Goal: Task Accomplishment & Management: Manage account settings

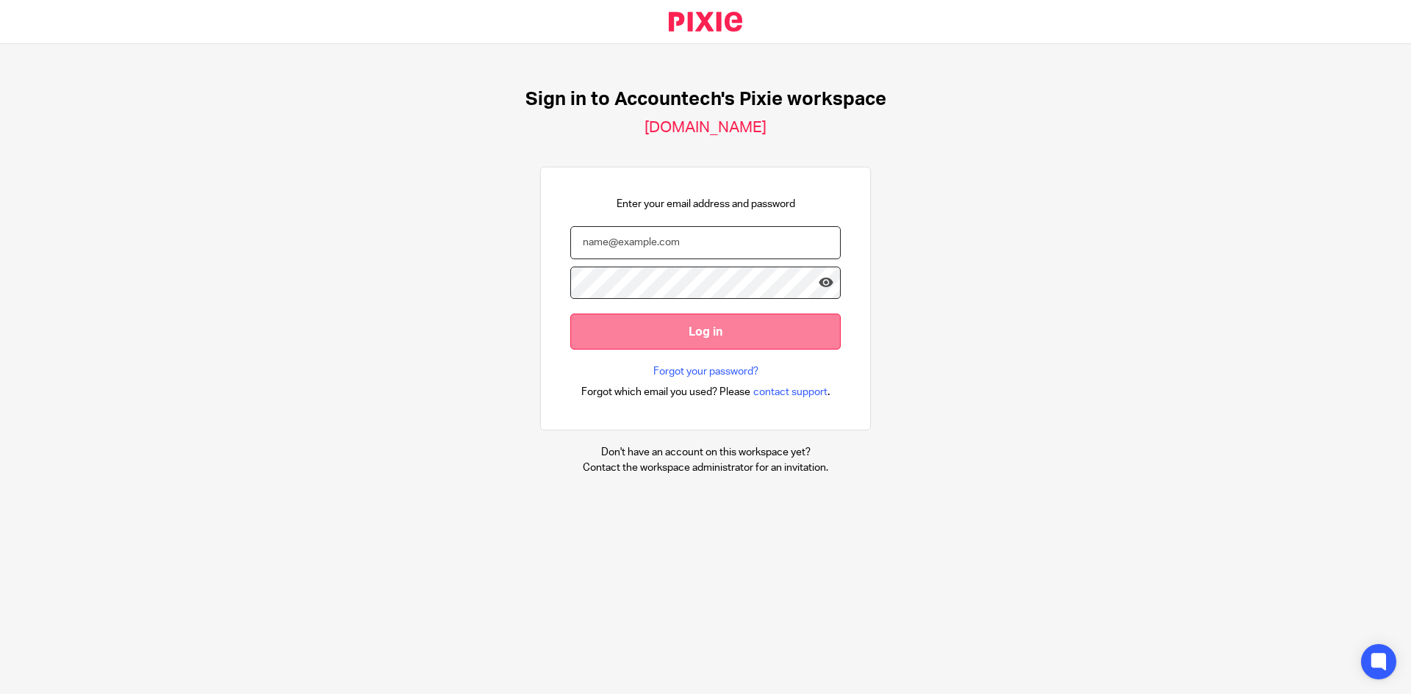
type input "ev@accountechsolutions.co.uk"
click at [444, 178] on input "Log in" at bounding box center [705, 332] width 270 height 36
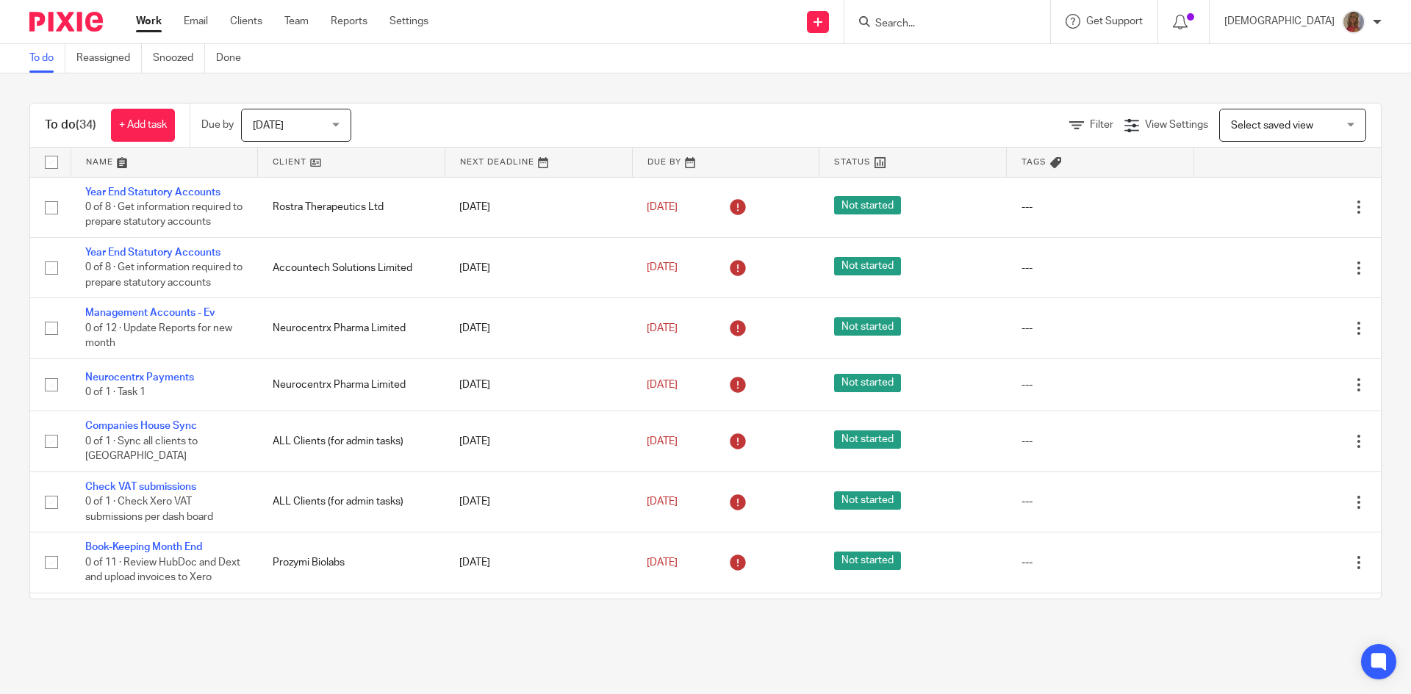
click at [334, 124] on div "Today Today" at bounding box center [296, 125] width 110 height 33
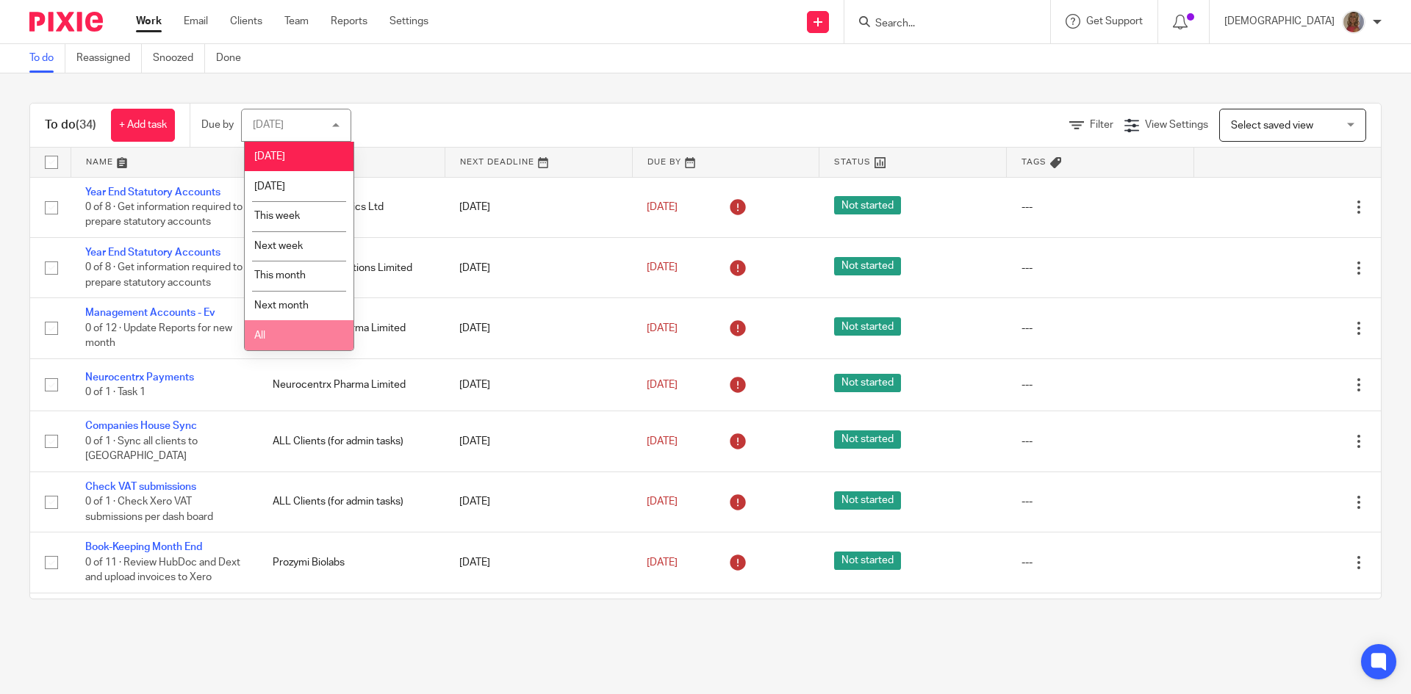
click at [285, 338] on li "All" at bounding box center [299, 335] width 109 height 30
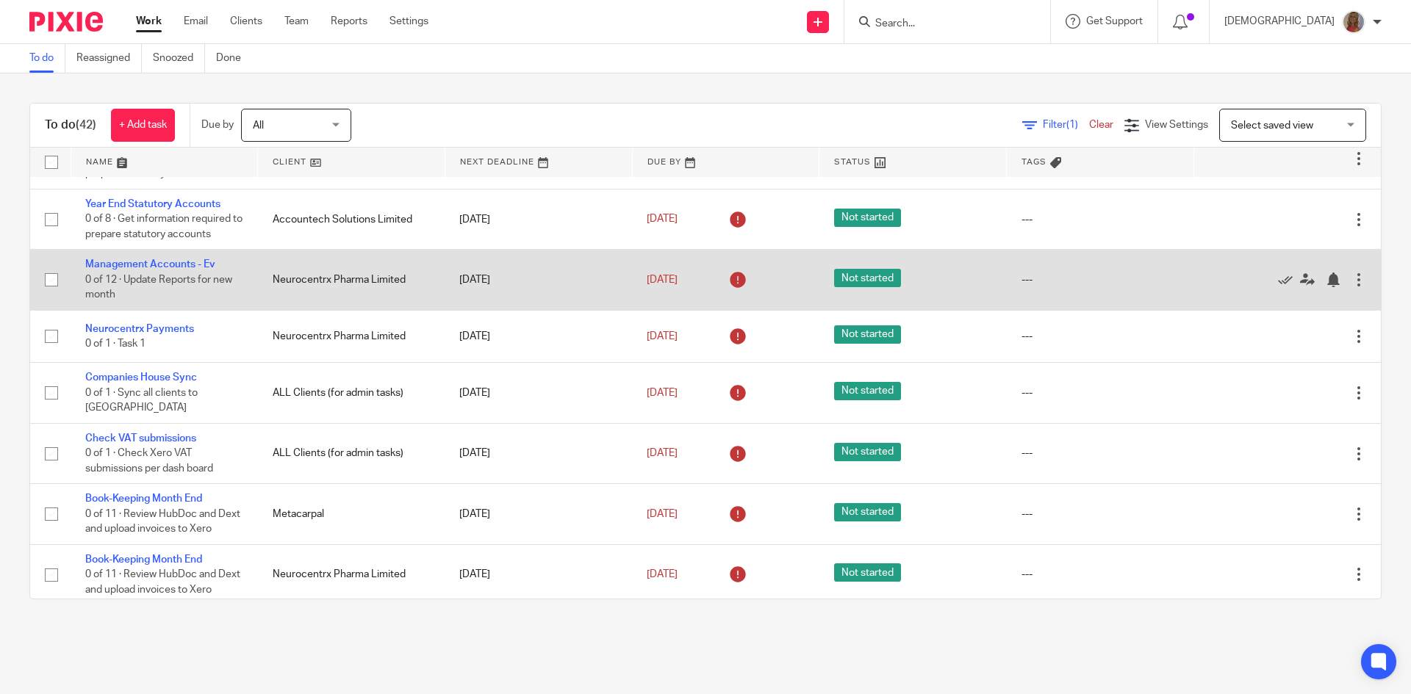
scroll to position [73, 0]
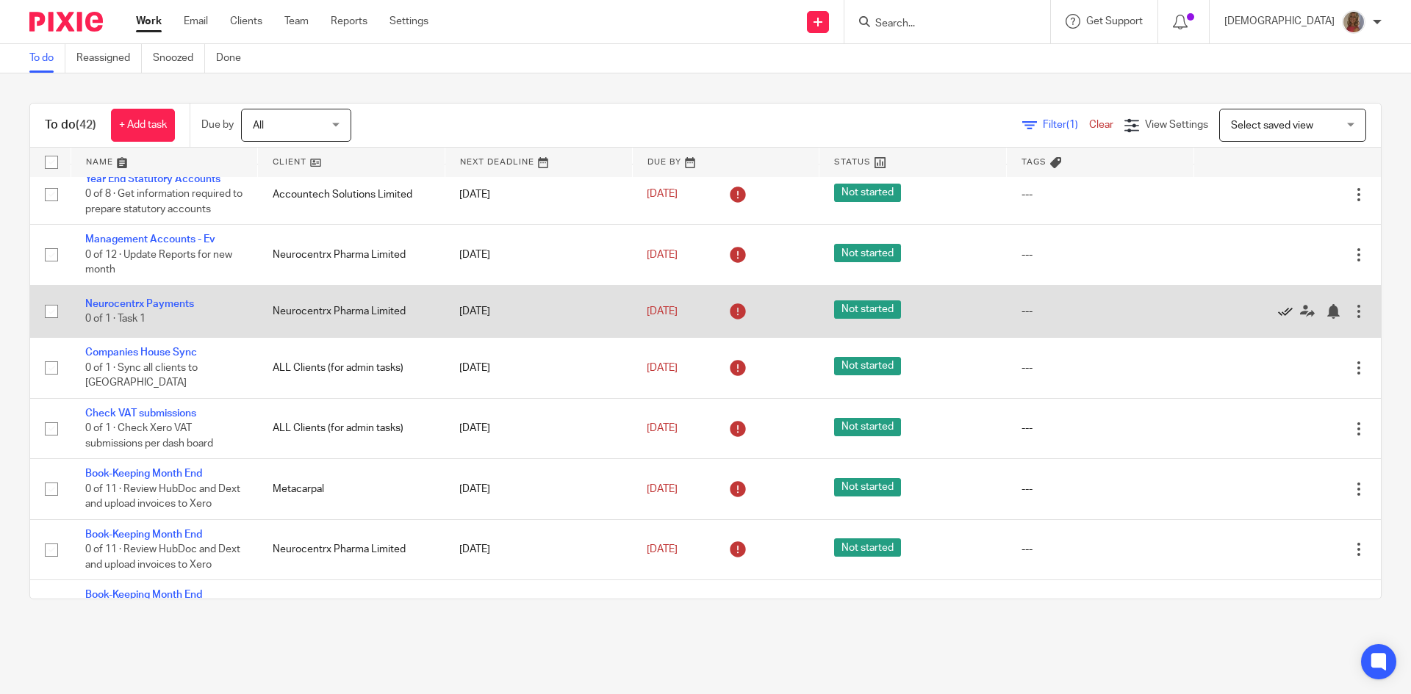
click at [1278, 311] on icon at bounding box center [1285, 311] width 15 height 15
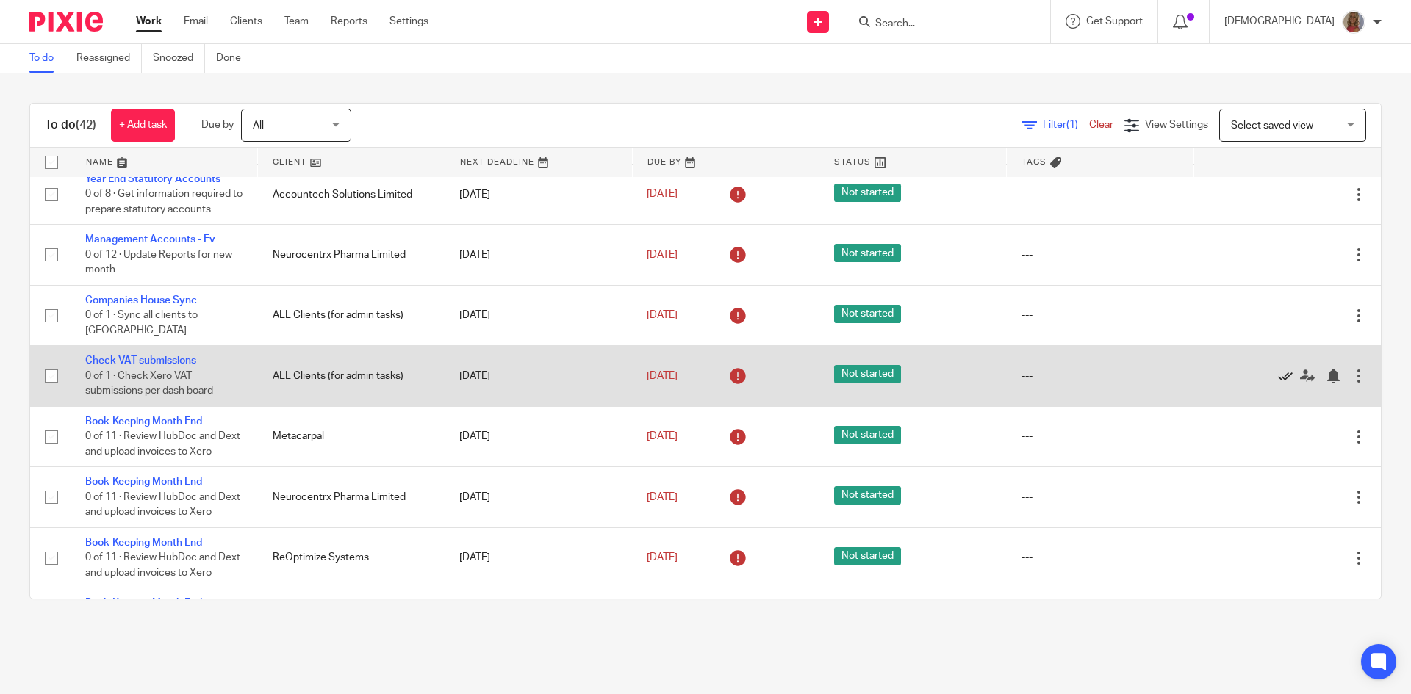
click at [1278, 373] on icon at bounding box center [1285, 376] width 15 height 15
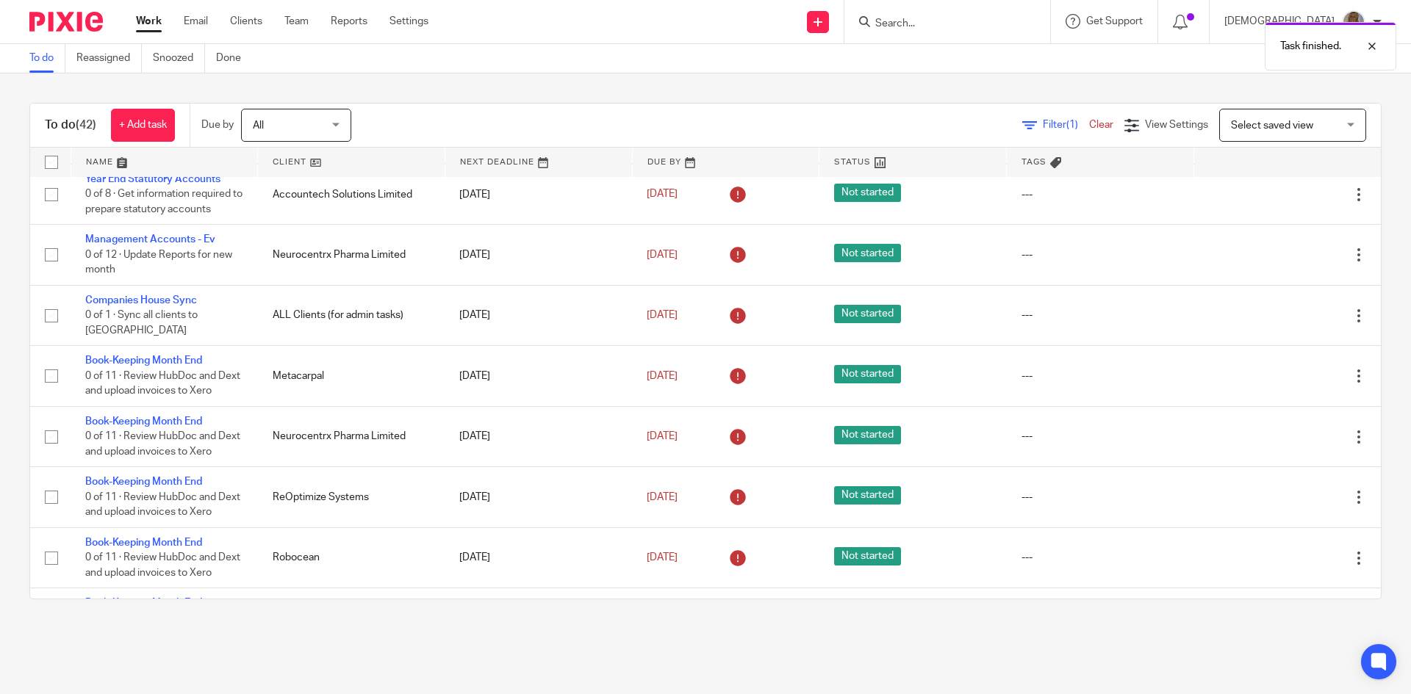
click at [1278, 373] on icon at bounding box center [1285, 376] width 15 height 15
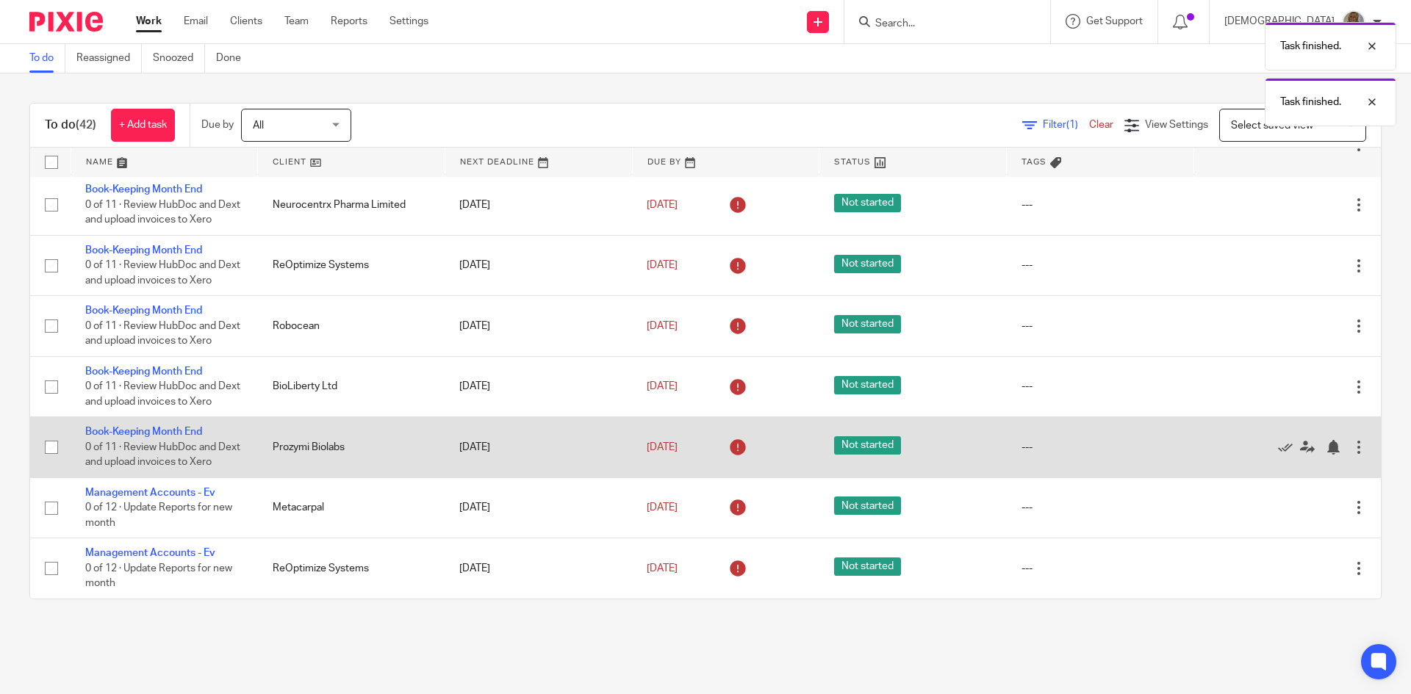
scroll to position [220, 0]
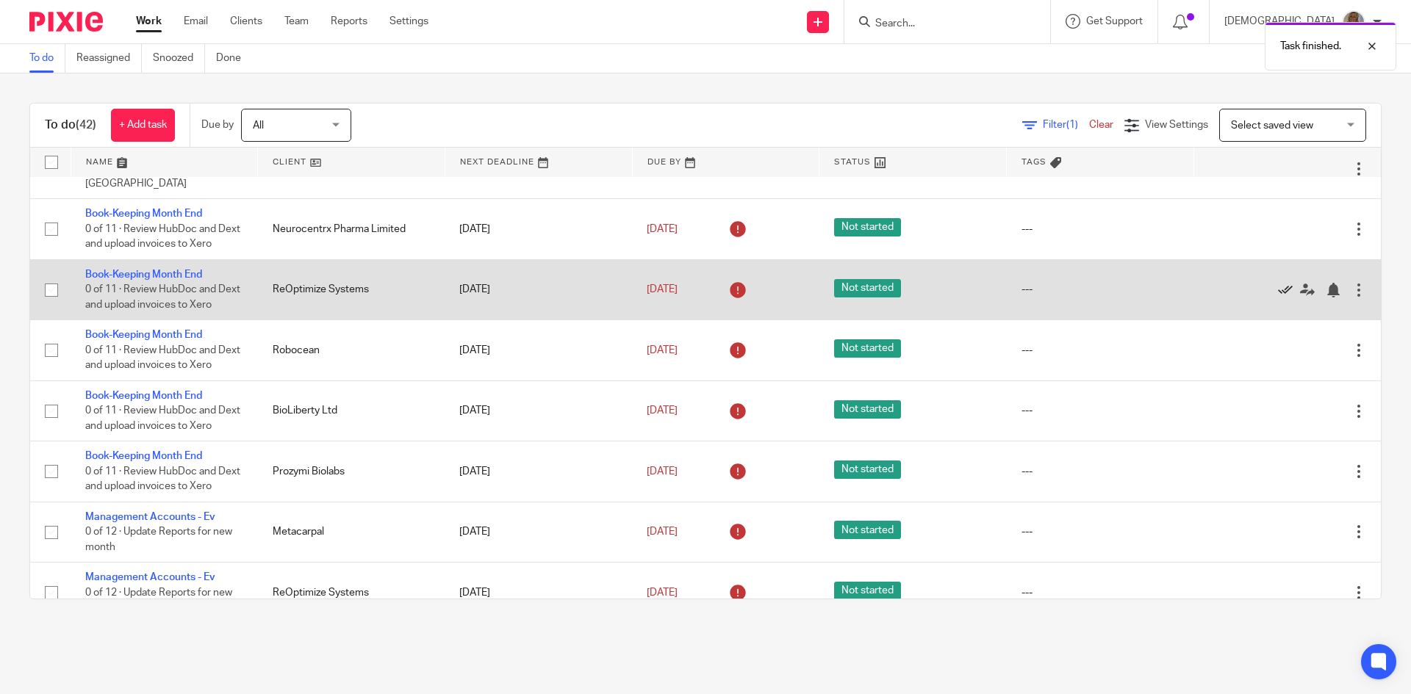
click at [1278, 287] on icon at bounding box center [1285, 290] width 15 height 15
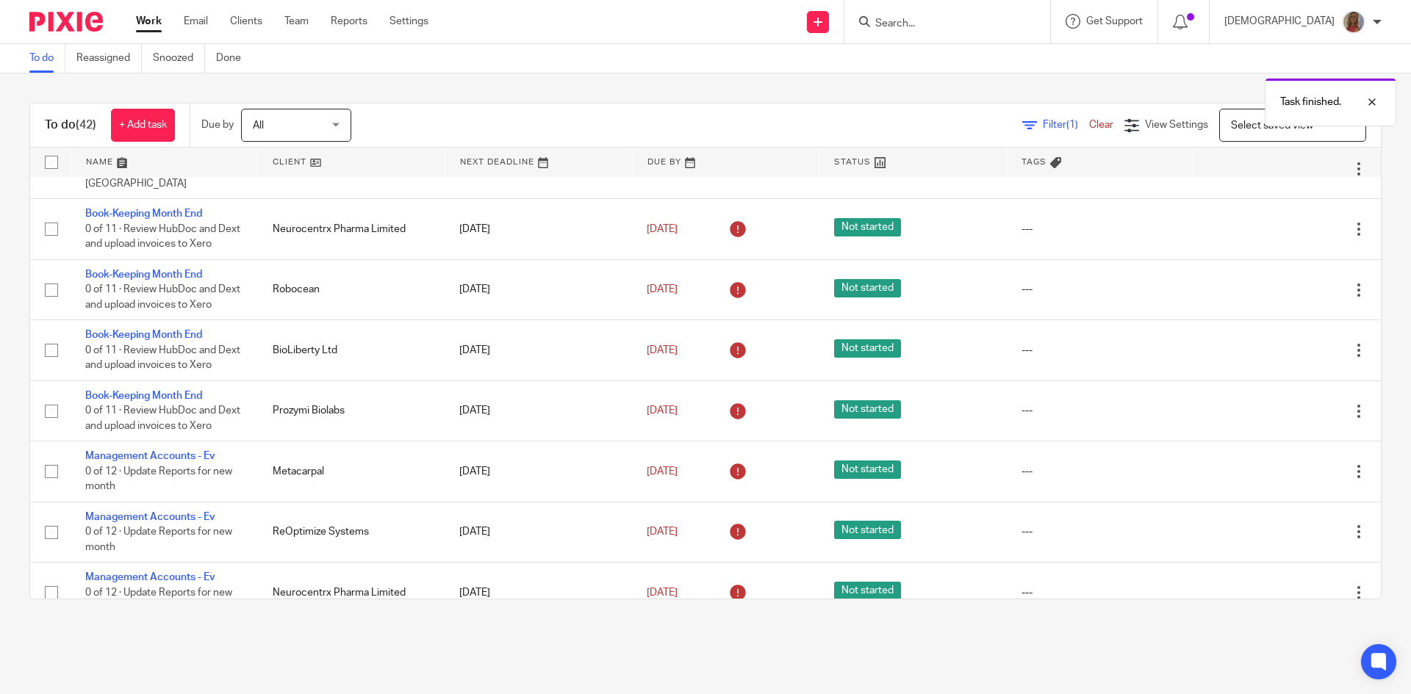
click at [1278, 287] on icon at bounding box center [1285, 290] width 15 height 15
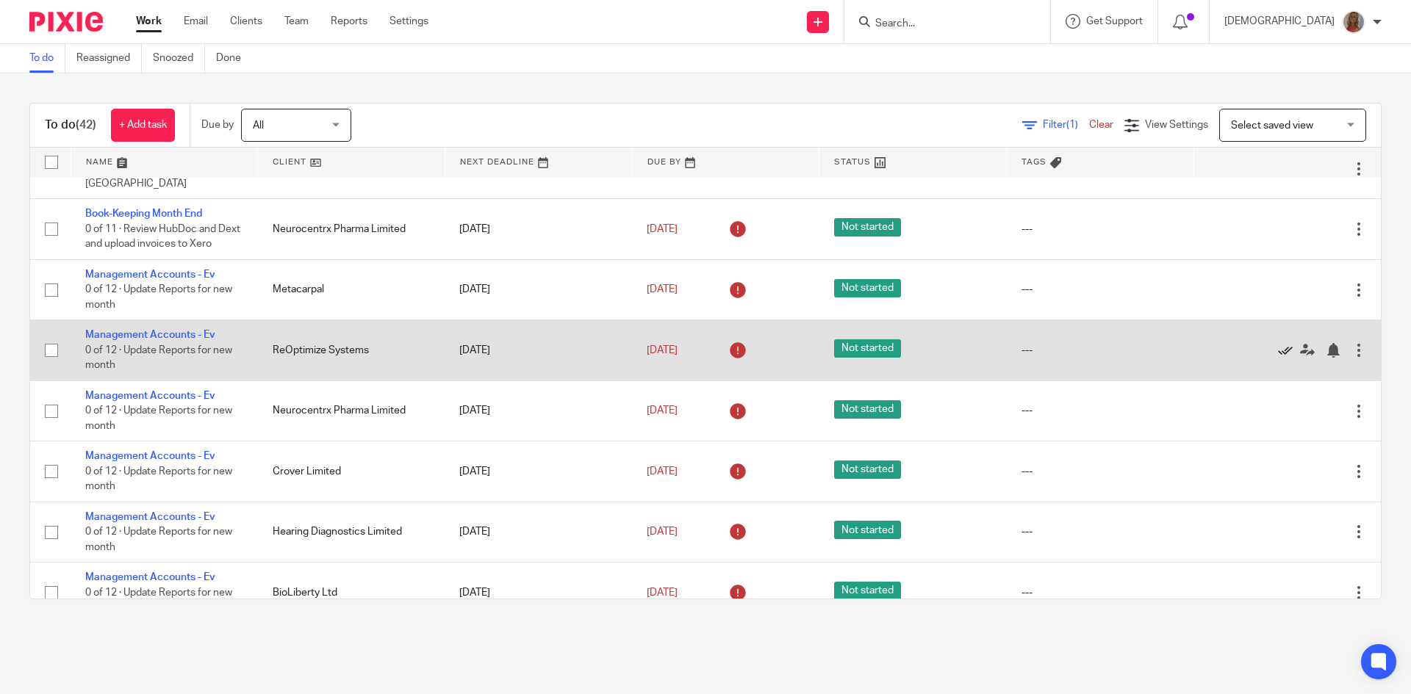
click at [1278, 353] on icon at bounding box center [1285, 350] width 15 height 15
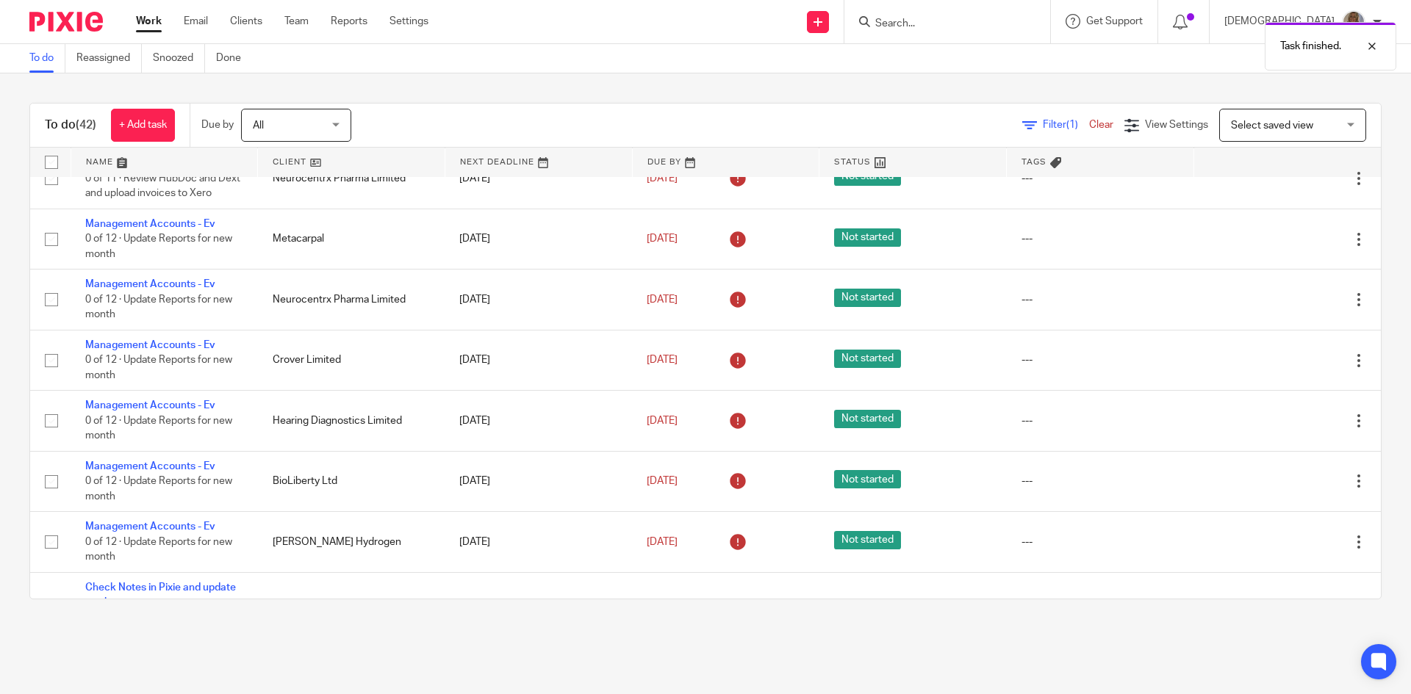
scroll to position [294, 0]
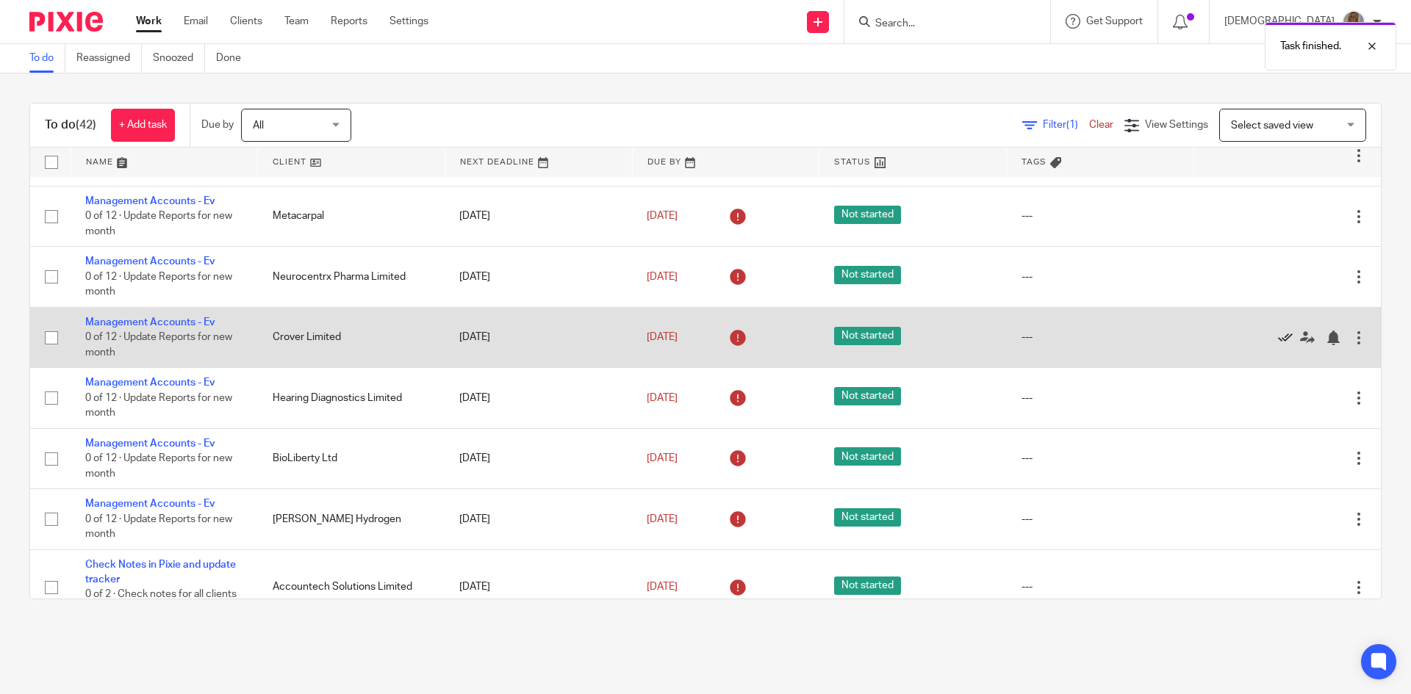
click at [1278, 336] on icon at bounding box center [1285, 338] width 15 height 15
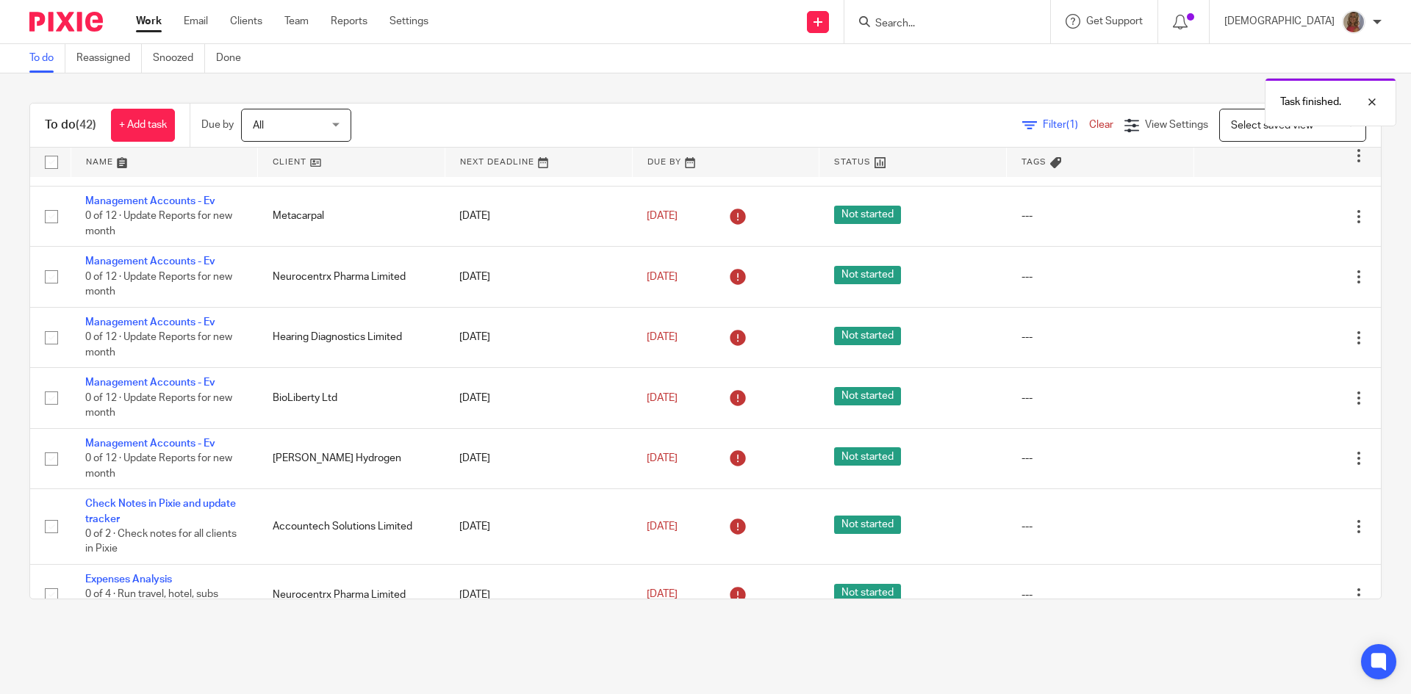
click at [1278, 336] on icon at bounding box center [1285, 338] width 15 height 15
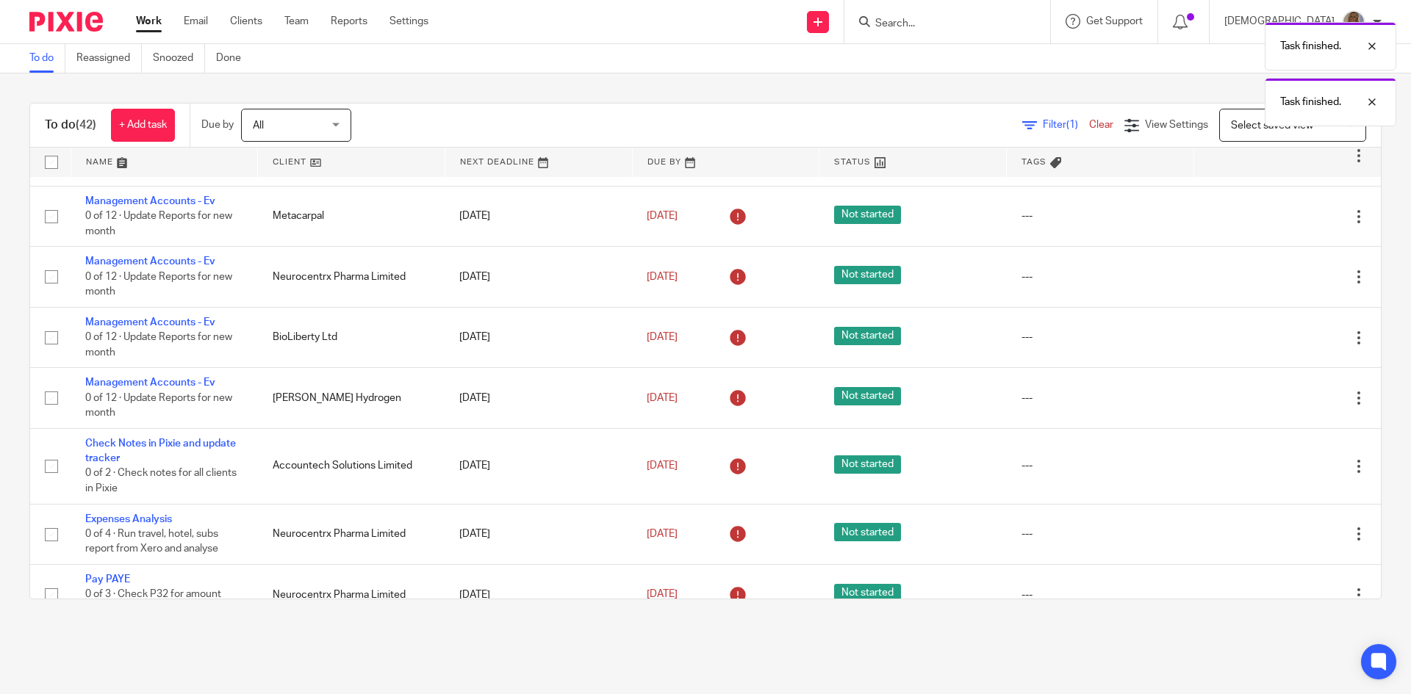
click at [1278, 336] on icon at bounding box center [1285, 338] width 15 height 15
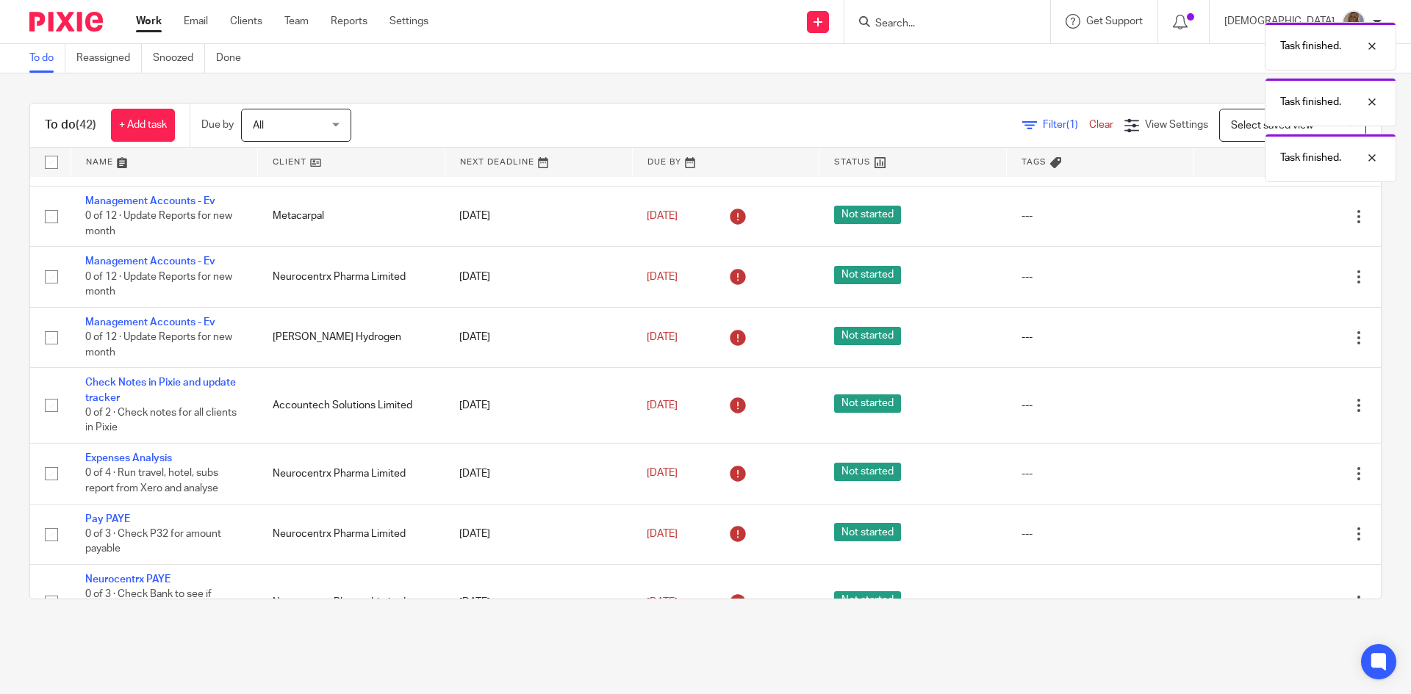
click at [1278, 336] on icon at bounding box center [1285, 338] width 15 height 15
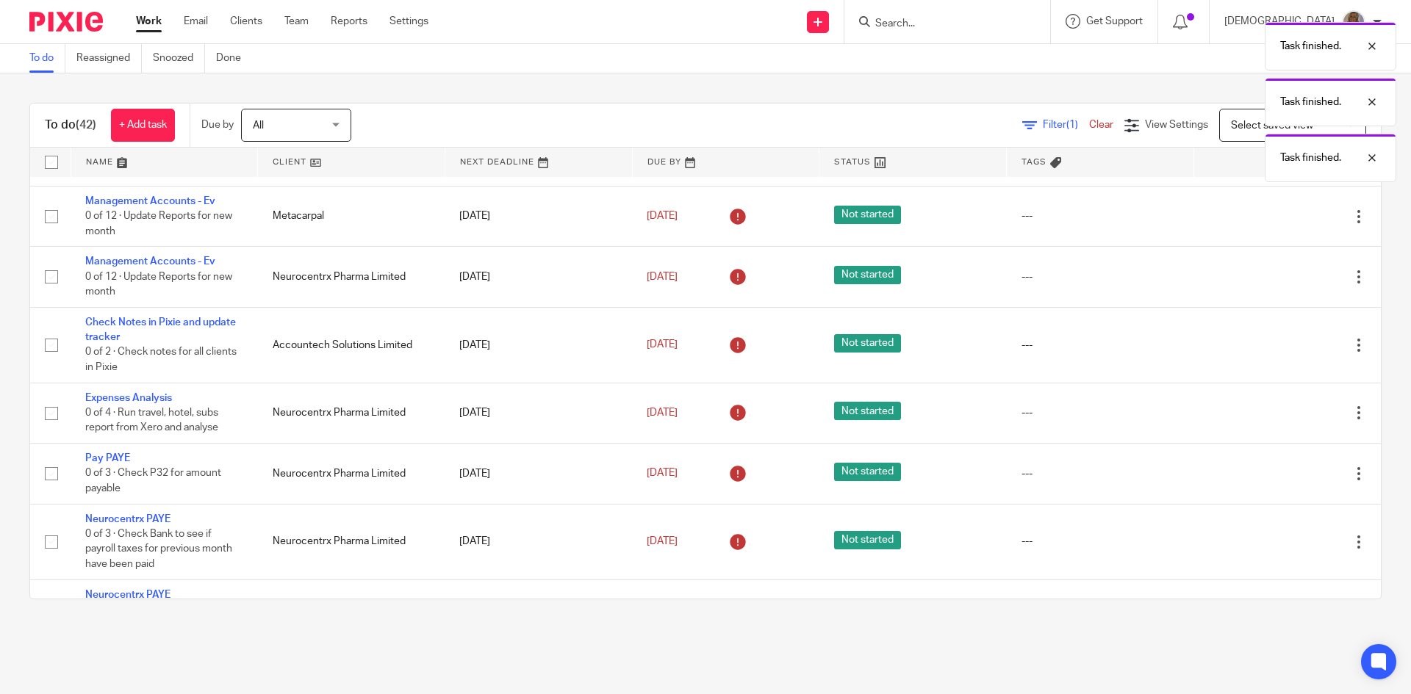
click at [1250, 336] on div "Edit task Delete" at bounding box center [1287, 344] width 158 height 37
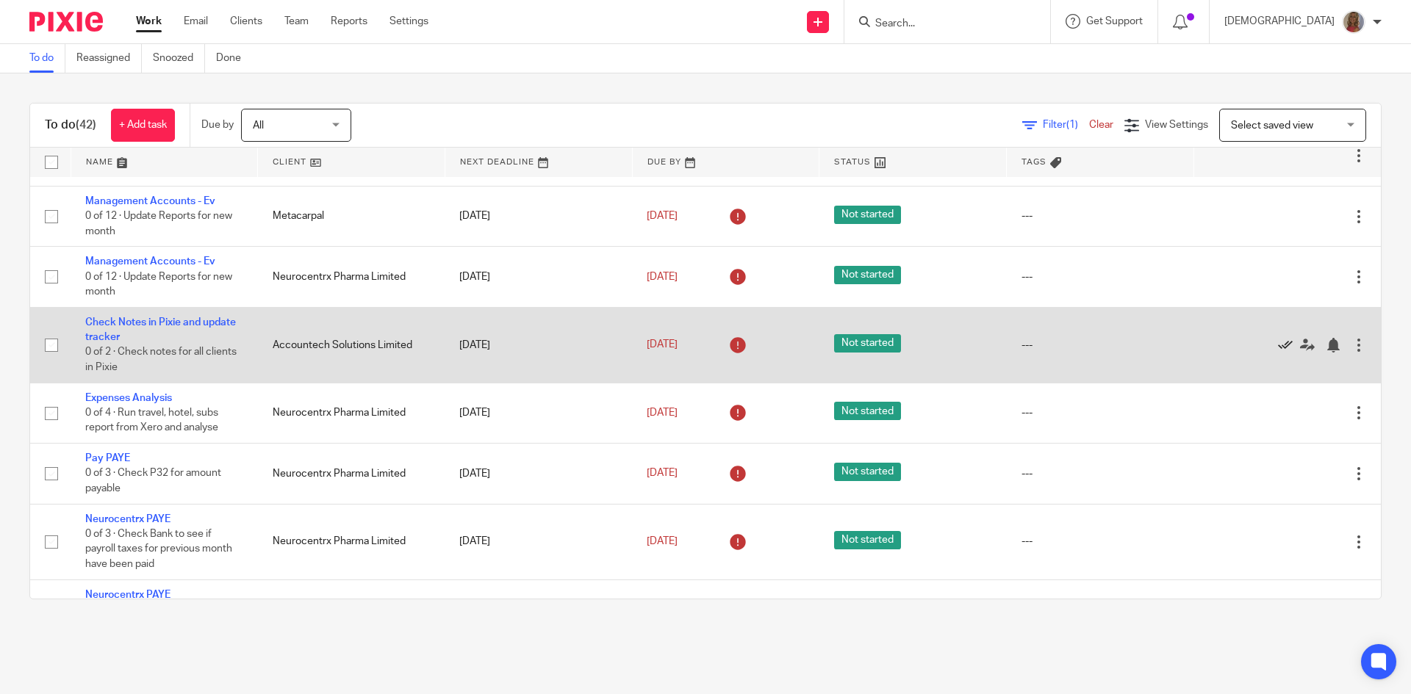
click at [1278, 346] on icon at bounding box center [1285, 345] width 15 height 15
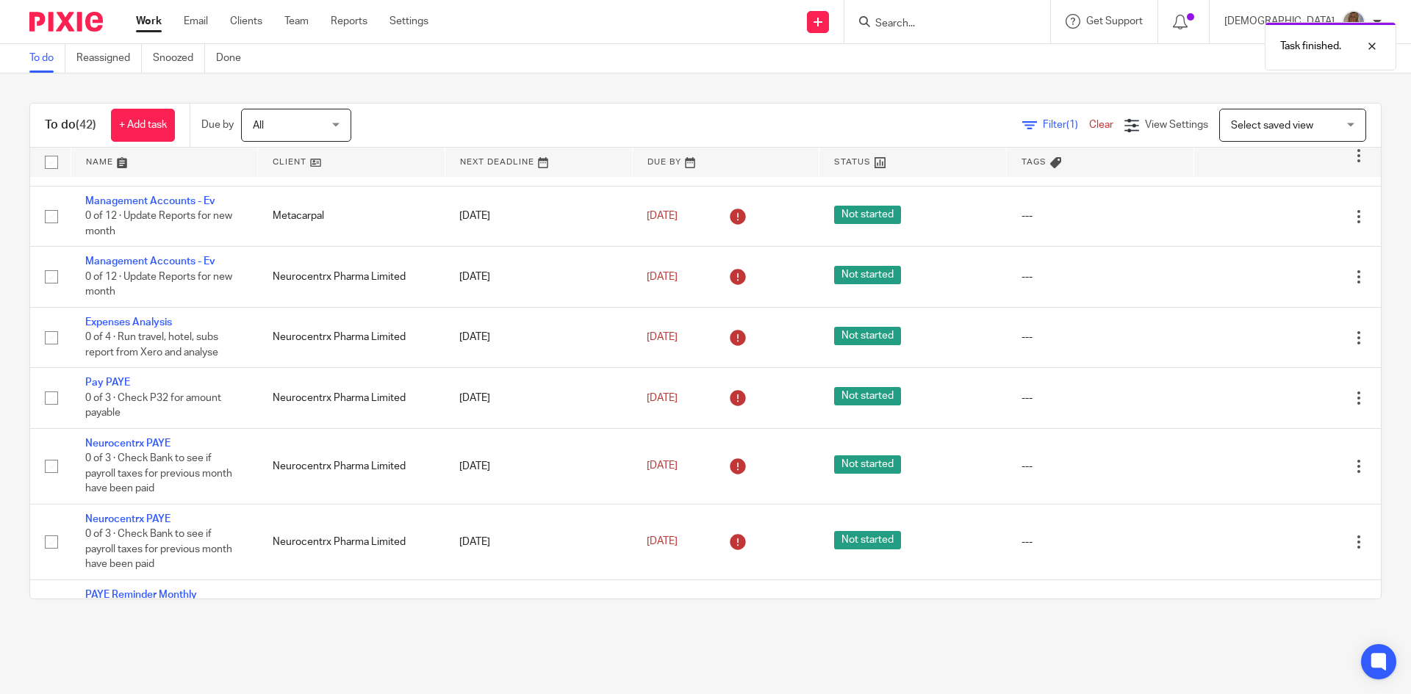
click at [1253, 346] on div "Edit task Delete" at bounding box center [1287, 337] width 158 height 37
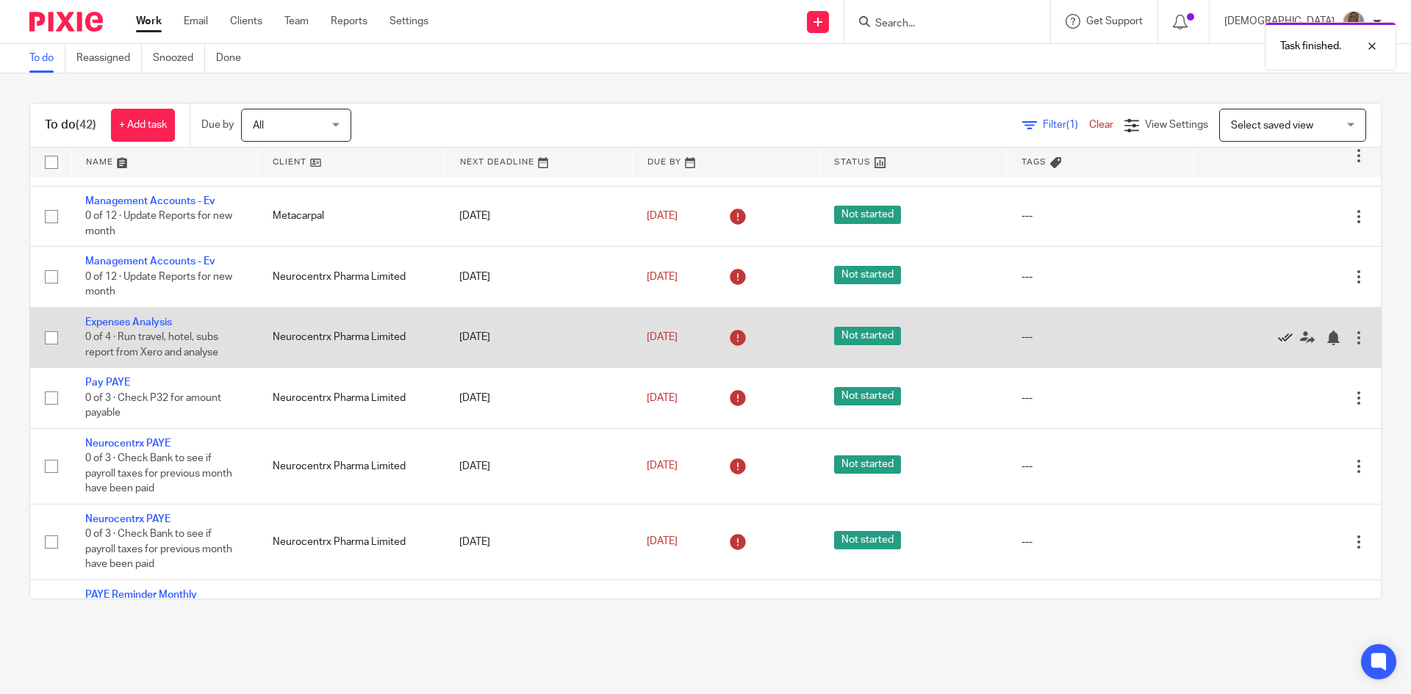
click at [1278, 337] on icon at bounding box center [1285, 338] width 15 height 15
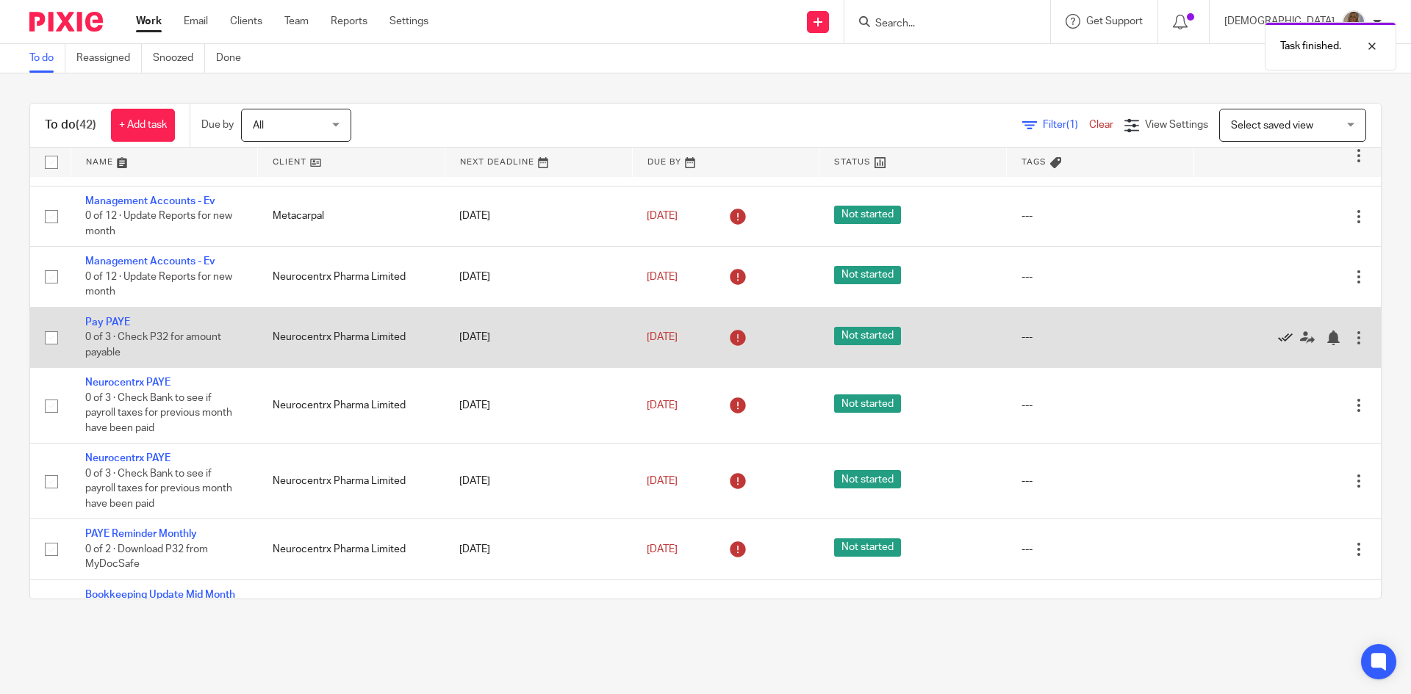
click at [1278, 337] on icon at bounding box center [1285, 338] width 15 height 15
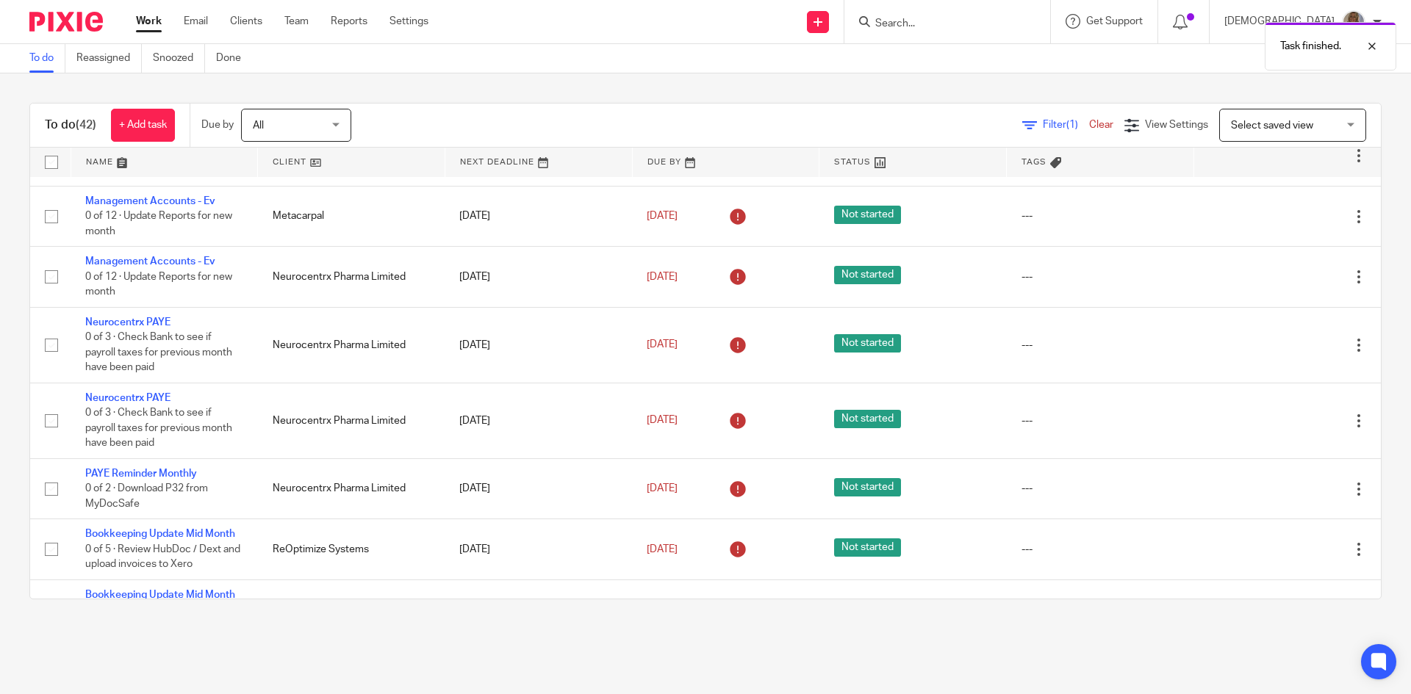
click at [1278, 338] on link at bounding box center [1289, 345] width 22 height 15
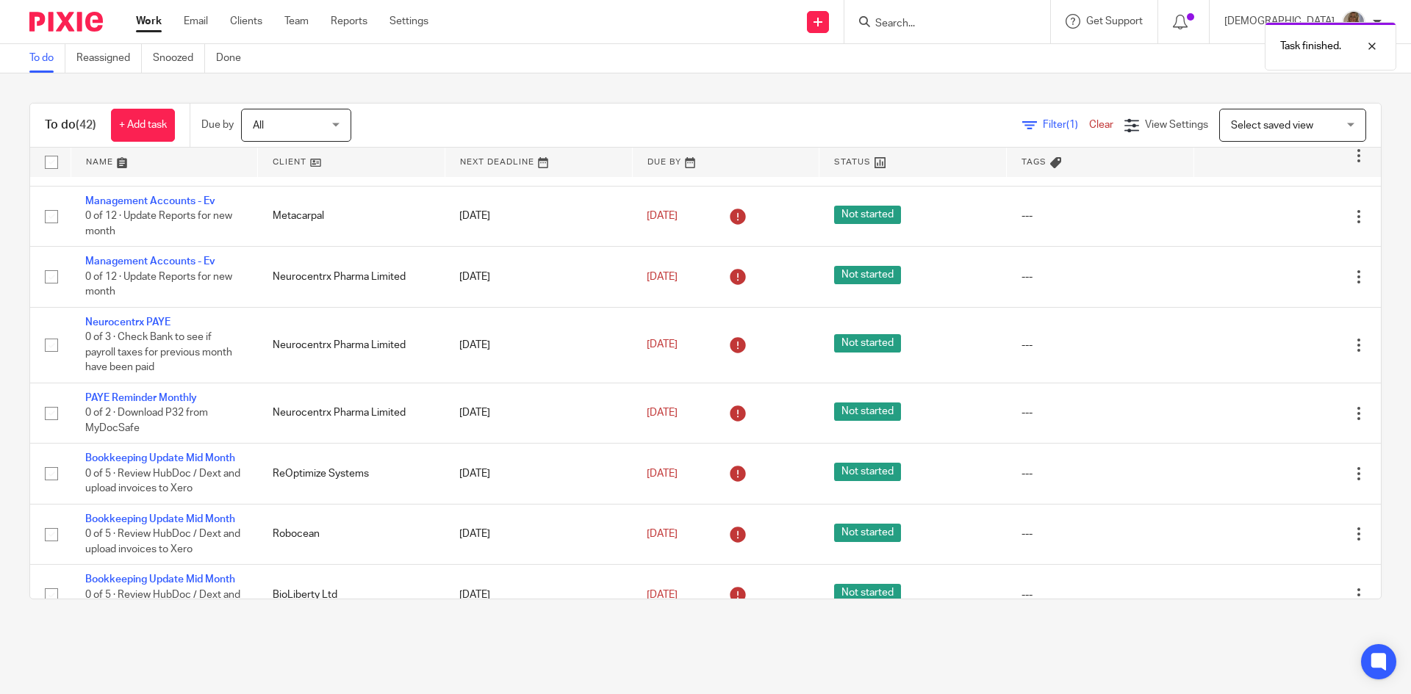
click at [1278, 338] on link at bounding box center [1289, 345] width 22 height 15
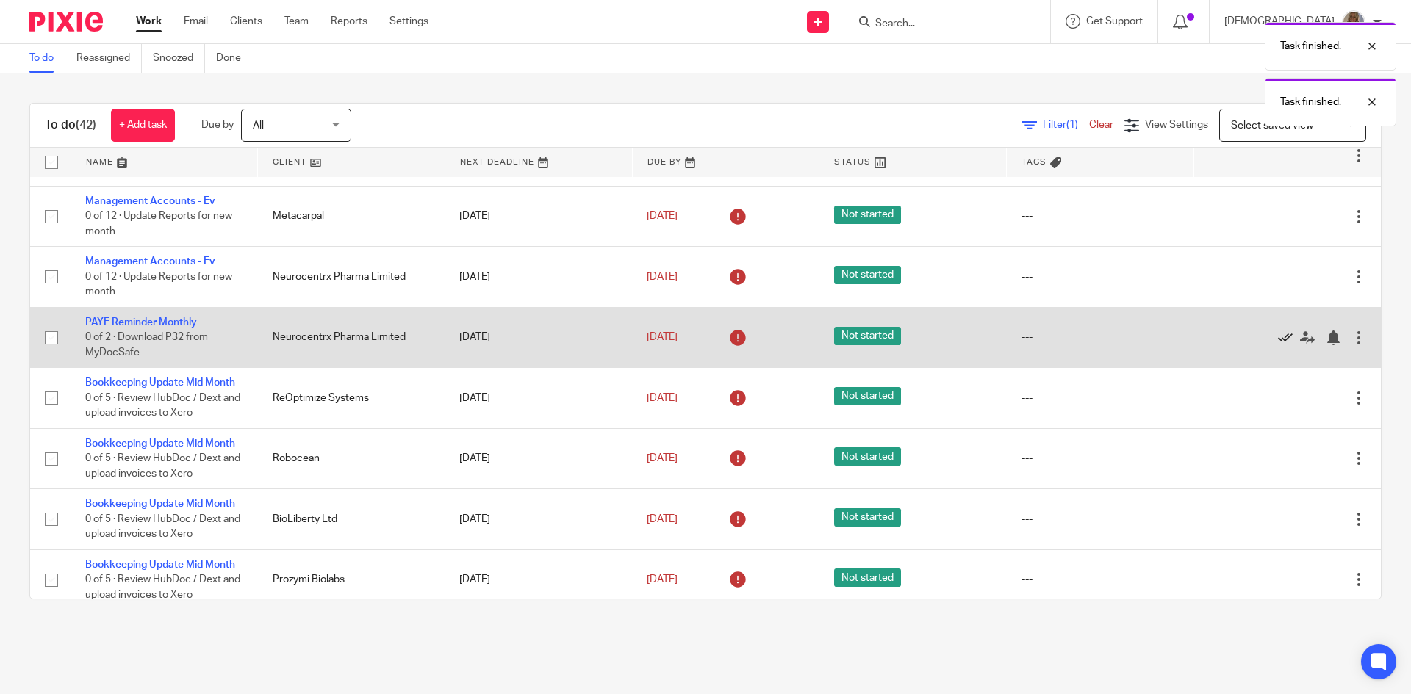
click at [1278, 338] on icon at bounding box center [1285, 338] width 15 height 15
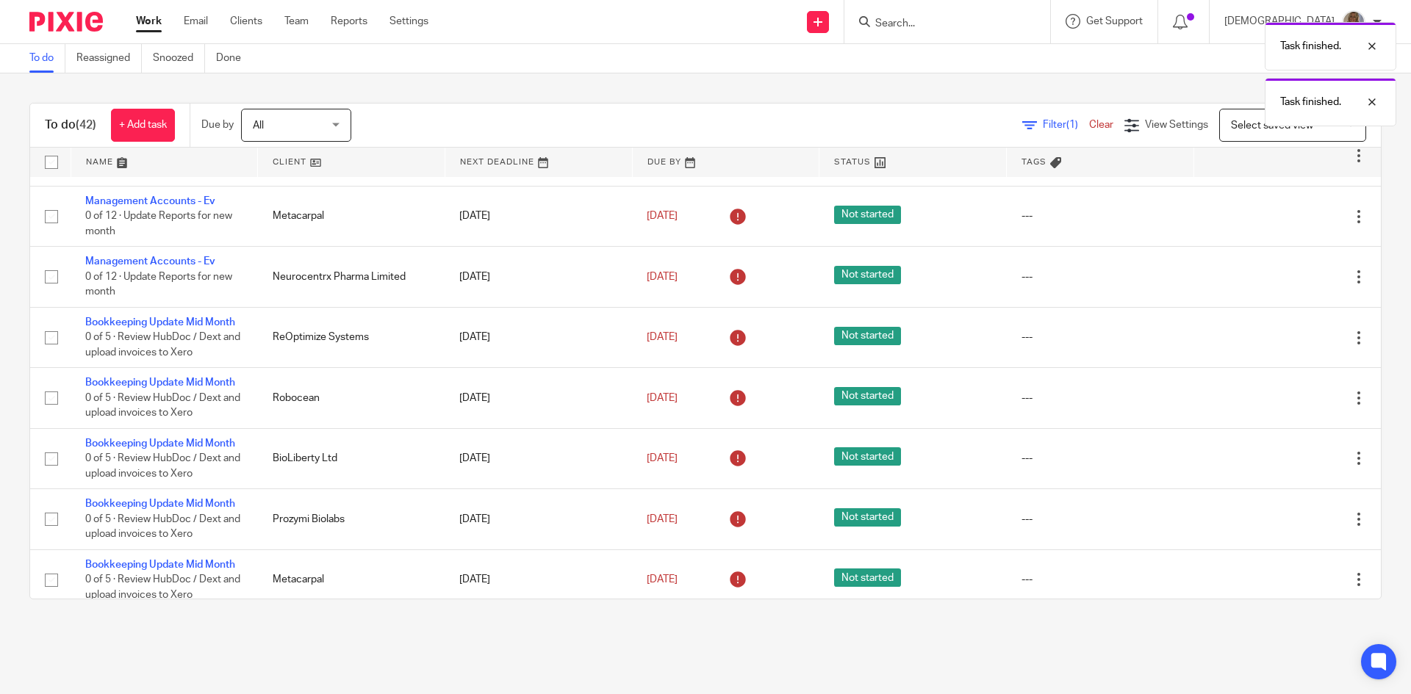
click at [1278, 338] on icon at bounding box center [1285, 338] width 15 height 15
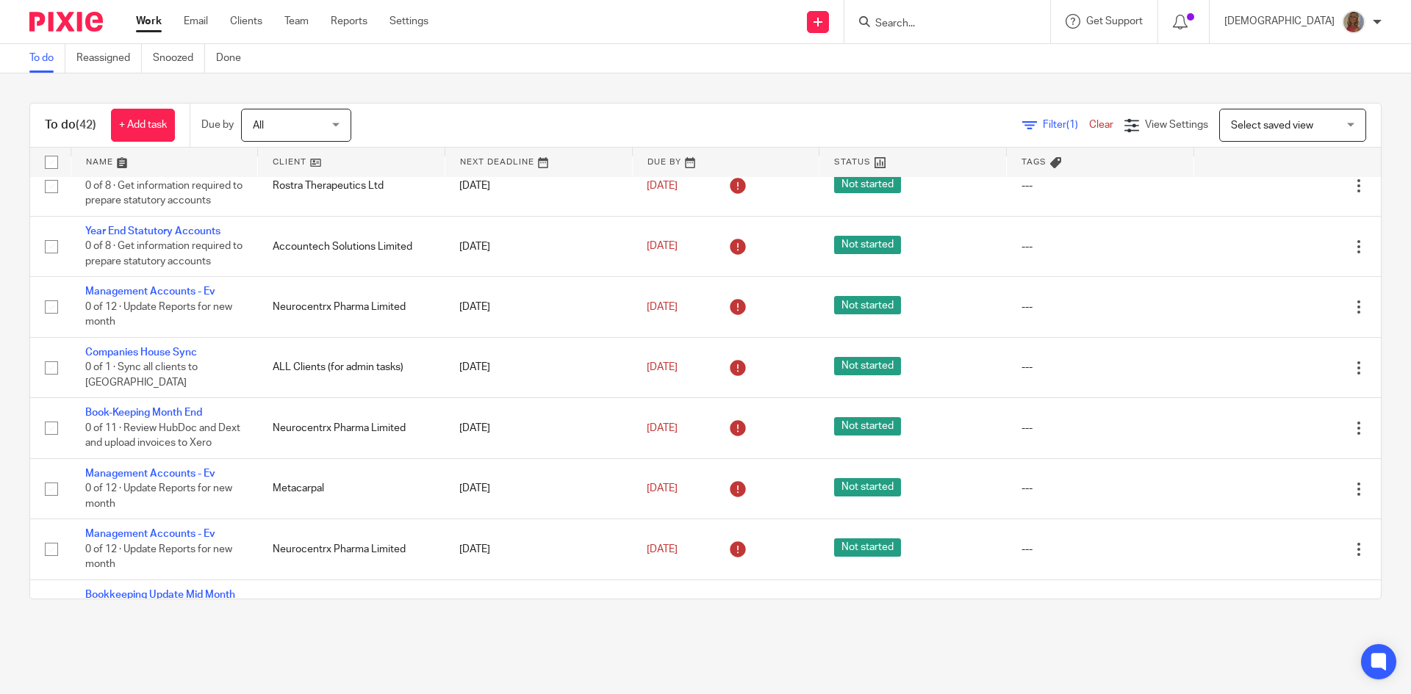
scroll to position [0, 0]
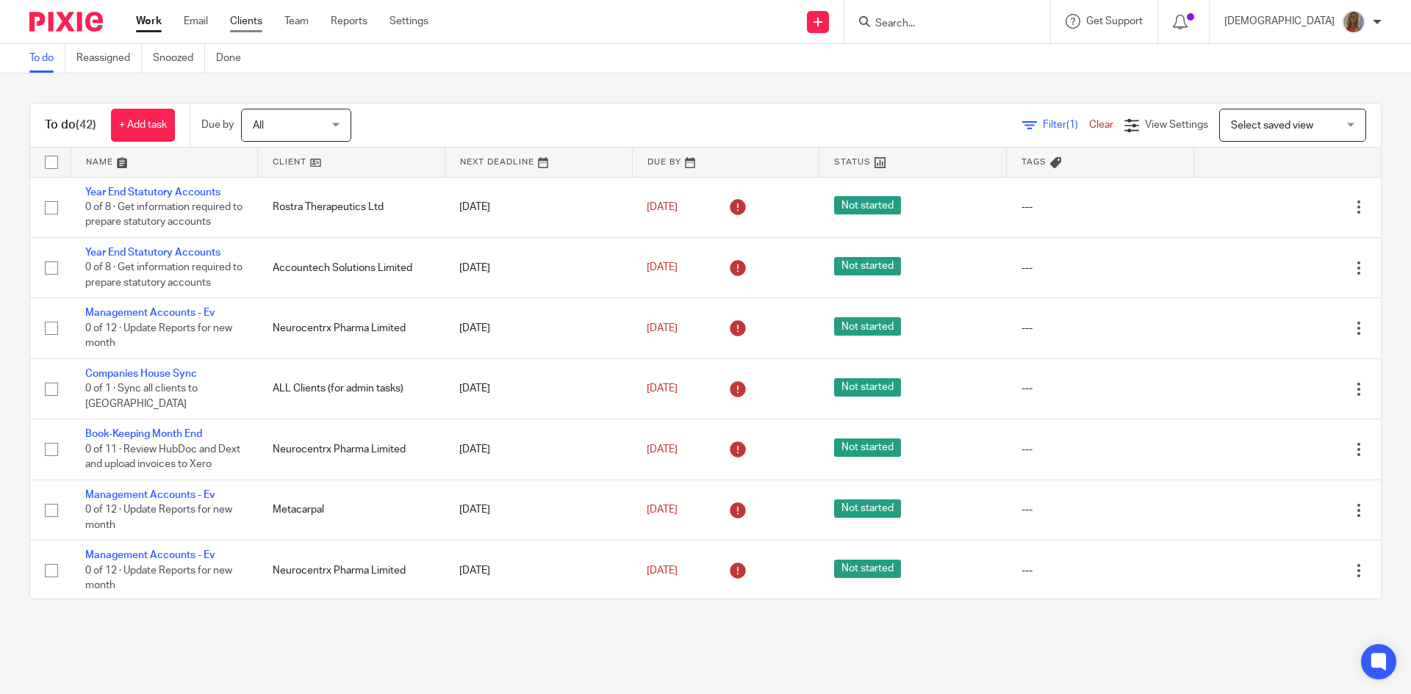
click at [247, 18] on link "Clients" at bounding box center [246, 21] width 32 height 15
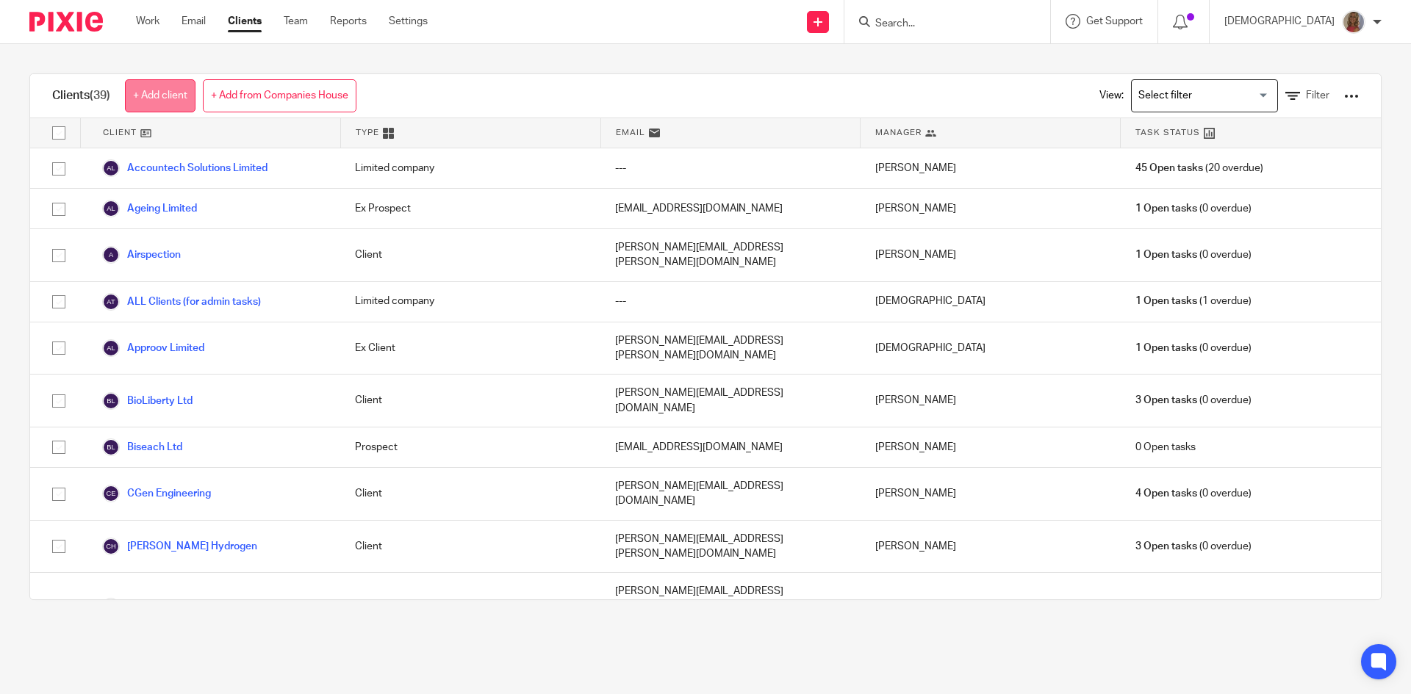
drag, startPoint x: 183, startPoint y: 93, endPoint x: 179, endPoint y: 112, distance: 18.9
click at [183, 93] on link "+ Add client" at bounding box center [160, 95] width 71 height 33
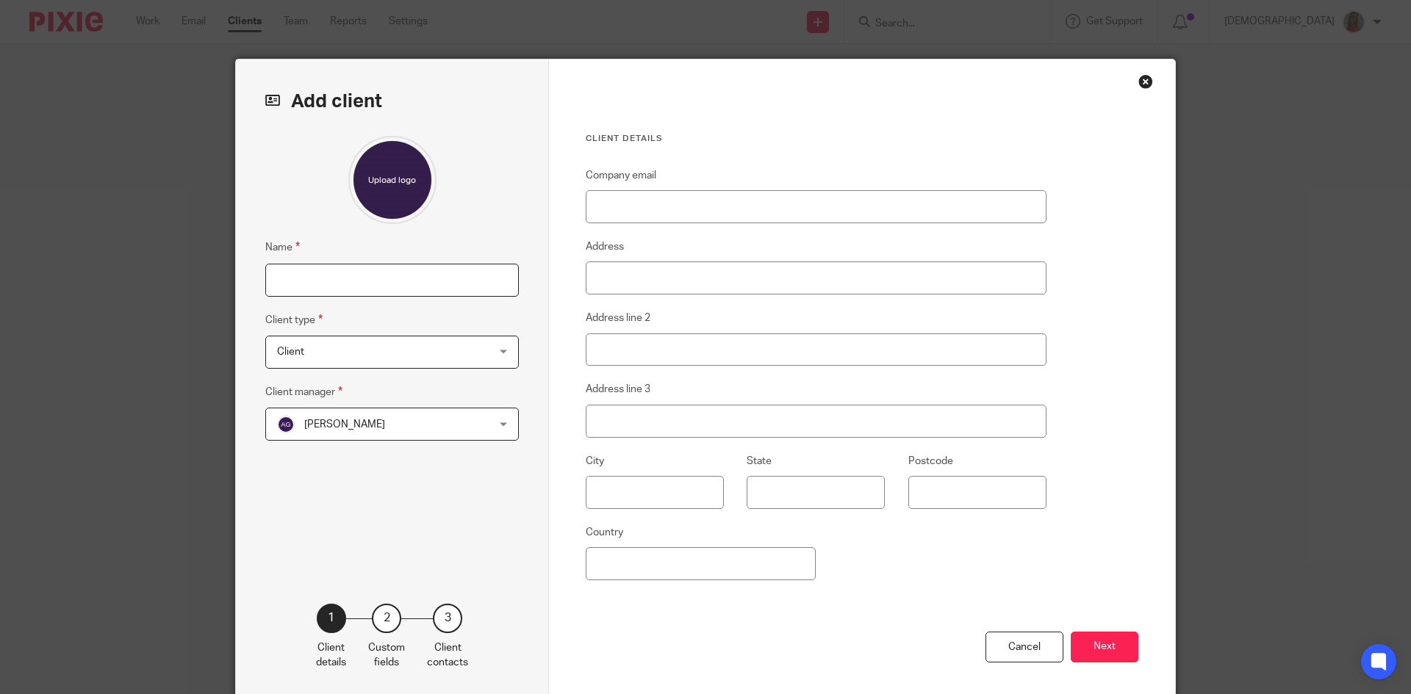
click at [325, 283] on input "Name" at bounding box center [391, 280] width 253 height 33
type input "Tilt Biotechnology Limited"
click at [472, 352] on div "Client Client" at bounding box center [391, 352] width 253 height 33
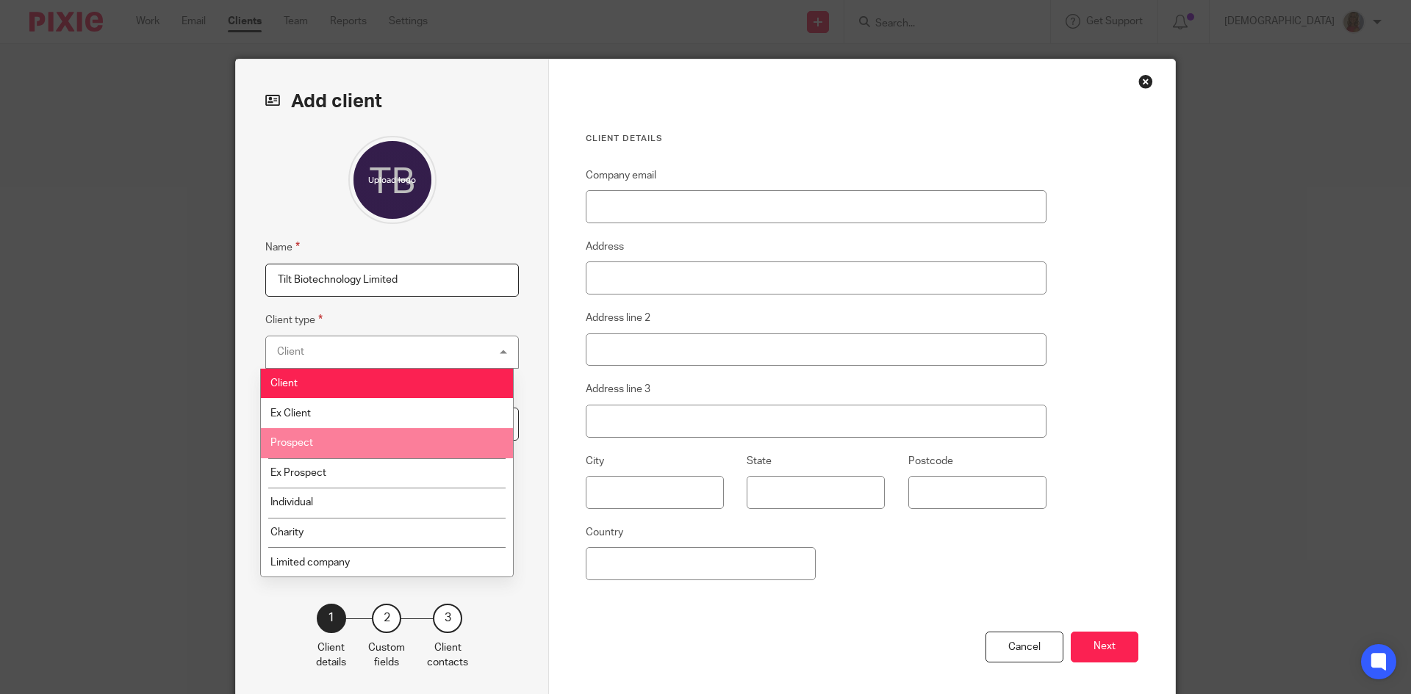
click at [338, 437] on li "Prospect" at bounding box center [387, 443] width 252 height 30
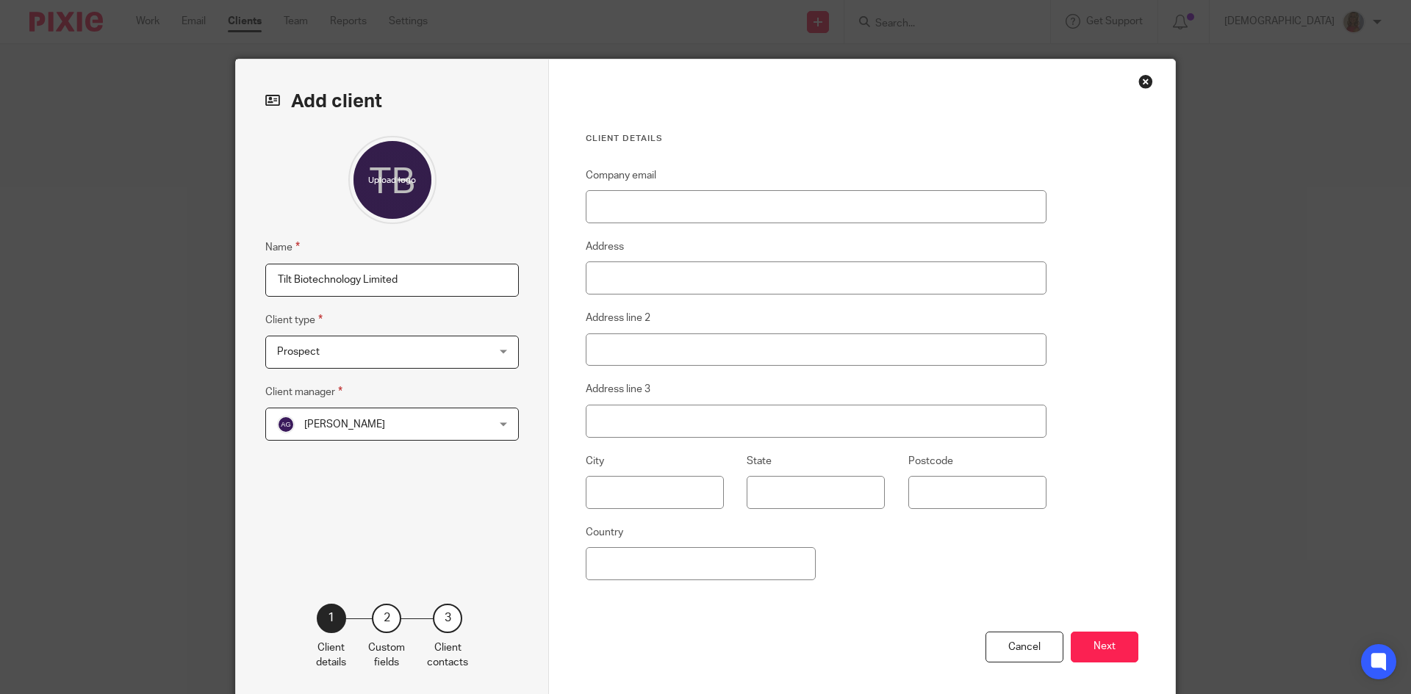
click at [361, 428] on span "[PERSON_NAME]" at bounding box center [344, 425] width 81 height 10
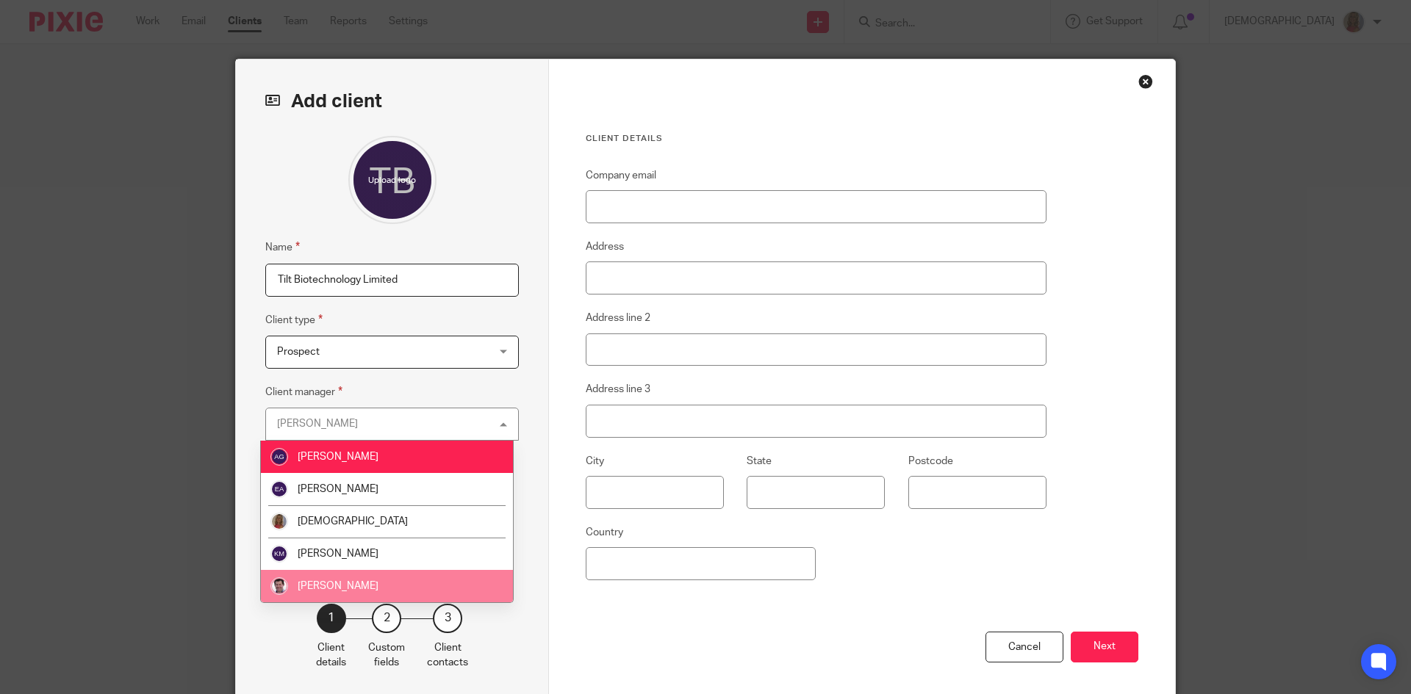
click at [345, 580] on li "[PERSON_NAME]" at bounding box center [387, 586] width 252 height 32
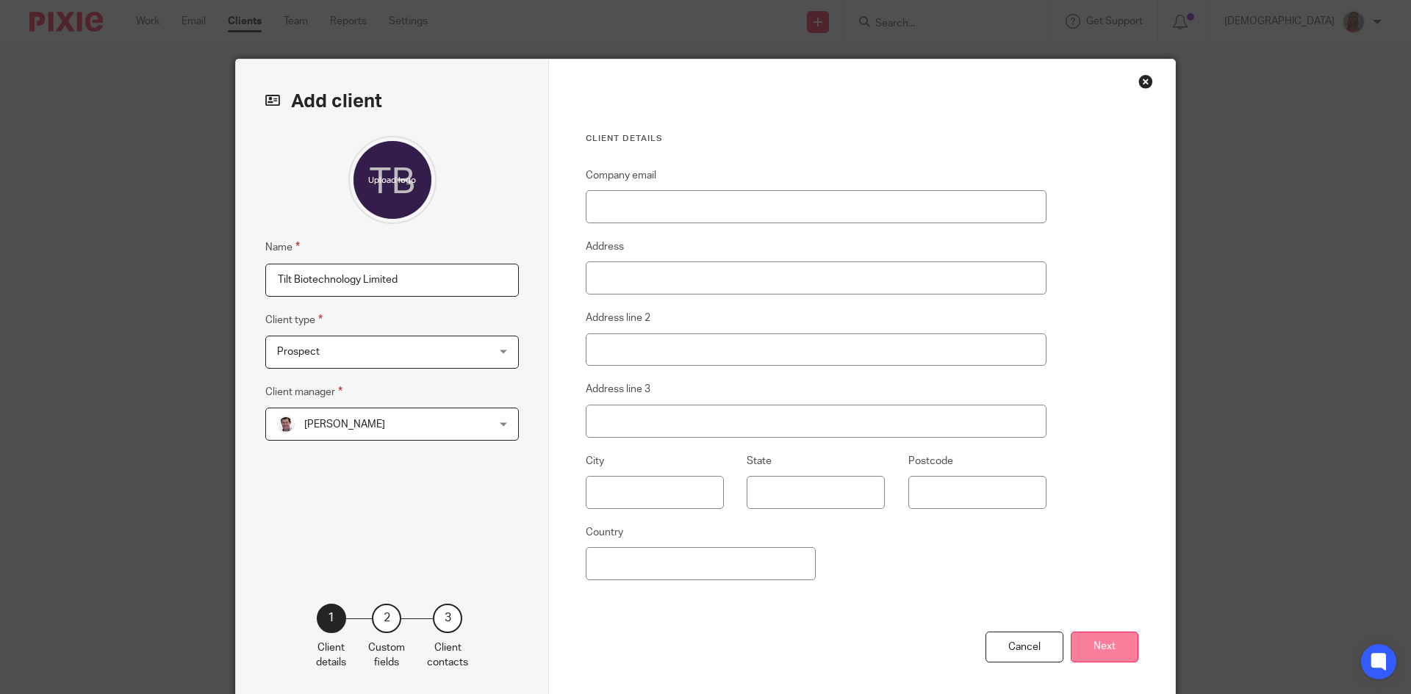
click at [1089, 645] on button "Next" at bounding box center [1104, 648] width 68 height 32
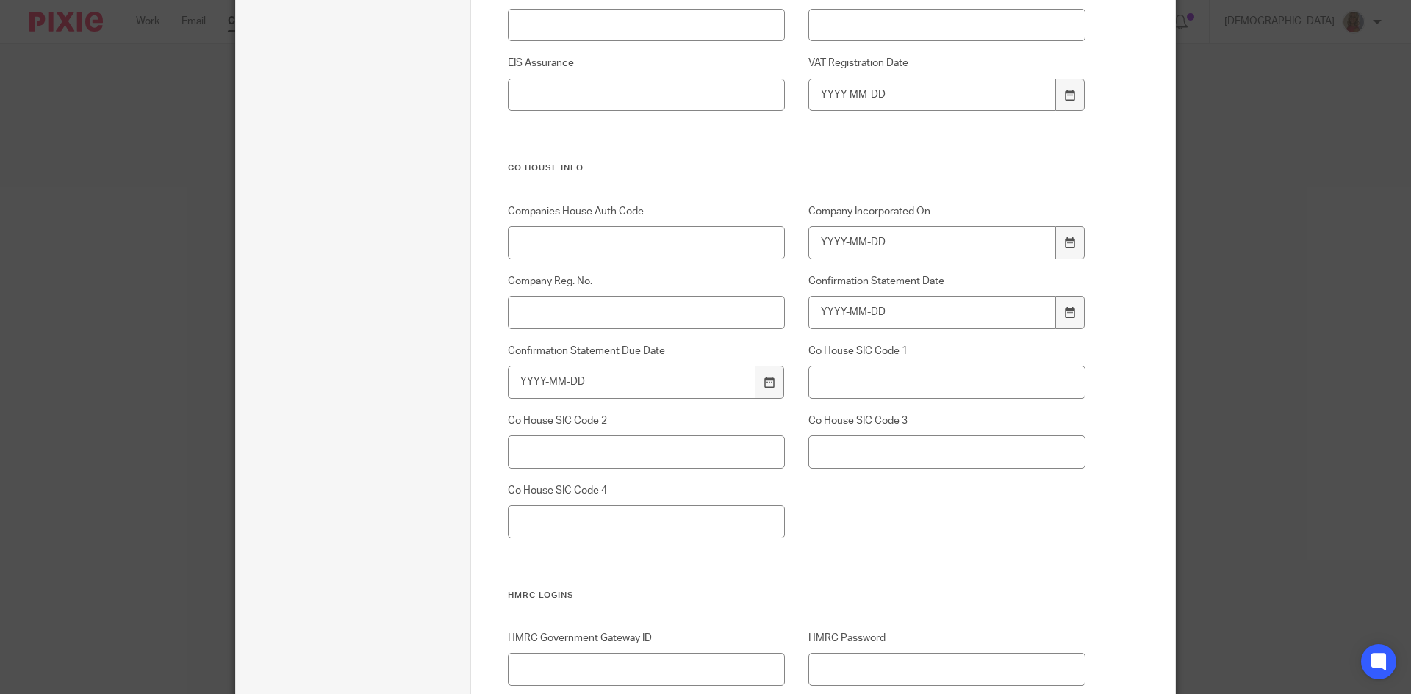
scroll to position [1786, 0]
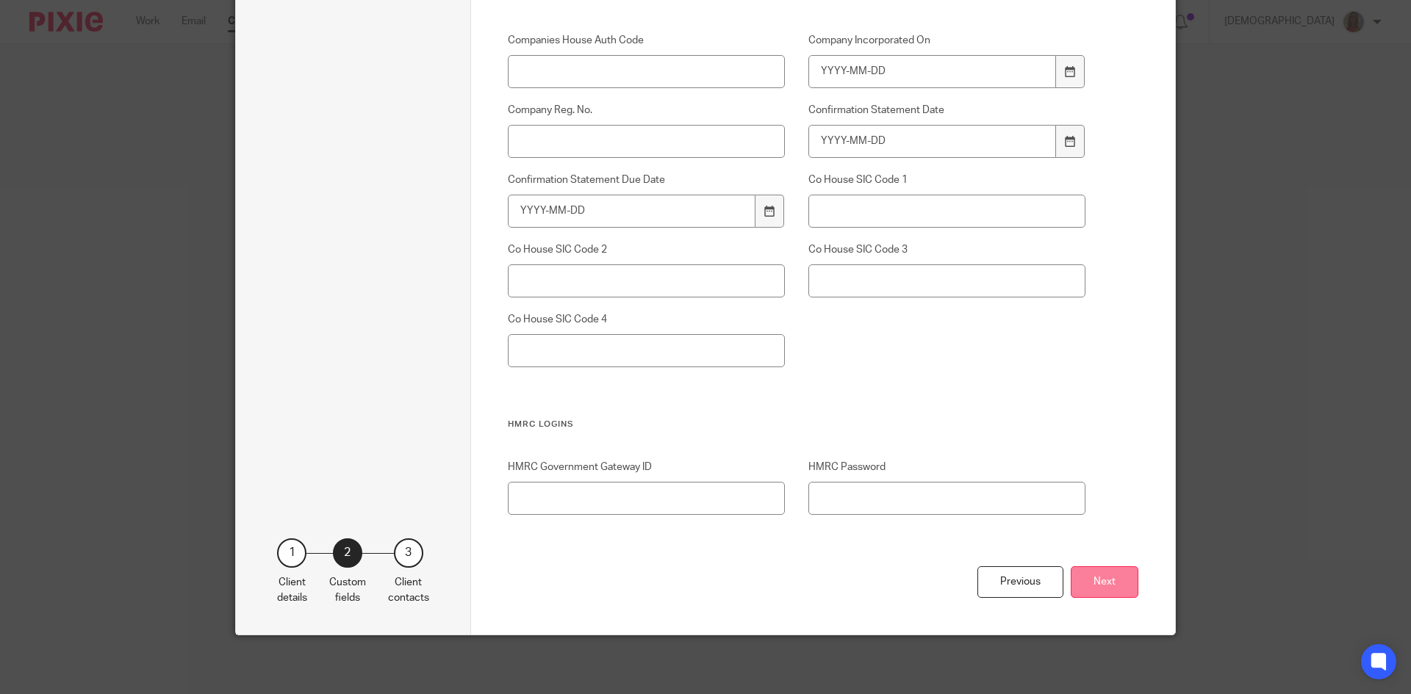
click at [1120, 589] on button "Next" at bounding box center [1104, 582] width 68 height 32
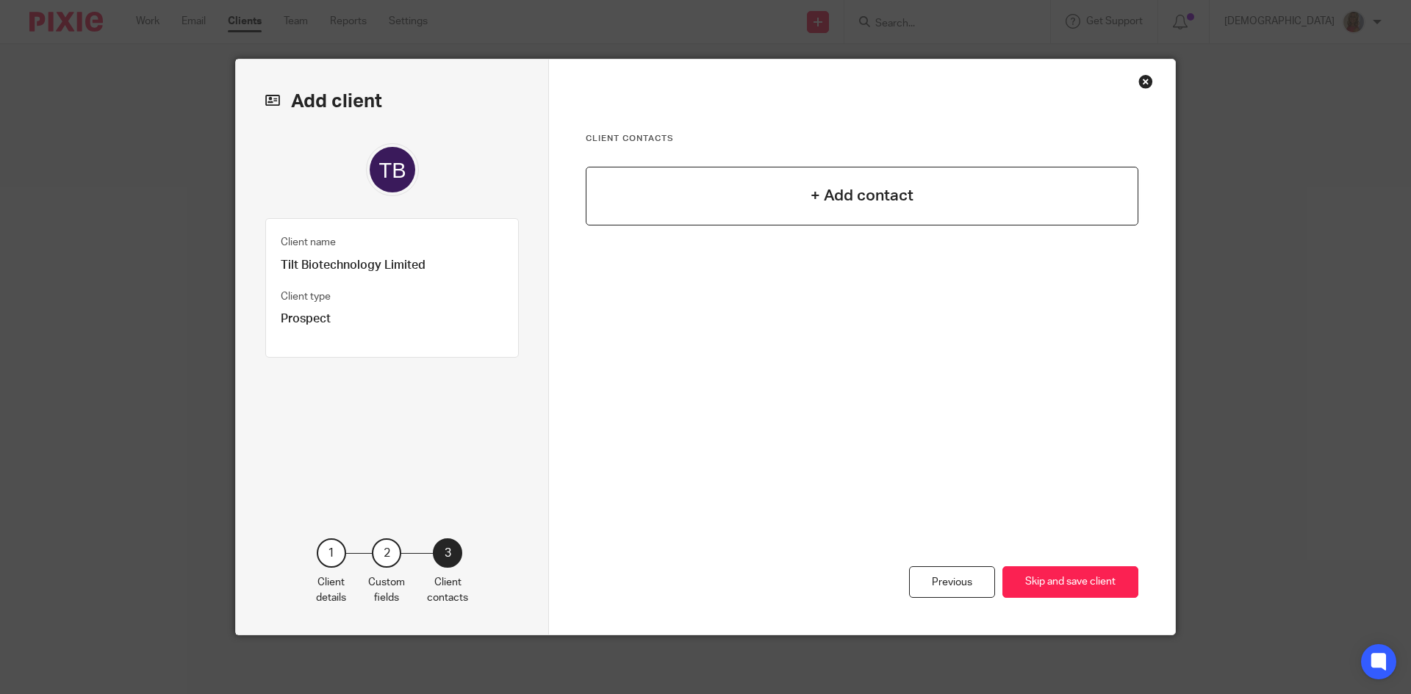
click at [852, 198] on h4 "+ Add contact" at bounding box center [861, 195] width 103 height 23
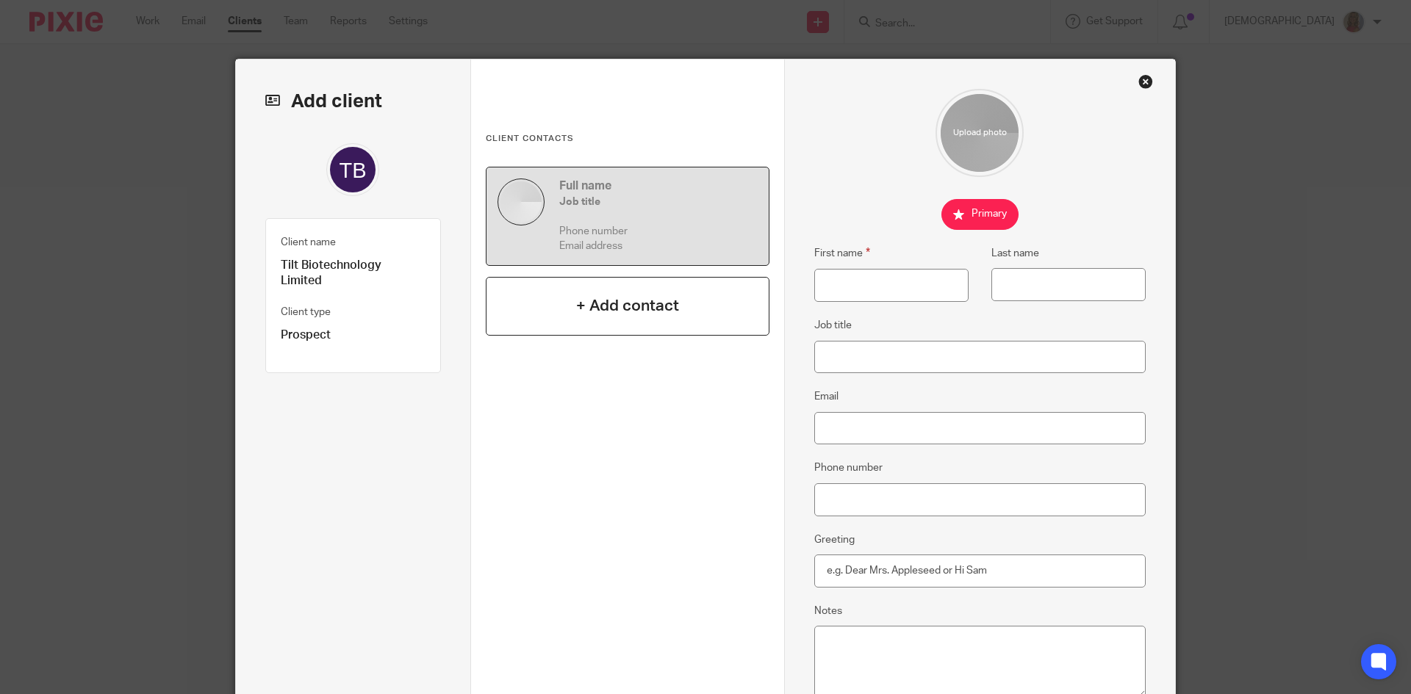
click at [609, 303] on h4 "+ Add contact" at bounding box center [627, 306] width 103 height 23
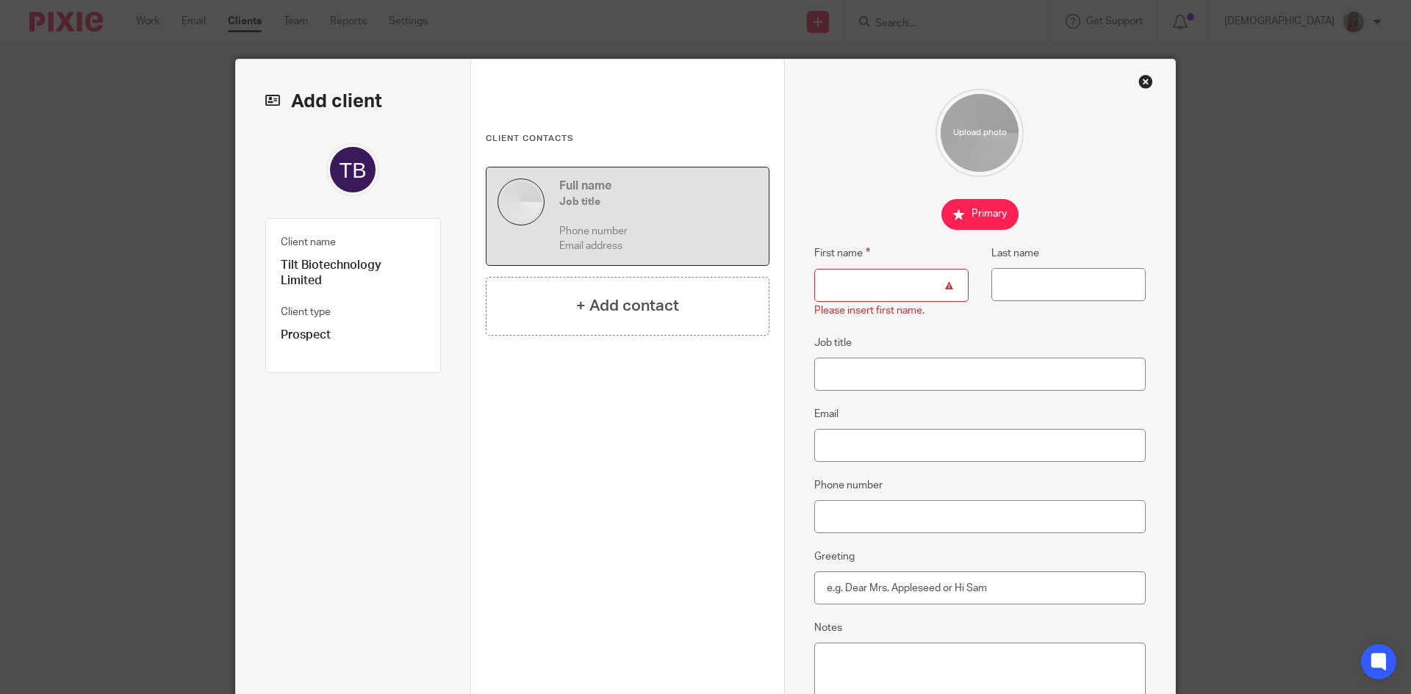
click at [819, 289] on input "First name" at bounding box center [891, 285] width 154 height 33
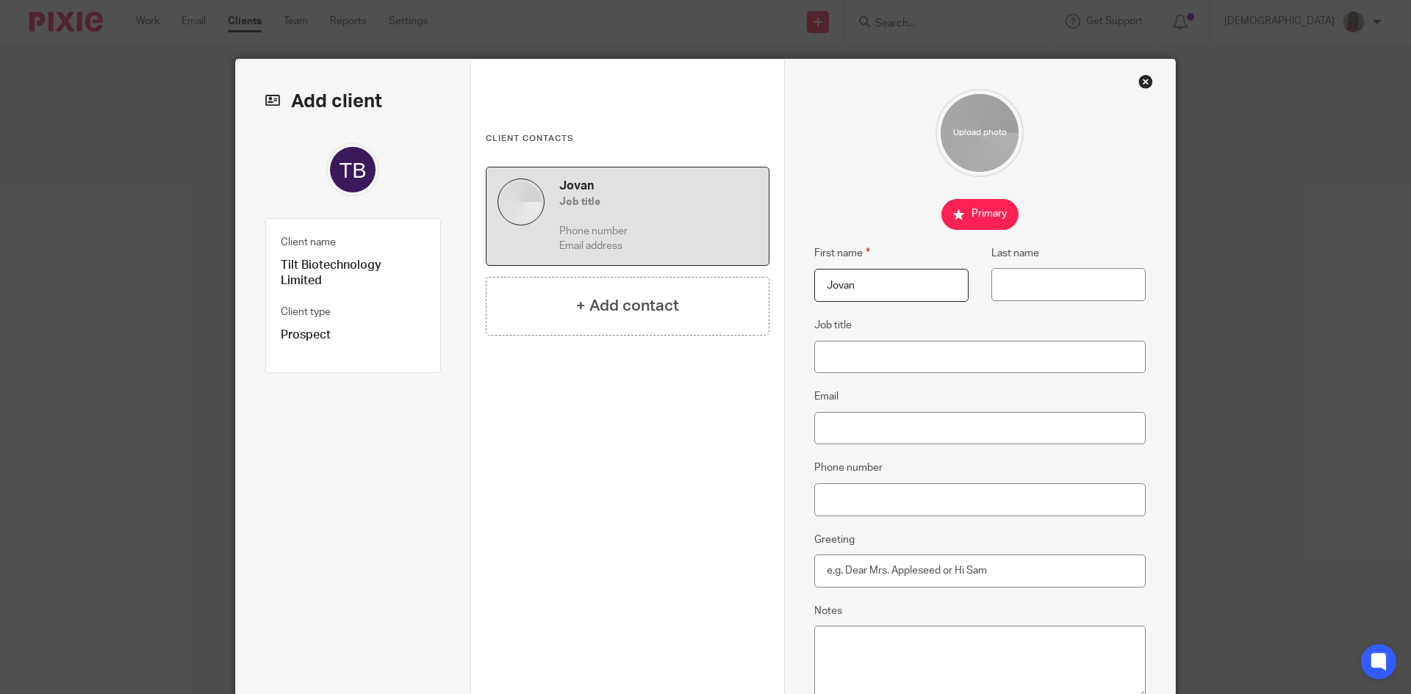
type input "Jovan"
type input "Vojnovic"
click at [842, 422] on input "Email" at bounding box center [980, 428] width 332 height 33
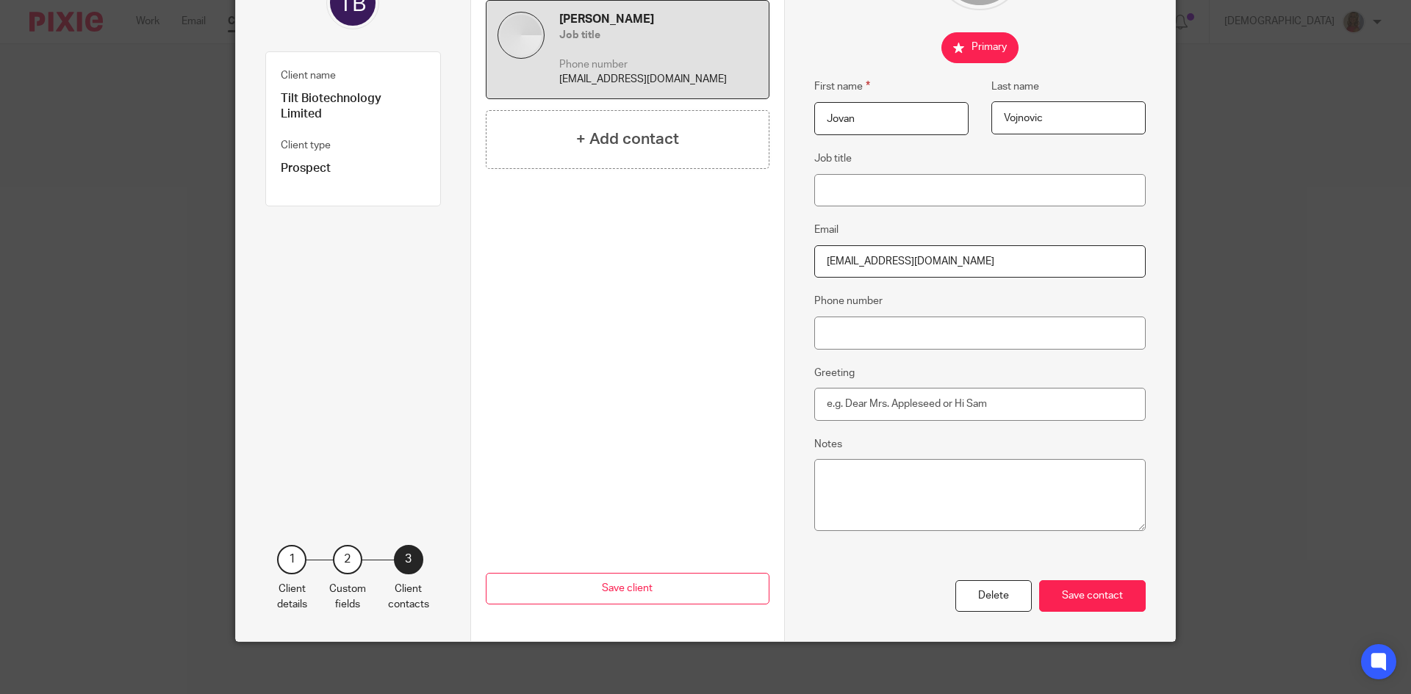
scroll to position [173, 0]
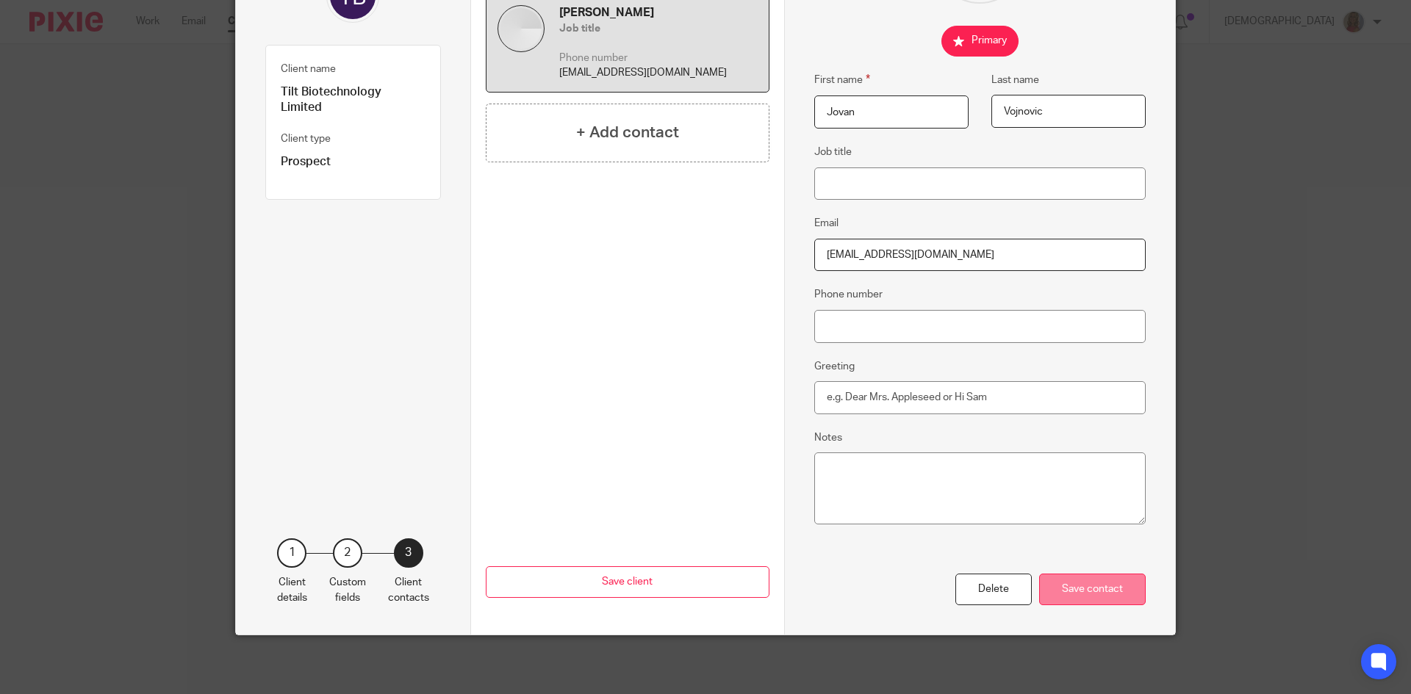
type input "jovan130985@gmail.com"
click at [1112, 582] on div "Save contact" at bounding box center [1092, 590] width 107 height 32
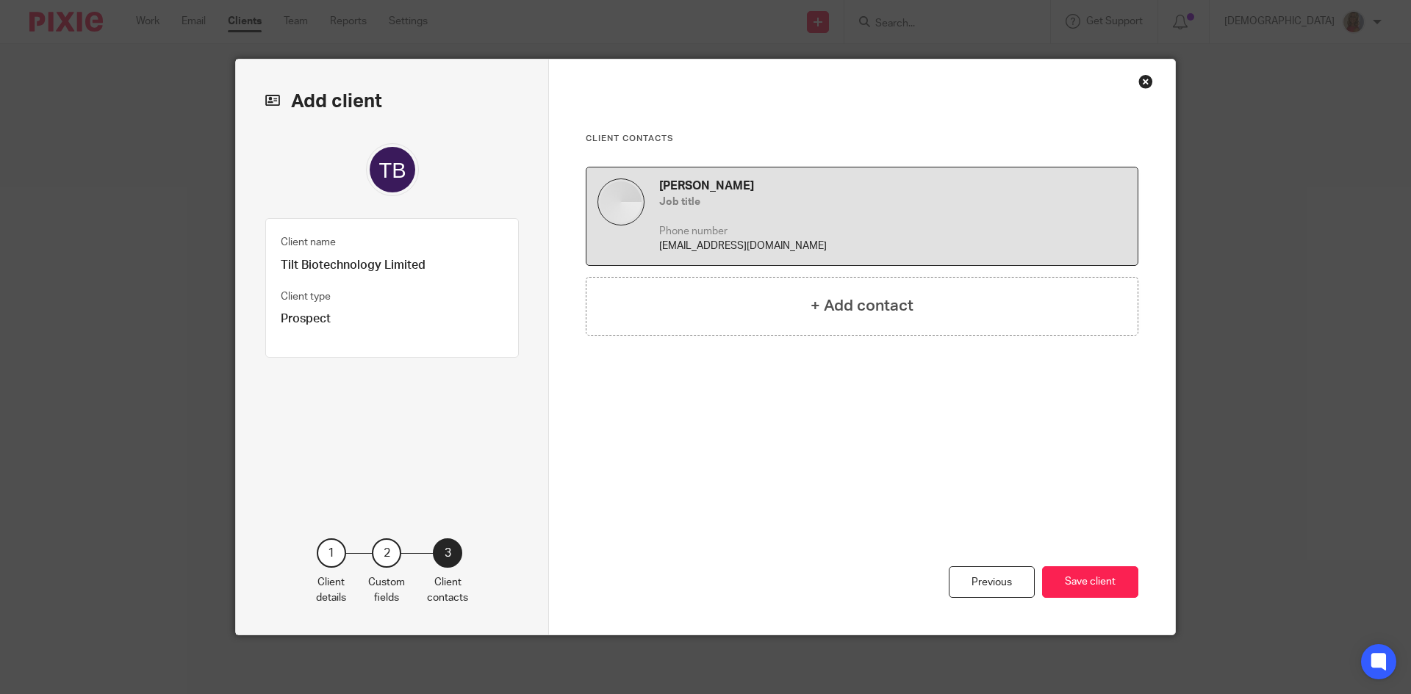
scroll to position [0, 0]
click at [1094, 584] on button "Save client" at bounding box center [1090, 582] width 96 height 32
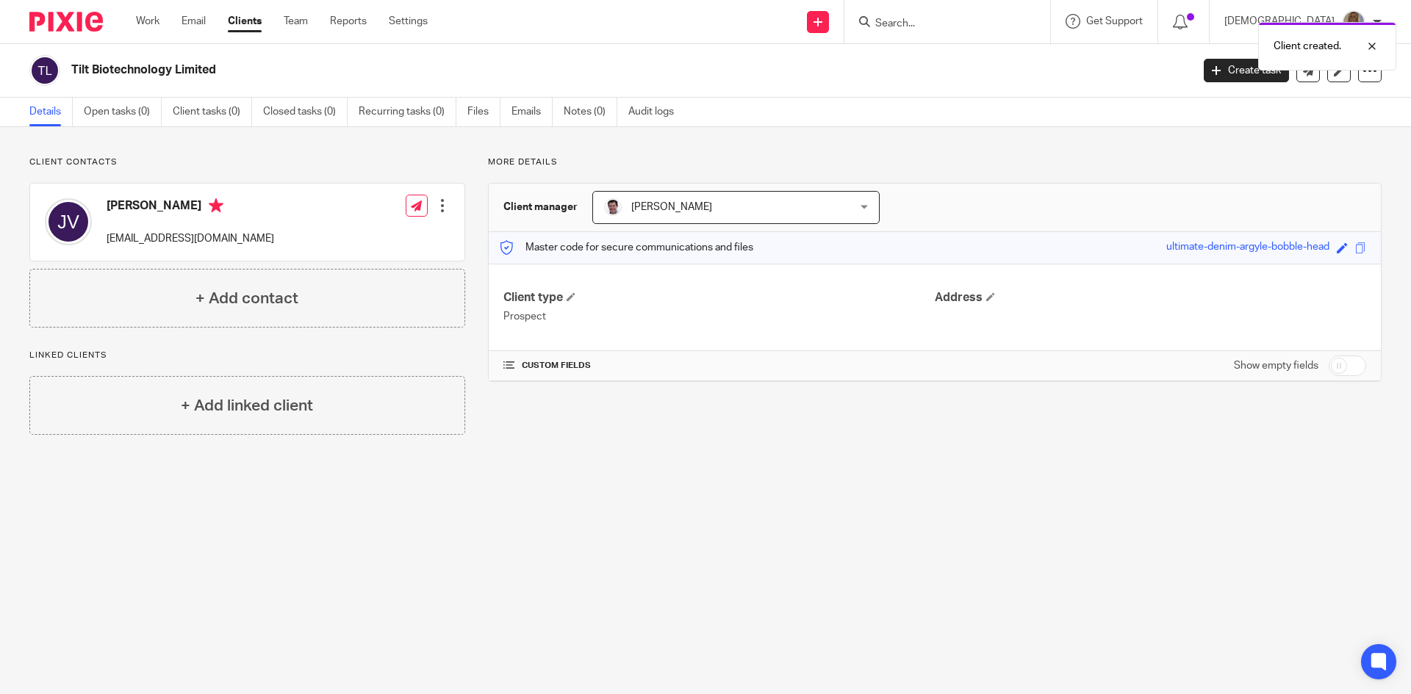
click at [253, 15] on link "Clients" at bounding box center [245, 21] width 34 height 15
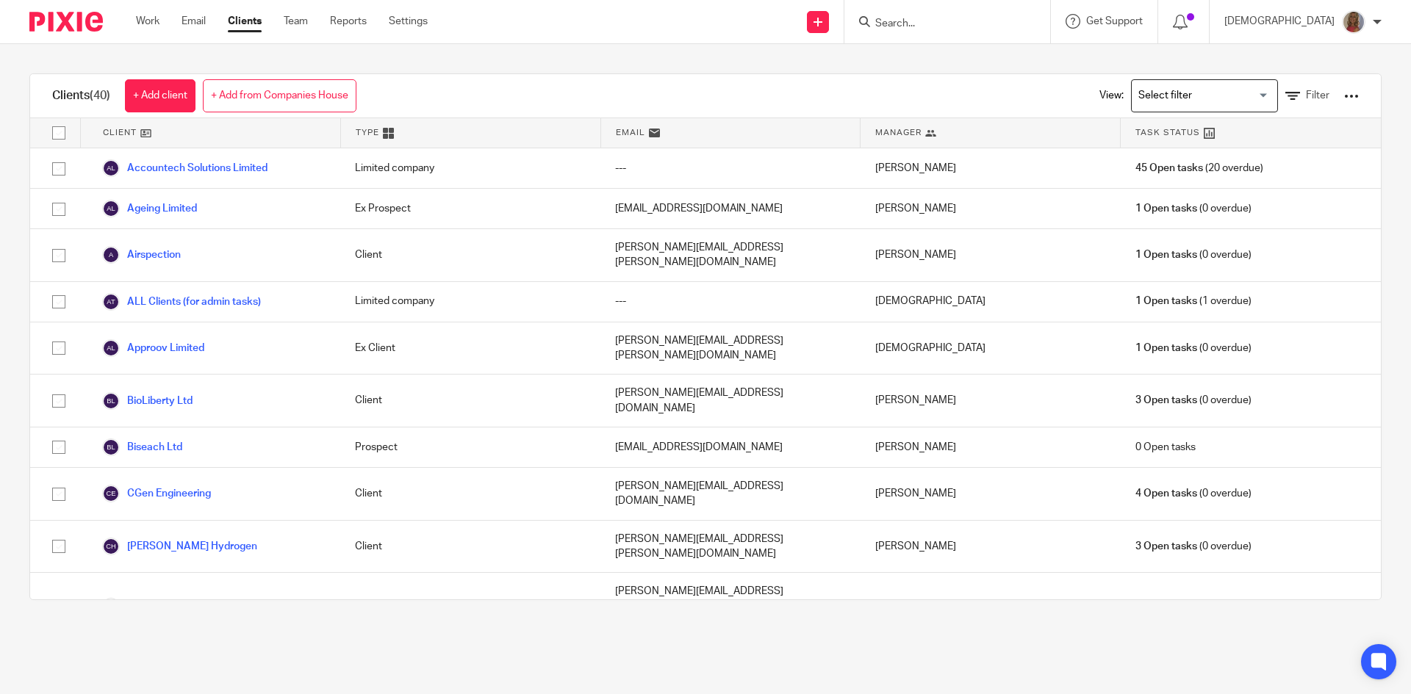
click at [383, 132] on icon at bounding box center [388, 133] width 11 height 11
click at [367, 134] on span "Type" at bounding box center [368, 132] width 24 height 12
click at [1236, 94] on input "Search for option" at bounding box center [1201, 96] width 136 height 26
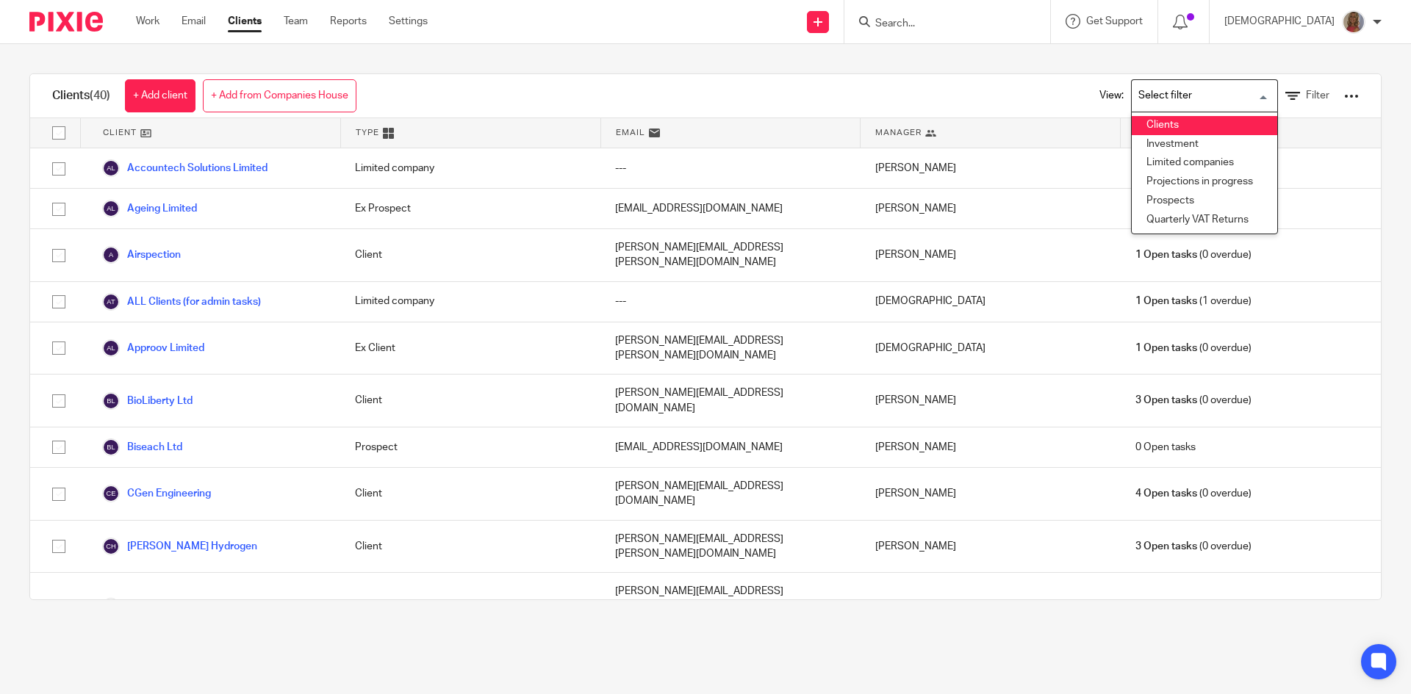
click at [1176, 120] on li "Clients" at bounding box center [1203, 125] width 145 height 19
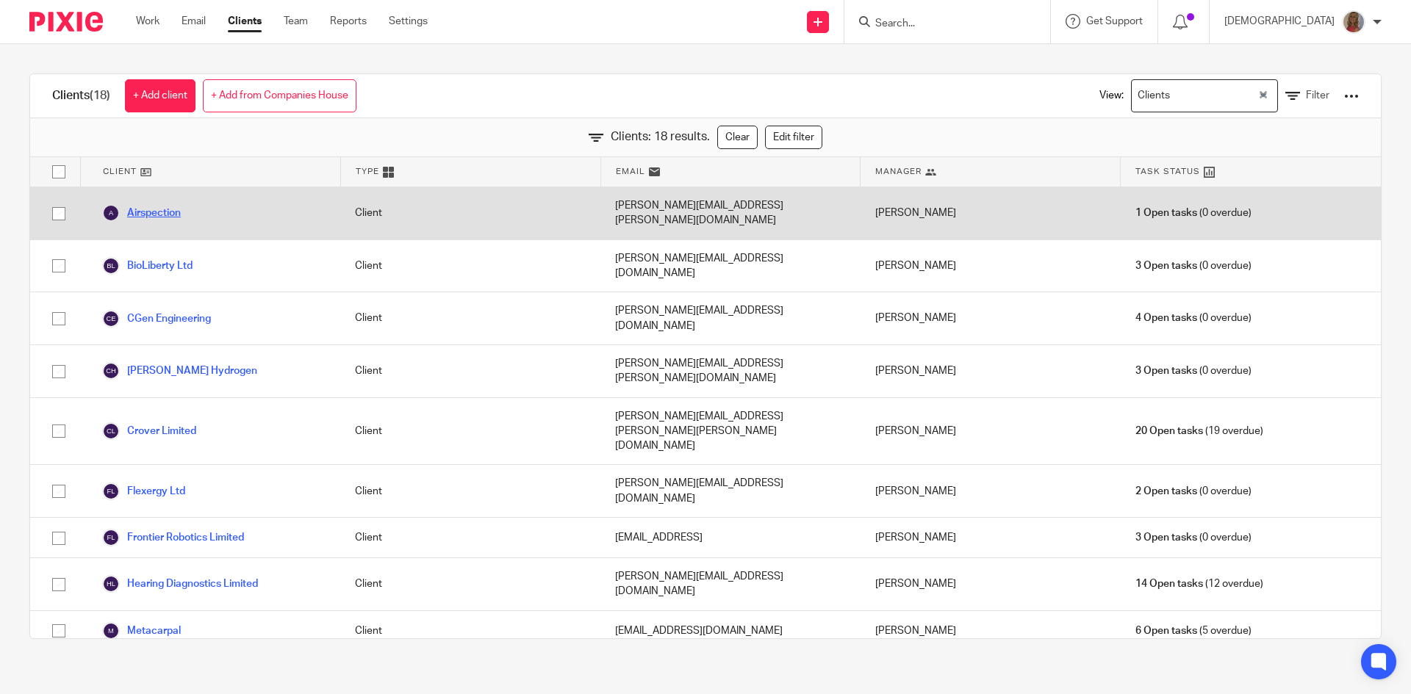
click at [162, 206] on link "Airspection" at bounding box center [141, 213] width 79 height 18
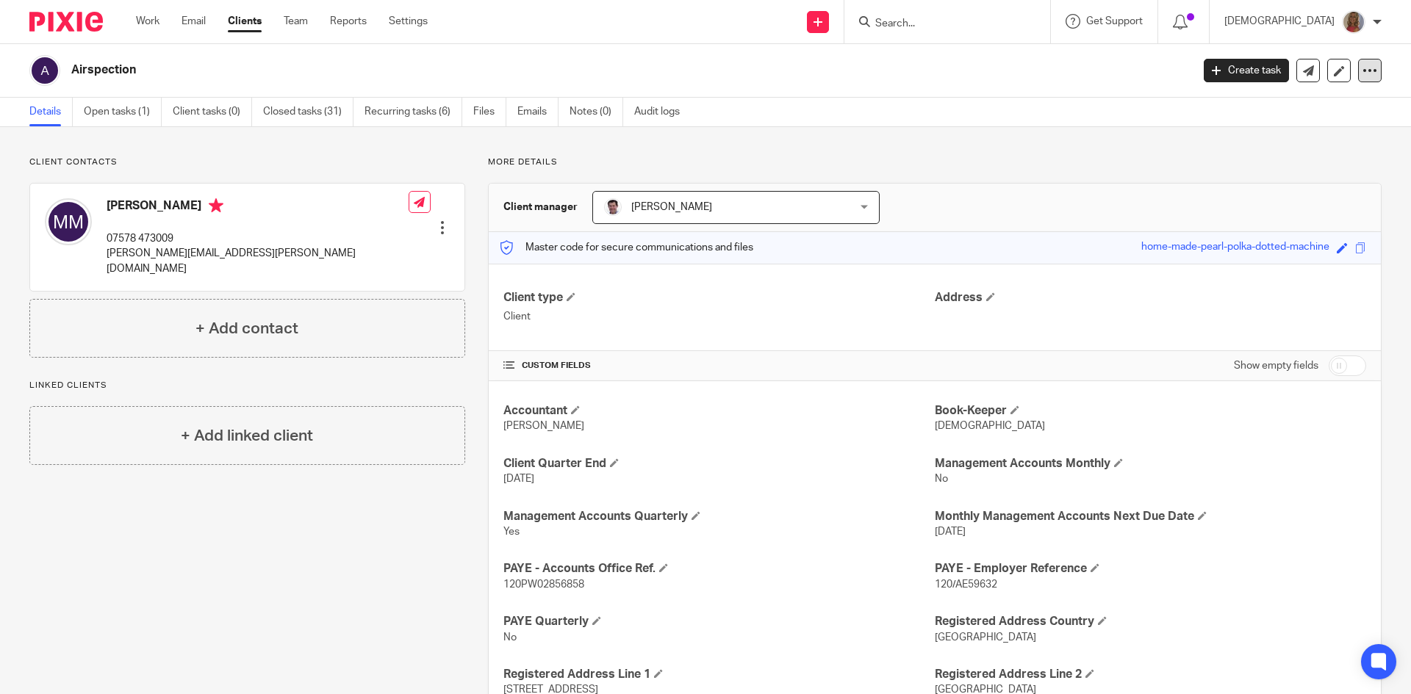
click at [1362, 71] on icon at bounding box center [1369, 70] width 15 height 15
click at [1280, 102] on link "Update from Companies House" at bounding box center [1278, 107] width 162 height 21
click at [1281, 105] on link "Update from Companies House" at bounding box center [1278, 107] width 162 height 21
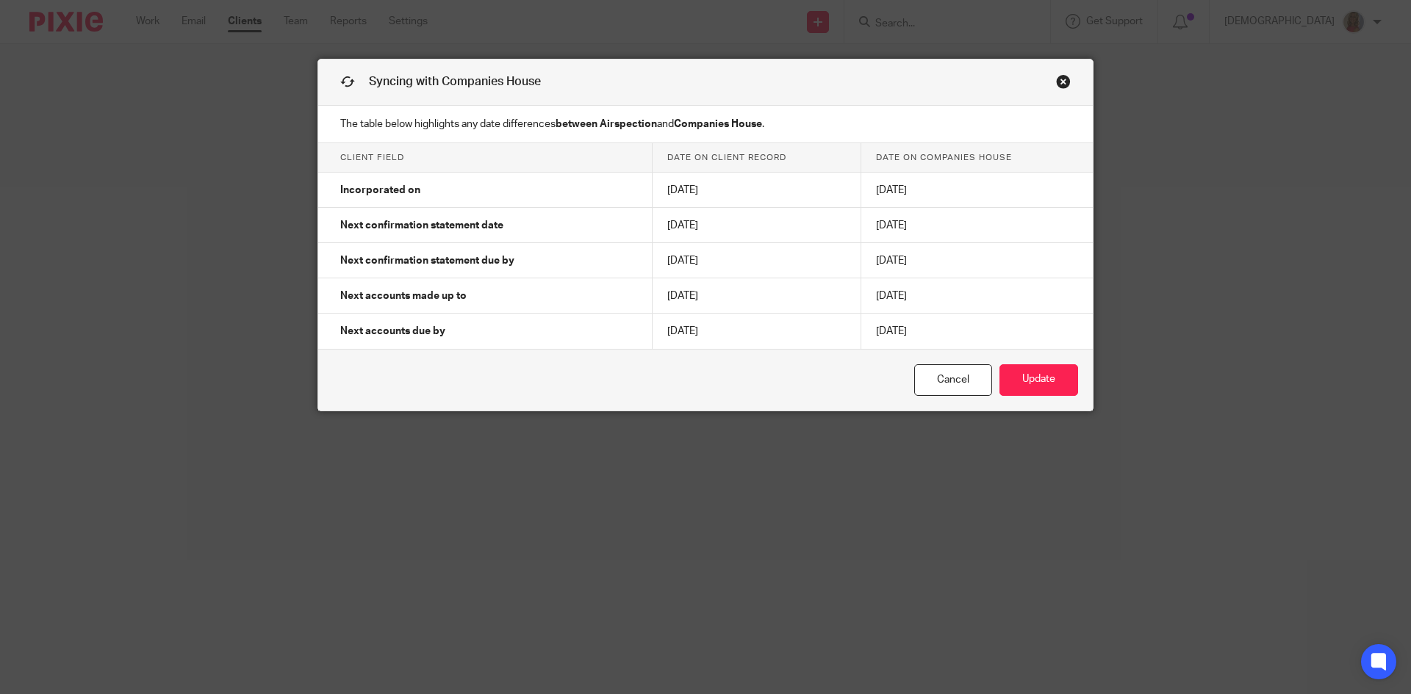
click at [1060, 76] on link "Close this dialog window" at bounding box center [1063, 84] width 15 height 20
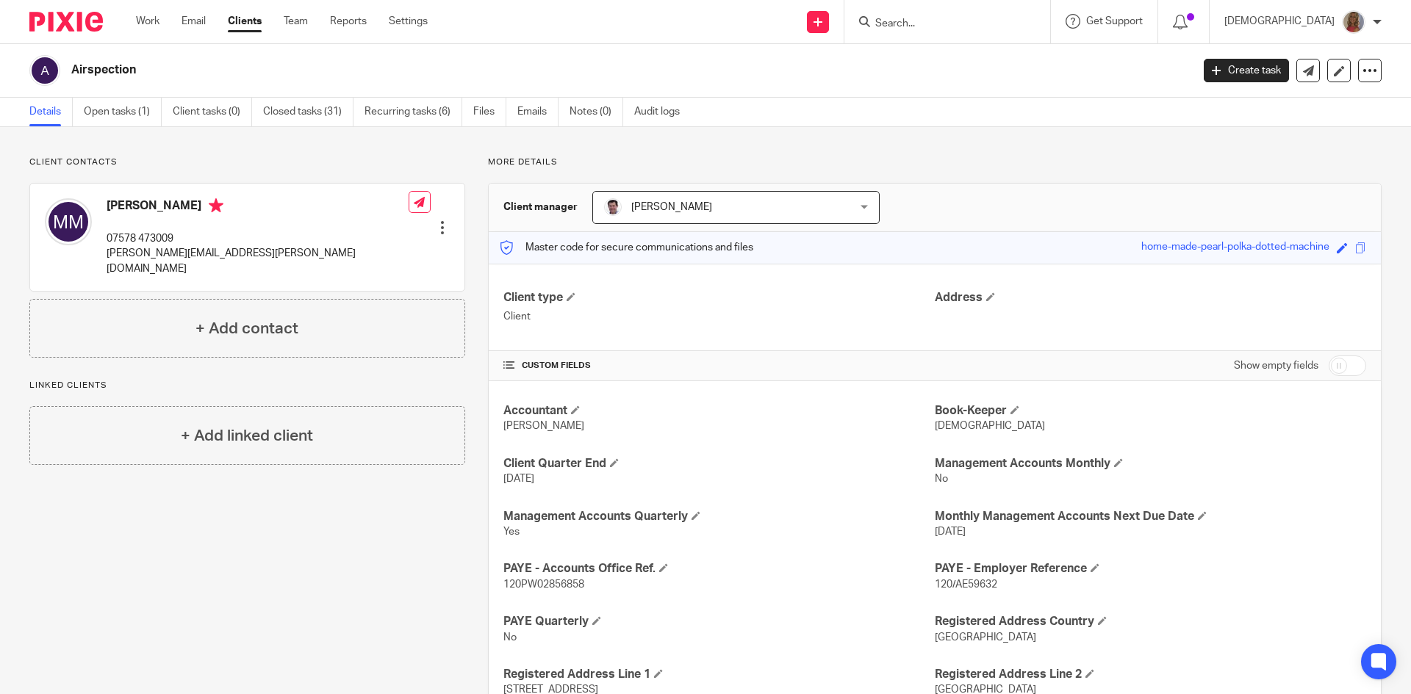
click at [251, 18] on link "Clients" at bounding box center [245, 21] width 34 height 15
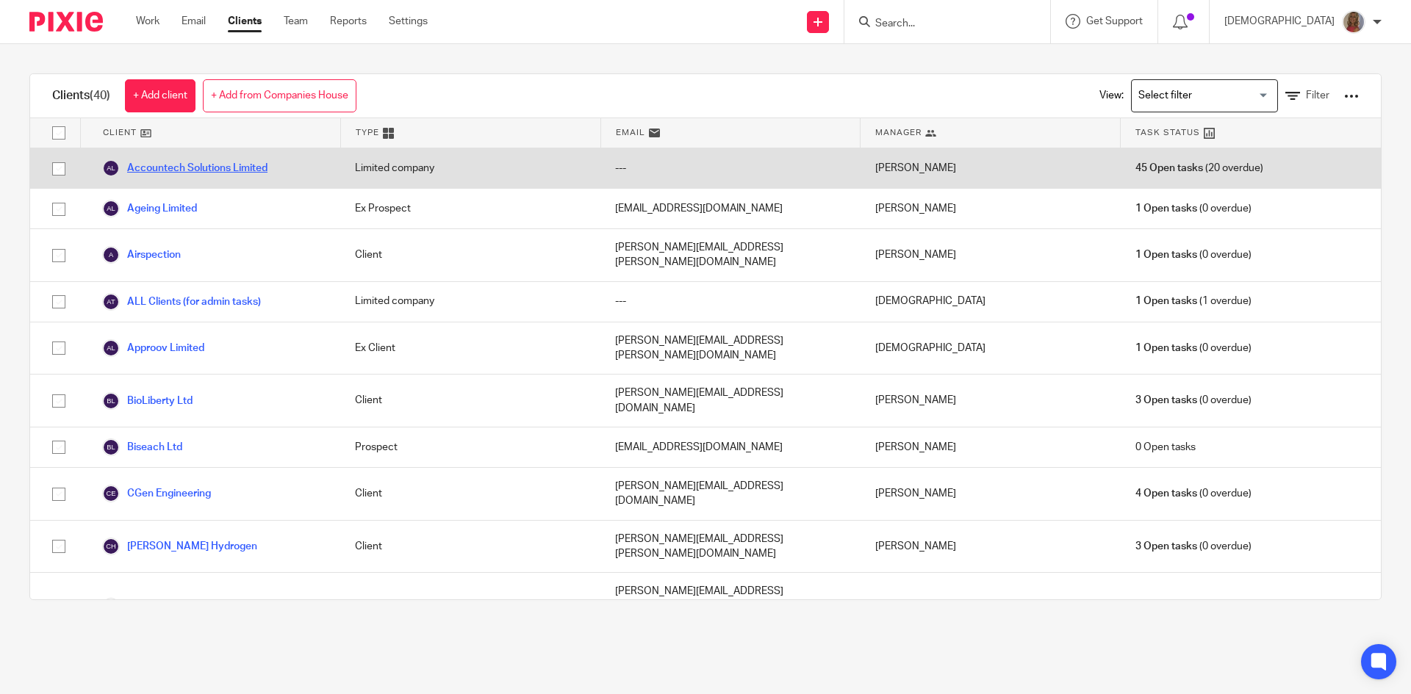
click at [217, 173] on link "Accountech Solutions Limited" at bounding box center [184, 168] width 165 height 18
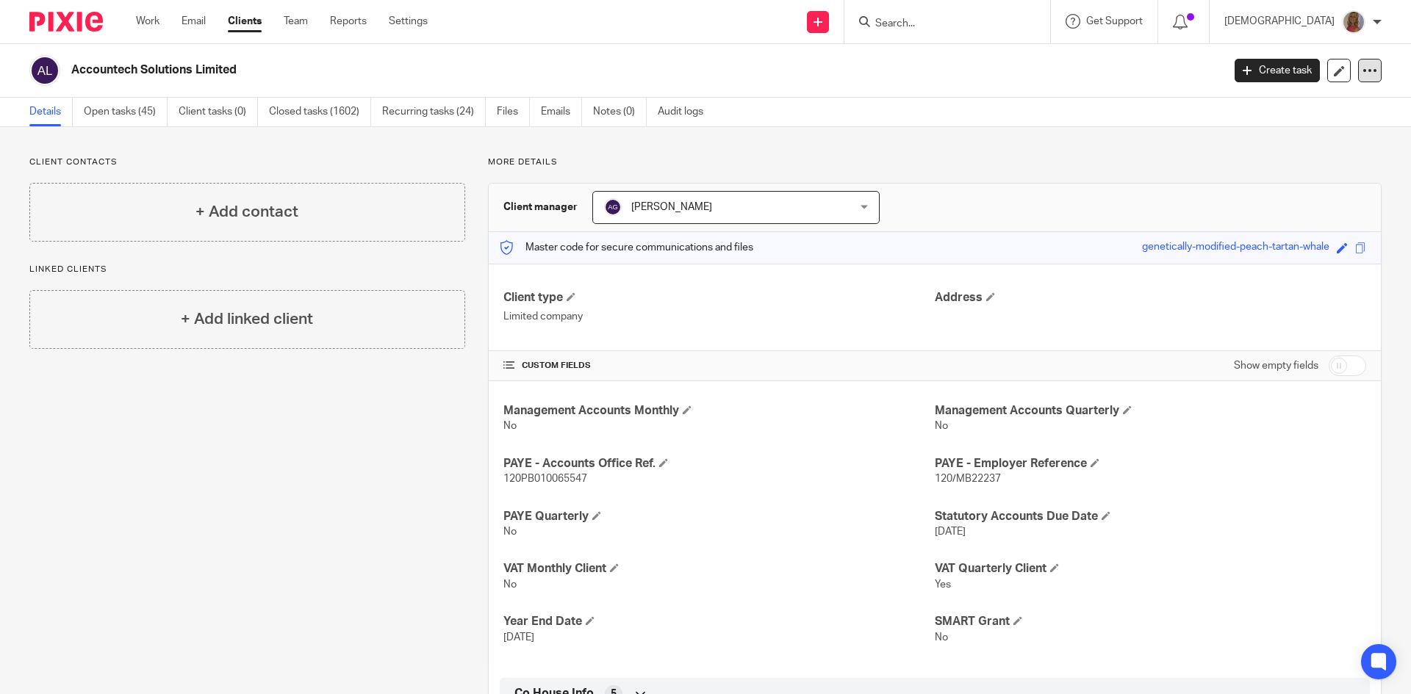
click at [1362, 72] on icon at bounding box center [1369, 70] width 15 height 15
click at [1320, 104] on link "Update from Companies House" at bounding box center [1278, 107] width 162 height 21
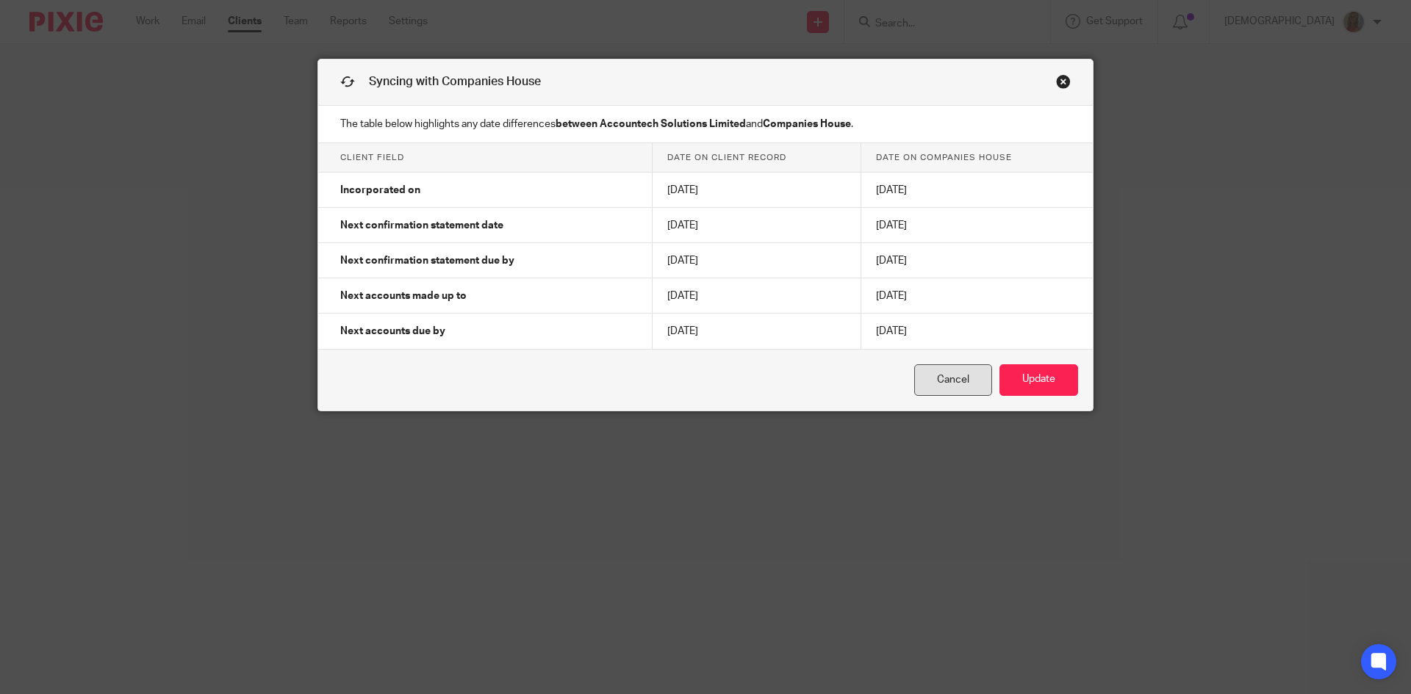
click at [971, 373] on link "Cancel" at bounding box center [953, 380] width 78 height 32
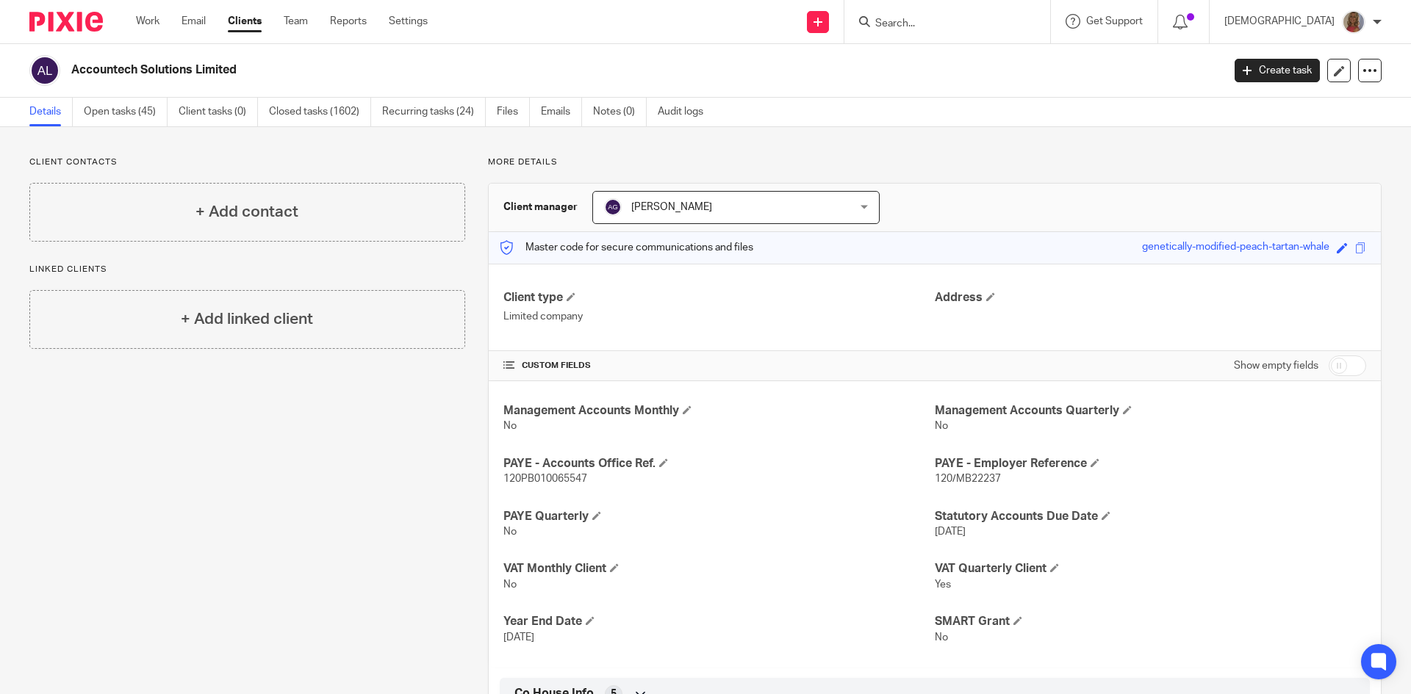
click at [242, 20] on link "Clients" at bounding box center [245, 21] width 34 height 15
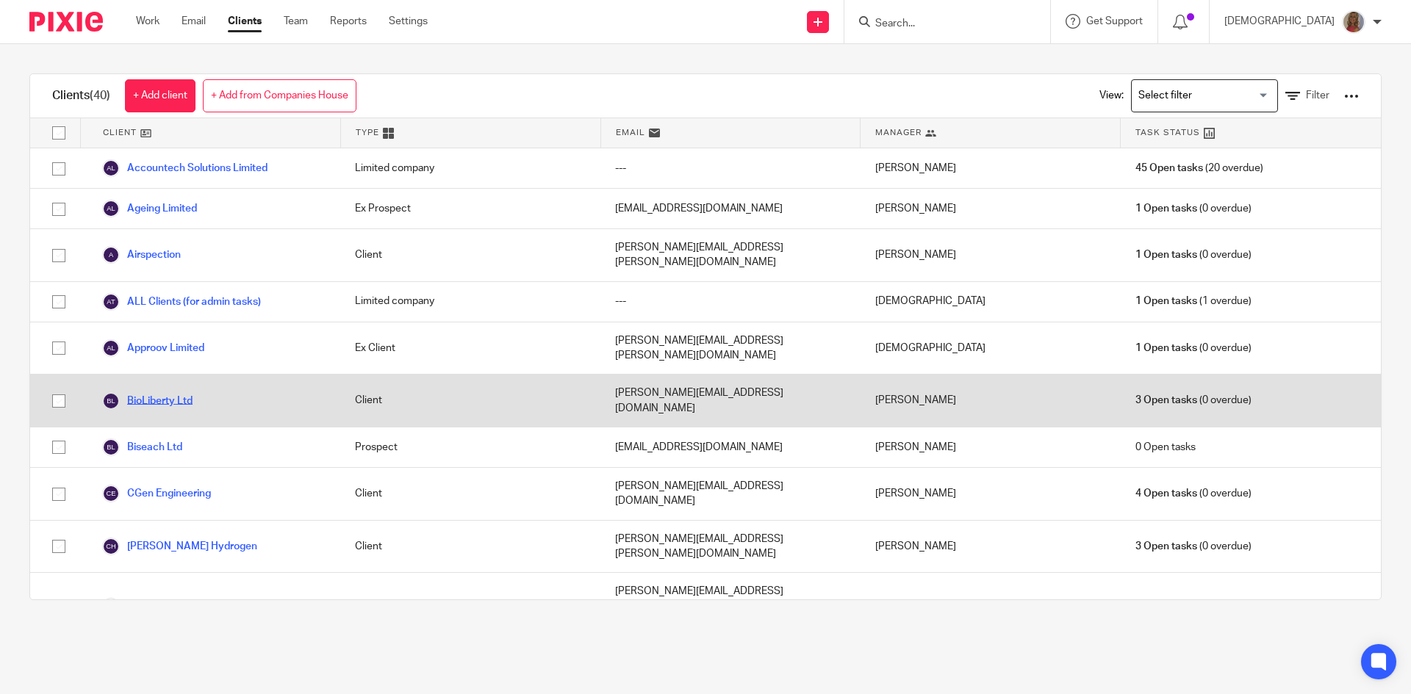
click at [164, 392] on link "BioLiberty Ltd" at bounding box center [147, 401] width 90 height 18
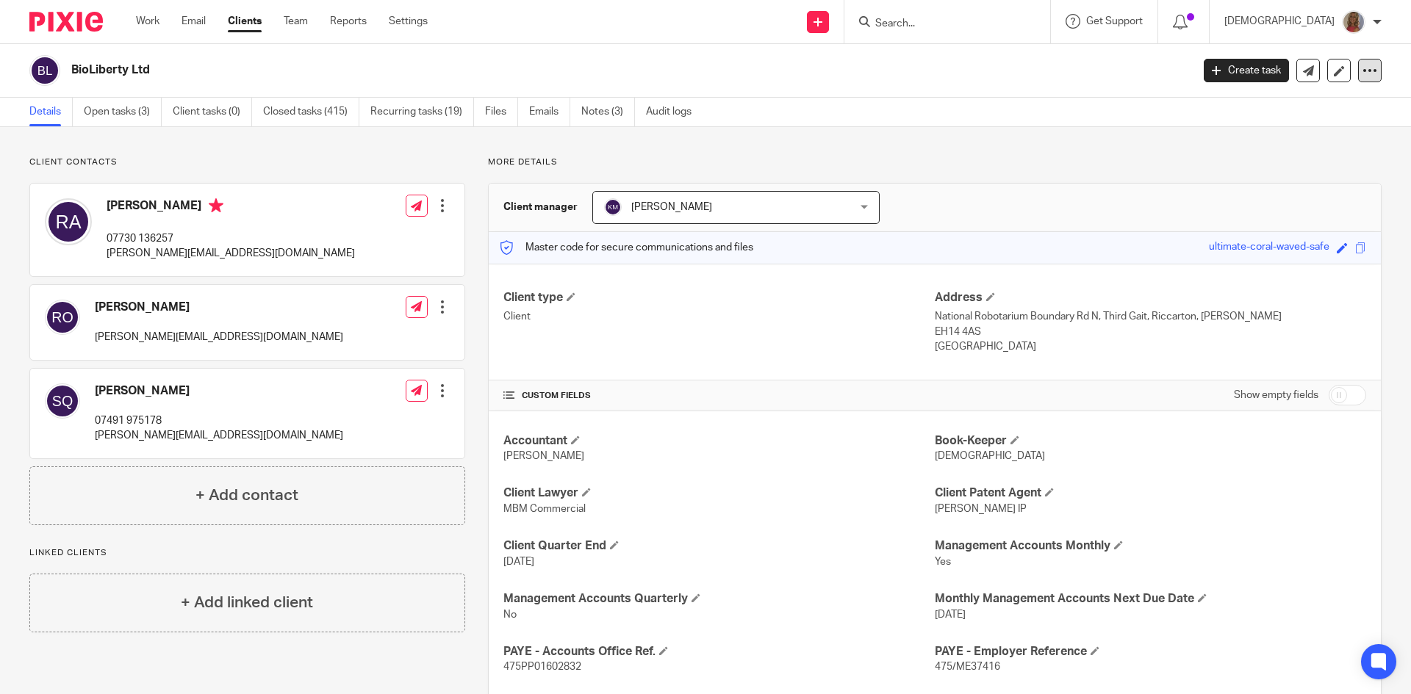
click at [1362, 70] on icon at bounding box center [1369, 70] width 15 height 15
click at [1282, 107] on link "Update from Companies House" at bounding box center [1278, 107] width 162 height 21
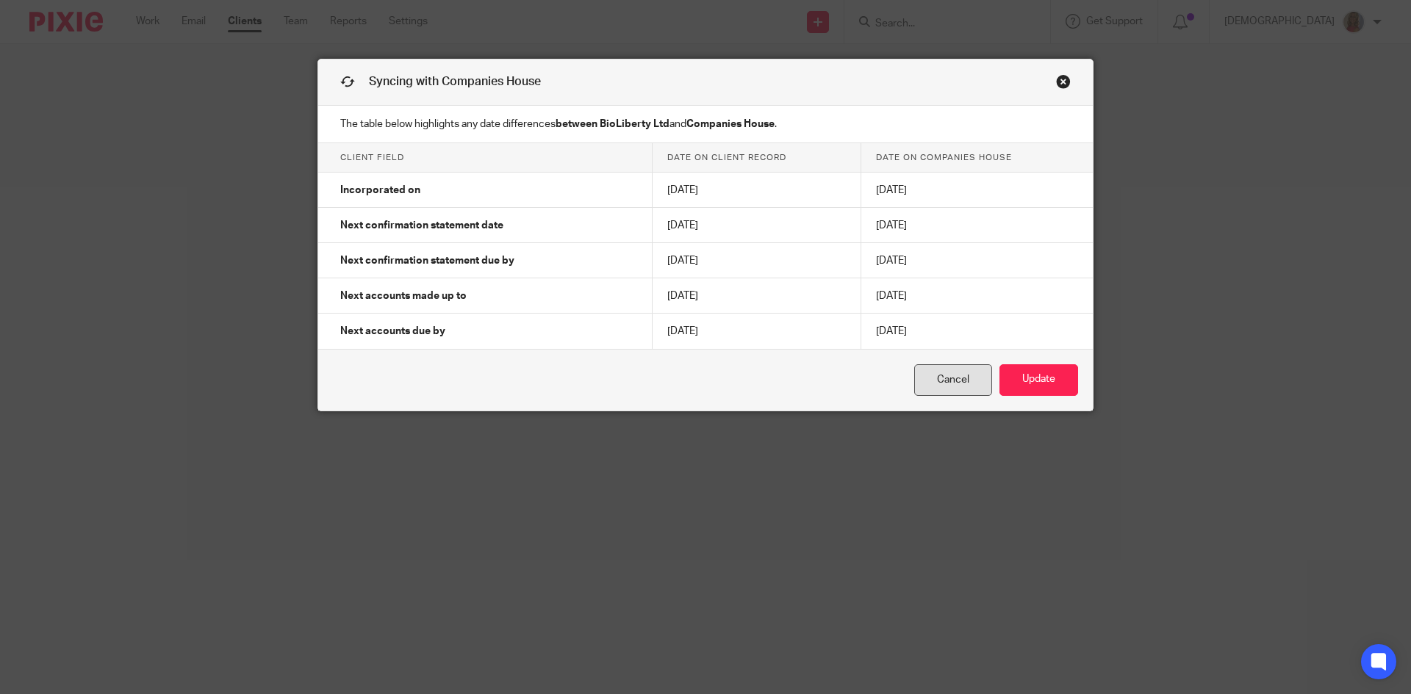
click at [943, 380] on link "Cancel" at bounding box center [953, 380] width 78 height 32
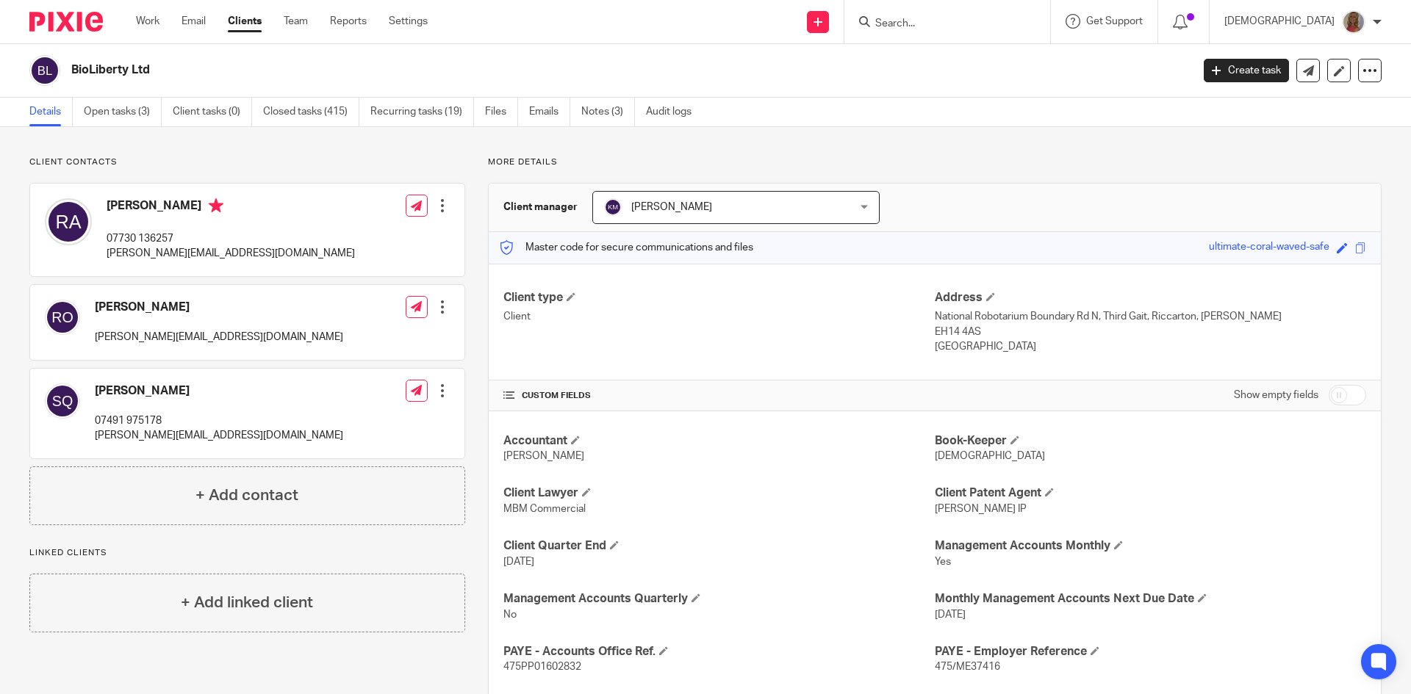
click at [251, 22] on link "Clients" at bounding box center [245, 21] width 34 height 15
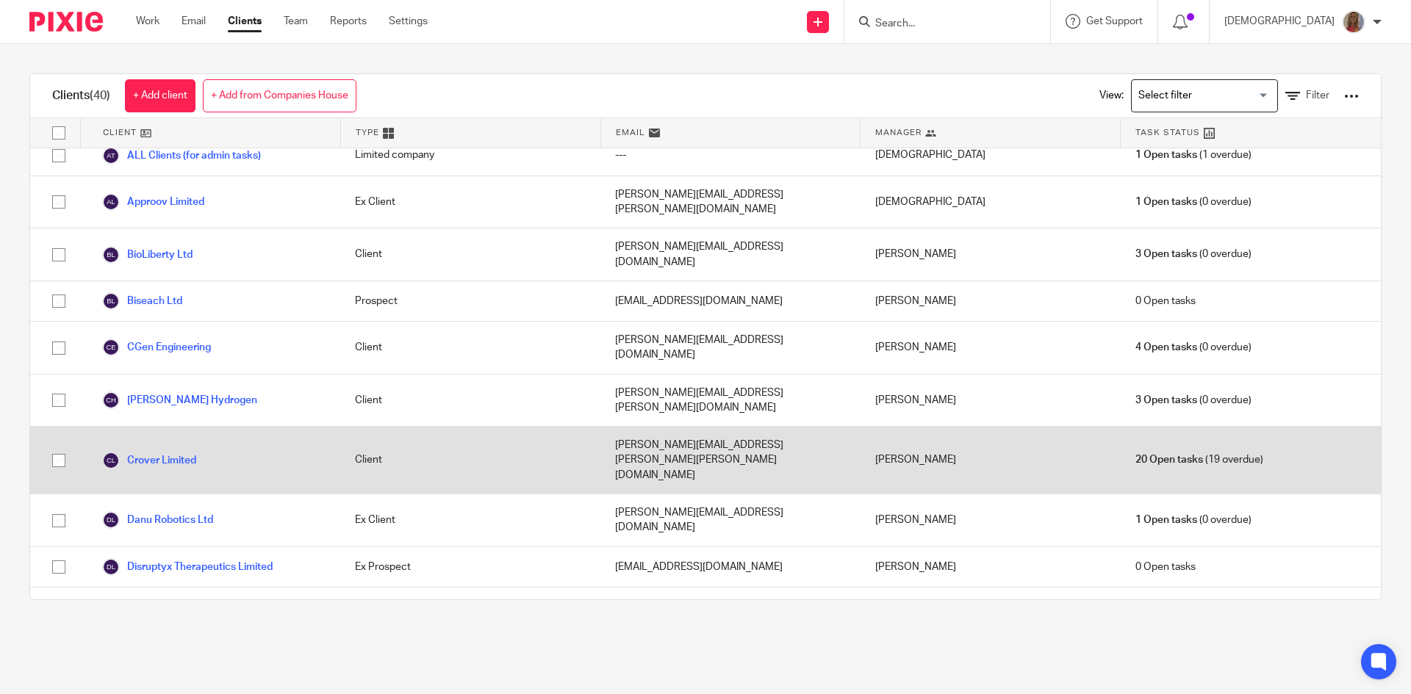
scroll to position [147, 0]
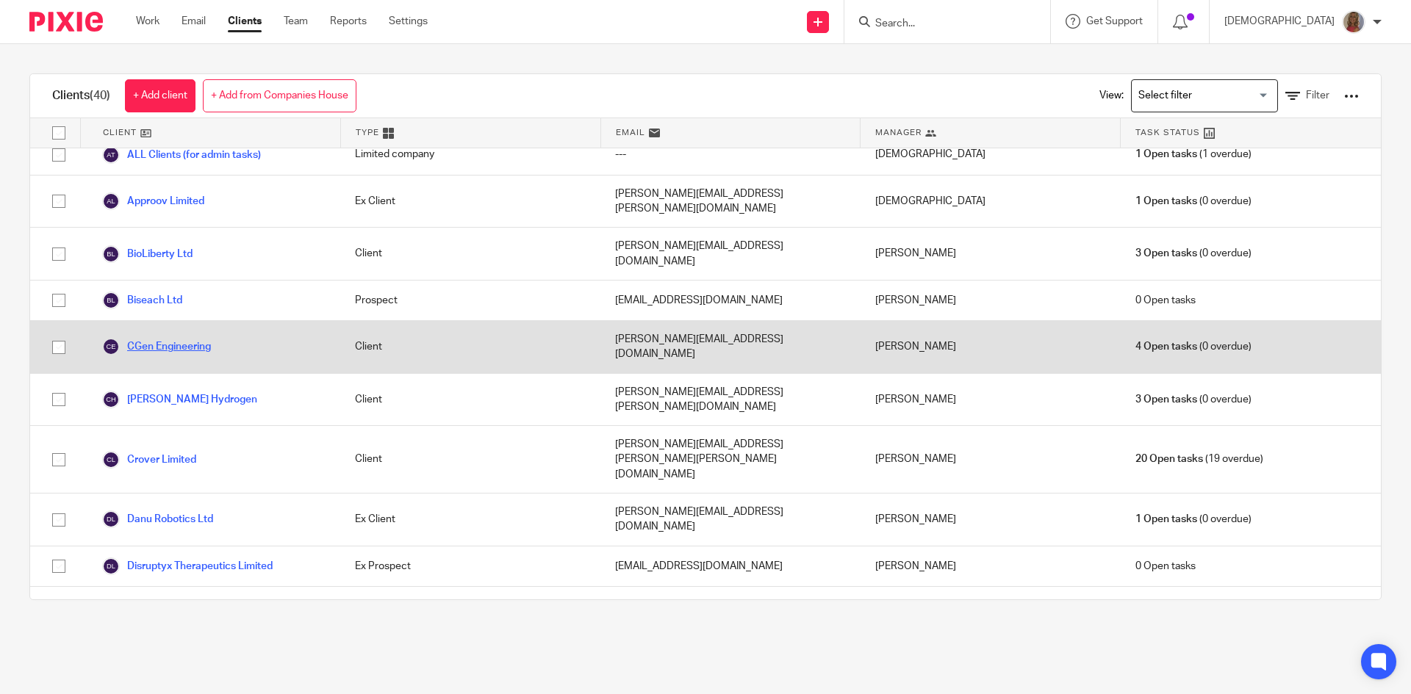
click at [168, 338] on link "CGen Engineering" at bounding box center [156, 347] width 109 height 18
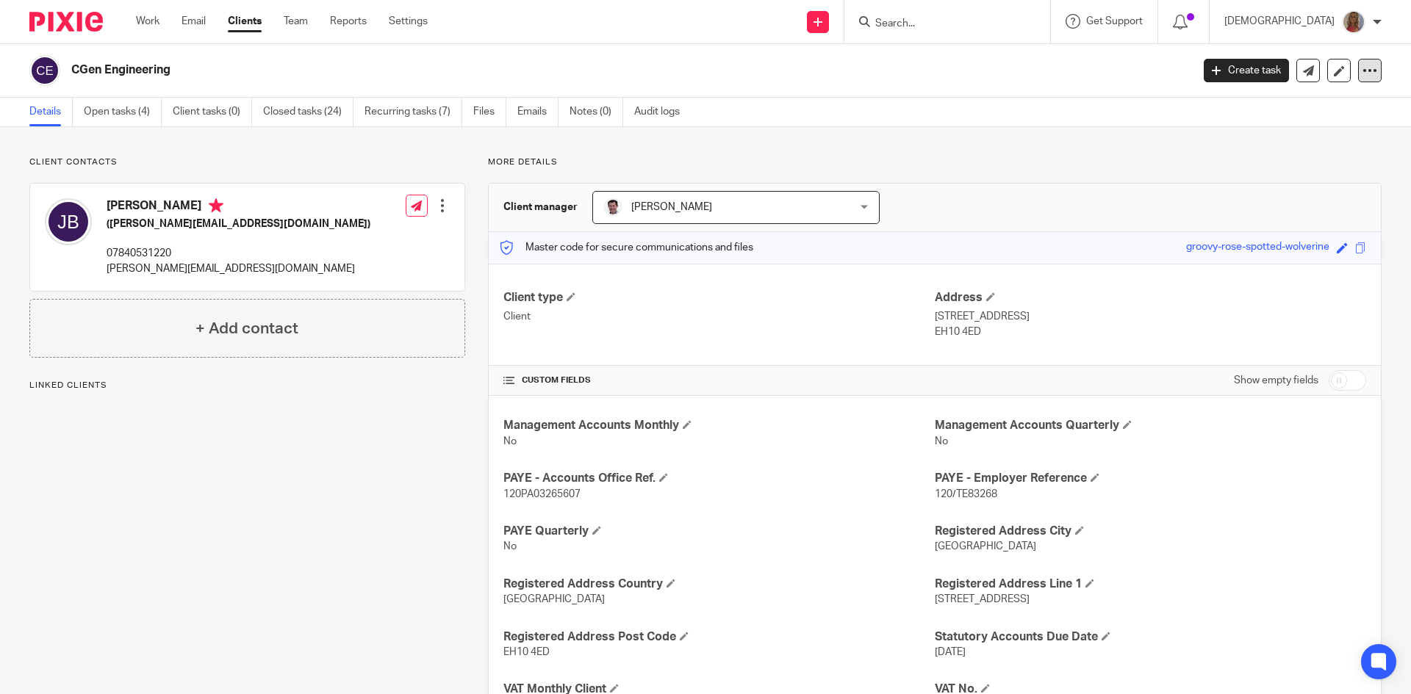
click at [1362, 62] on div at bounding box center [1370, 71] width 24 height 24
click at [1231, 104] on link "Update from Companies House" at bounding box center [1278, 107] width 162 height 21
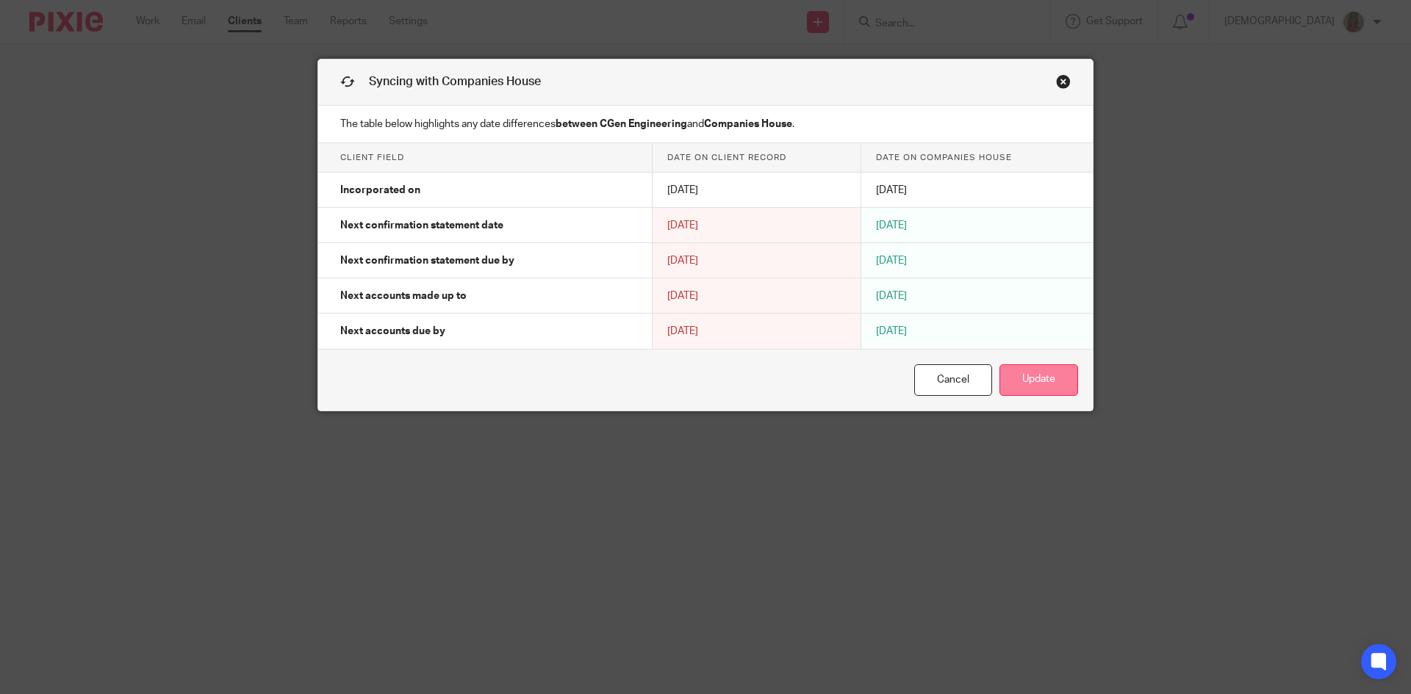
click at [1056, 379] on button "Update" at bounding box center [1038, 380] width 79 height 32
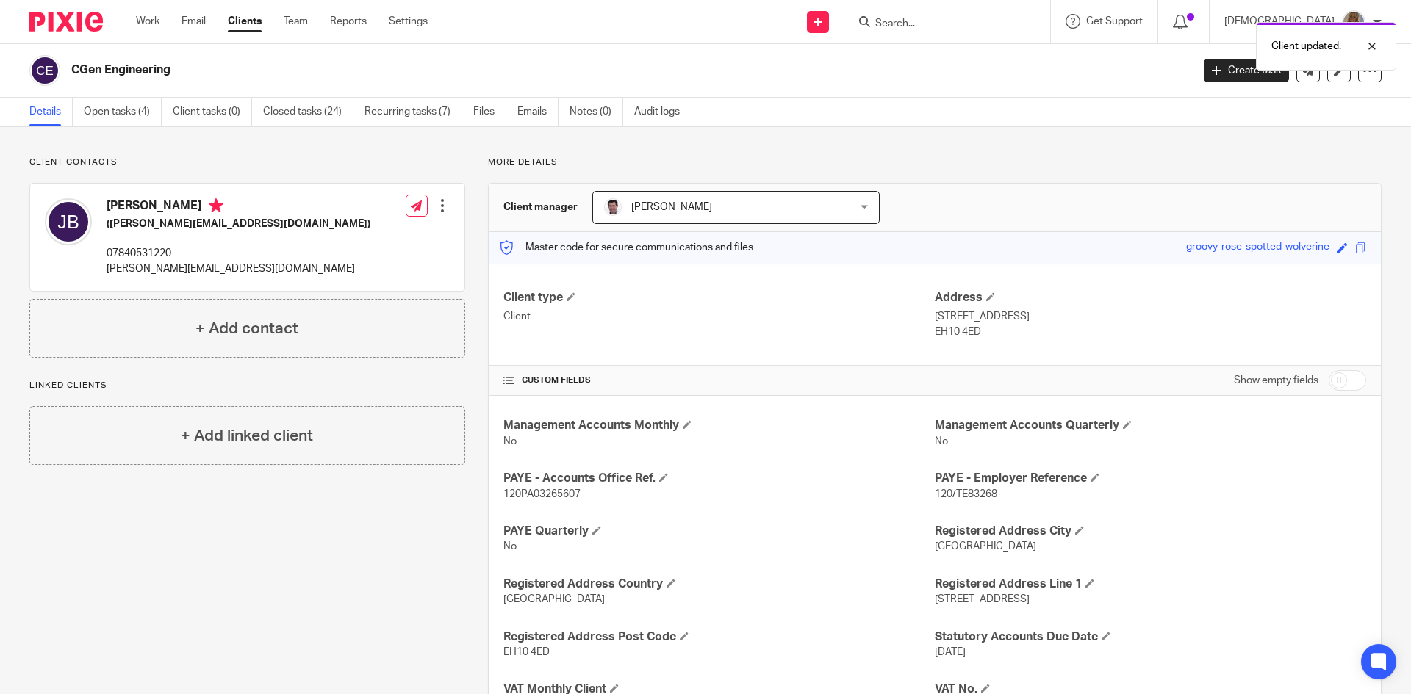
click at [237, 17] on link "Clients" at bounding box center [245, 21] width 34 height 15
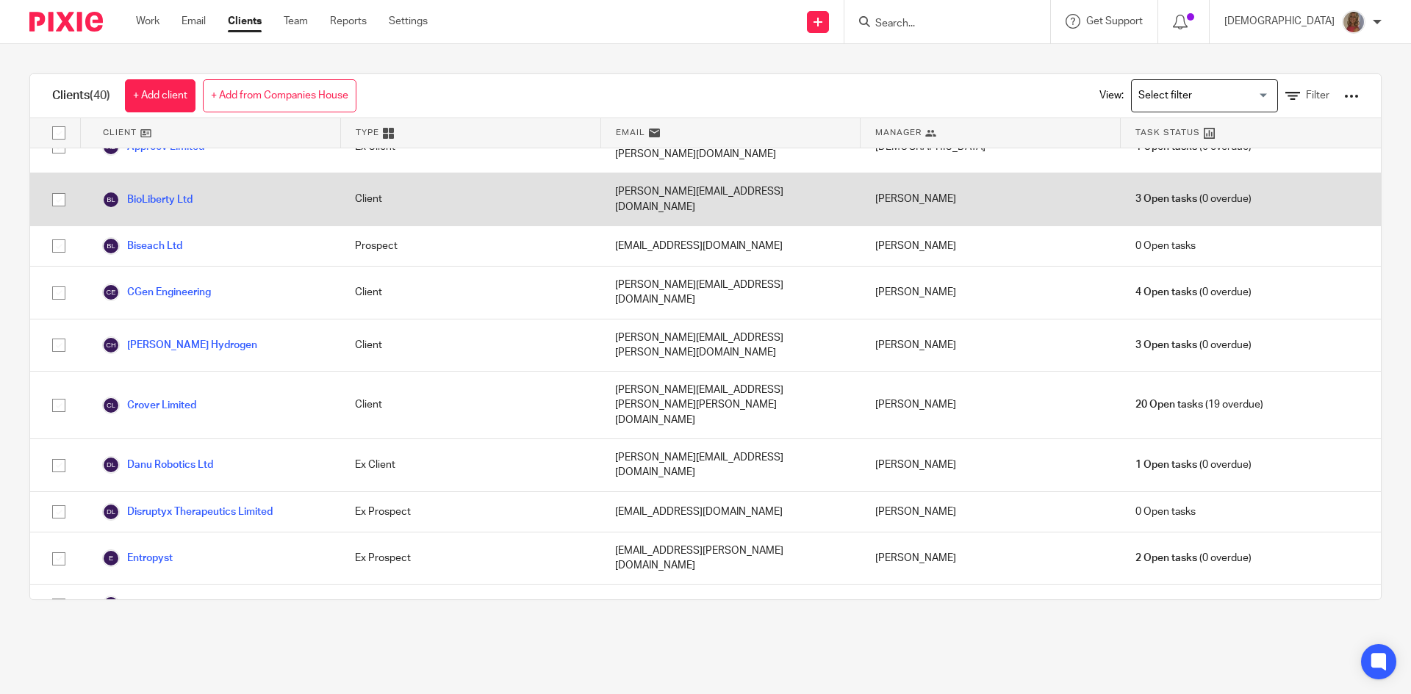
scroll to position [220, 0]
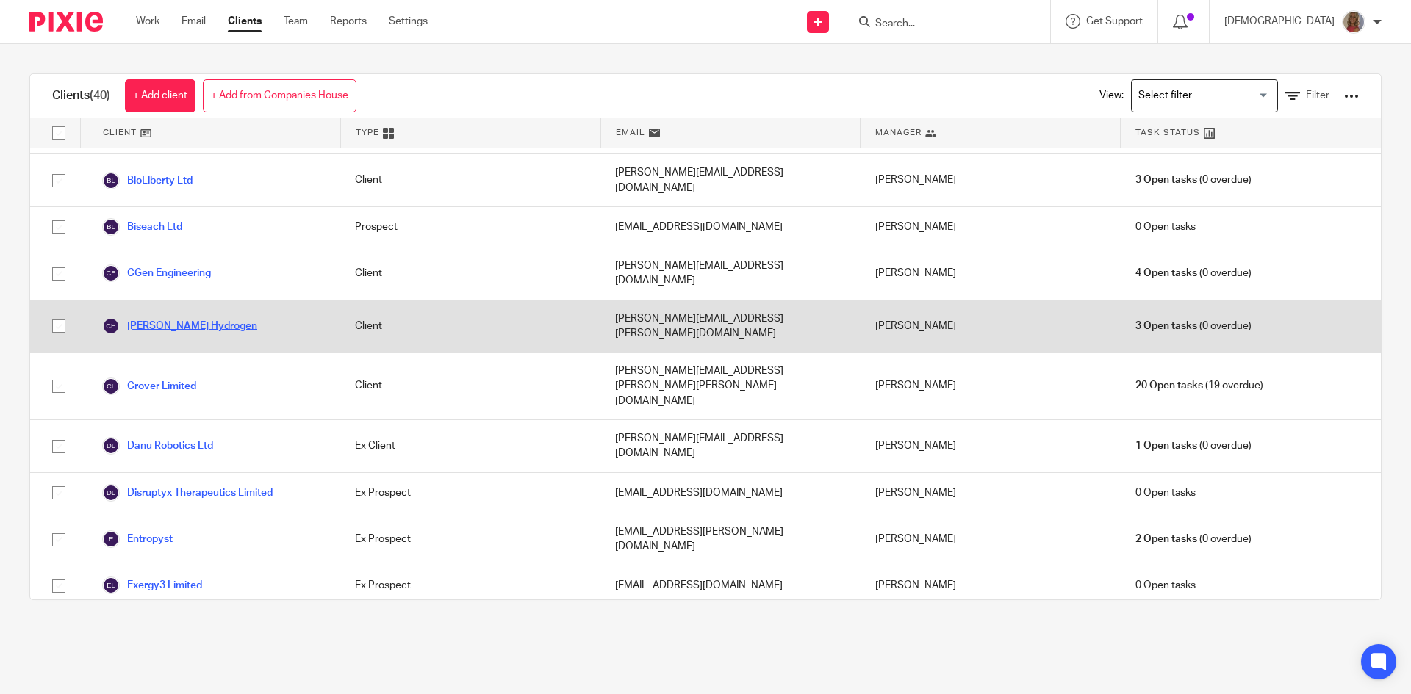
click at [175, 317] on link "[PERSON_NAME] Hydrogen" at bounding box center [179, 326] width 155 height 18
click at [182, 317] on link "[PERSON_NAME] Hydrogen" at bounding box center [179, 326] width 155 height 18
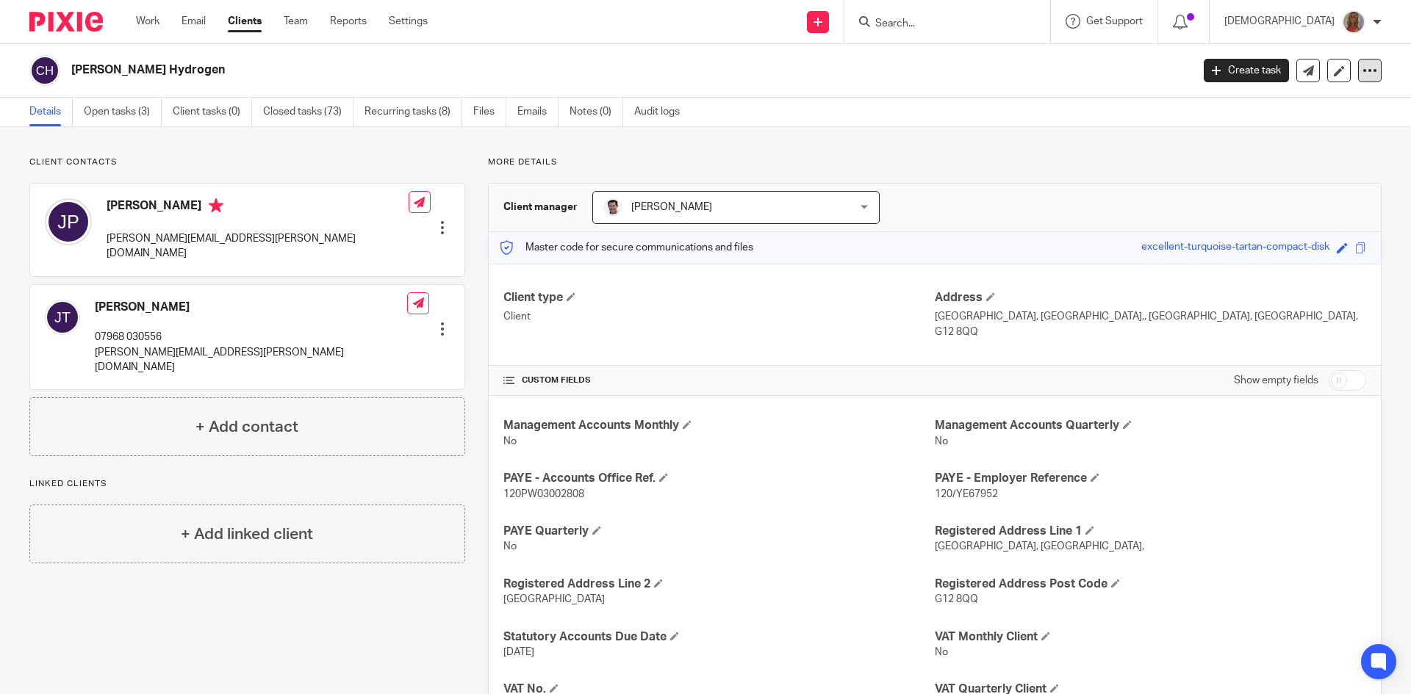
click at [1362, 71] on icon at bounding box center [1369, 70] width 15 height 15
click at [1279, 100] on link "Update from Companies House" at bounding box center [1278, 107] width 162 height 21
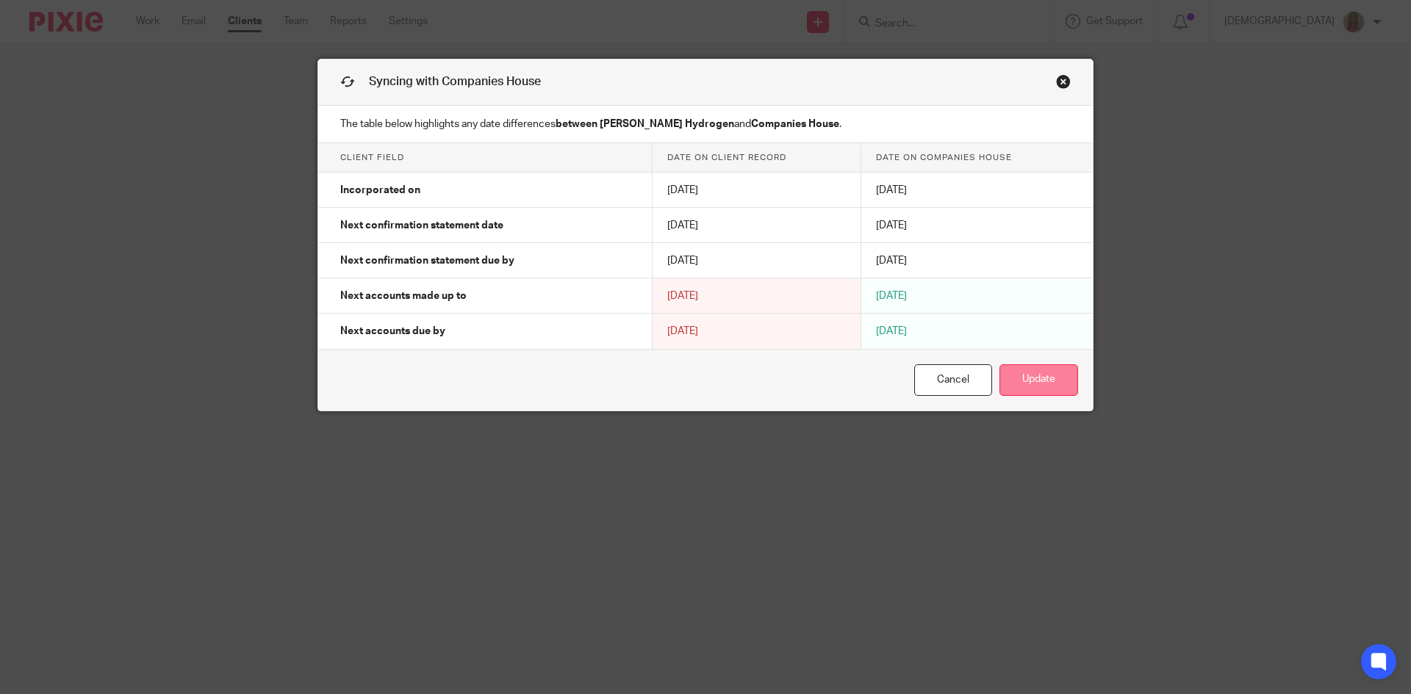
click at [1022, 384] on button "Update" at bounding box center [1038, 380] width 79 height 32
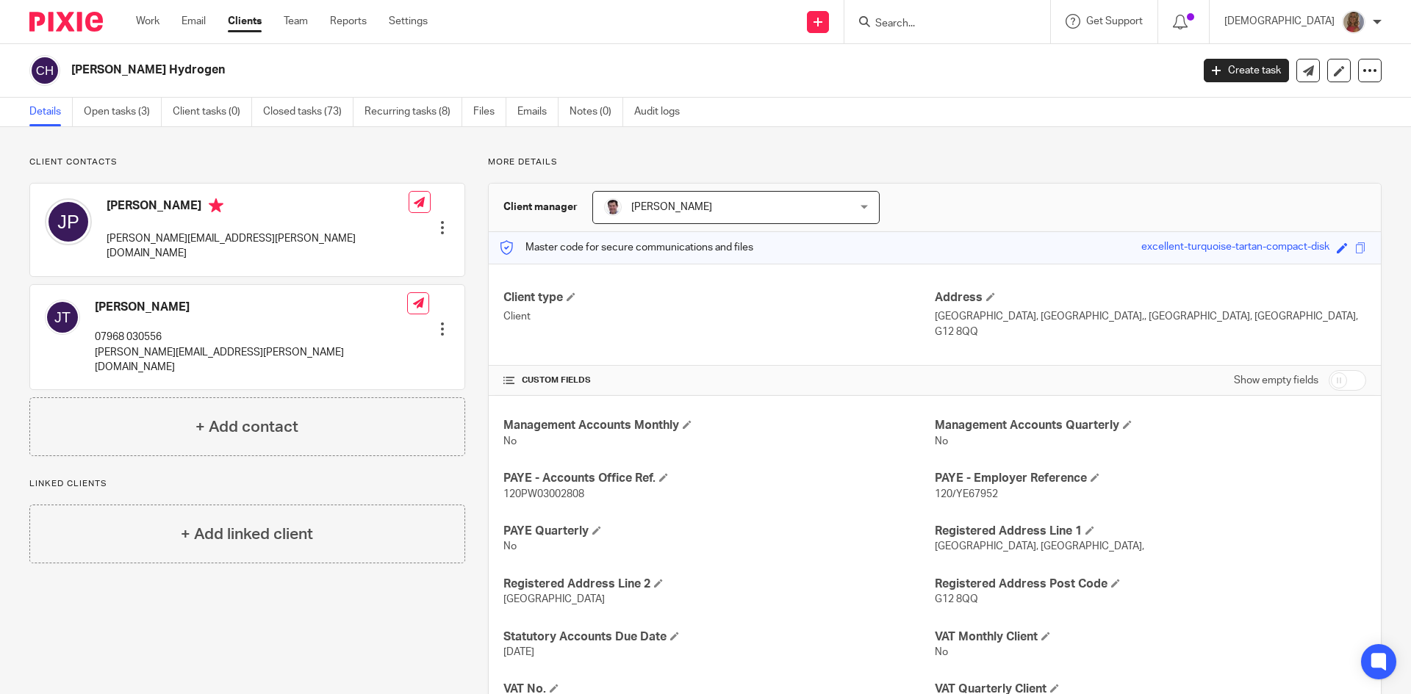
click at [245, 25] on link "Clients" at bounding box center [245, 21] width 34 height 15
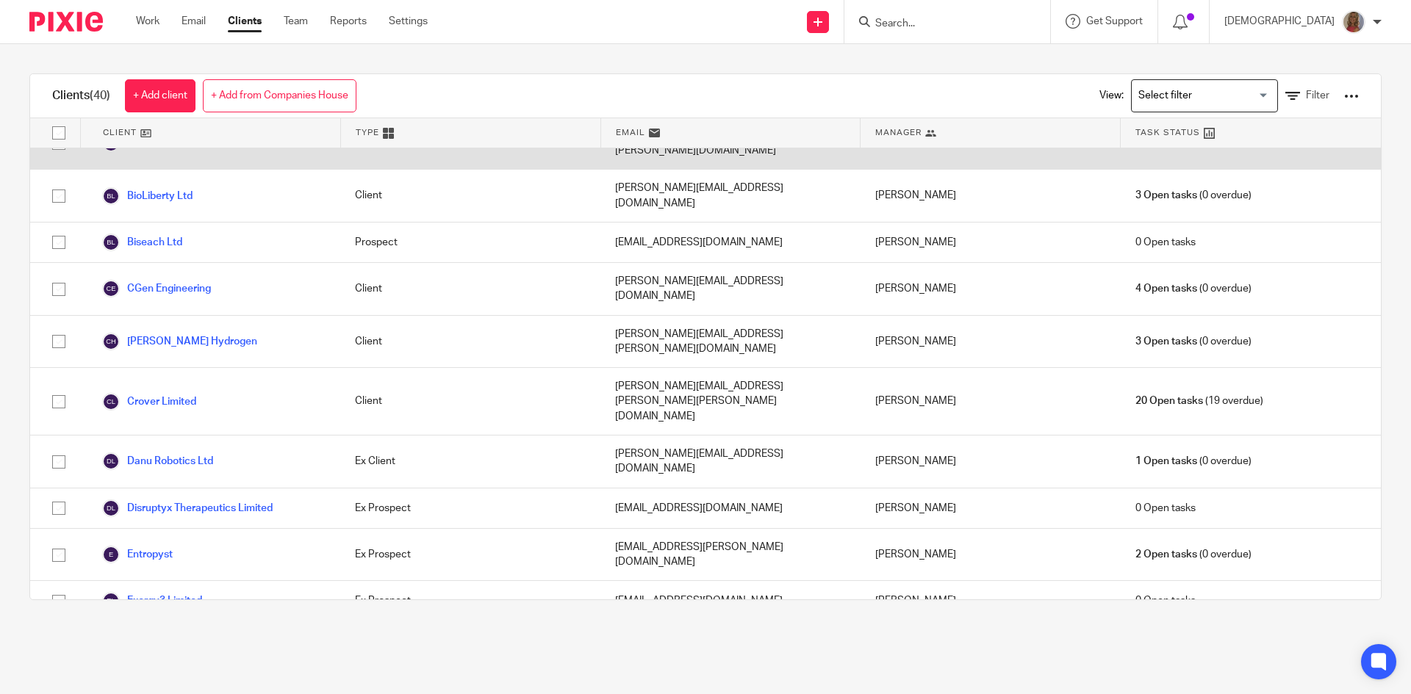
scroll to position [220, 0]
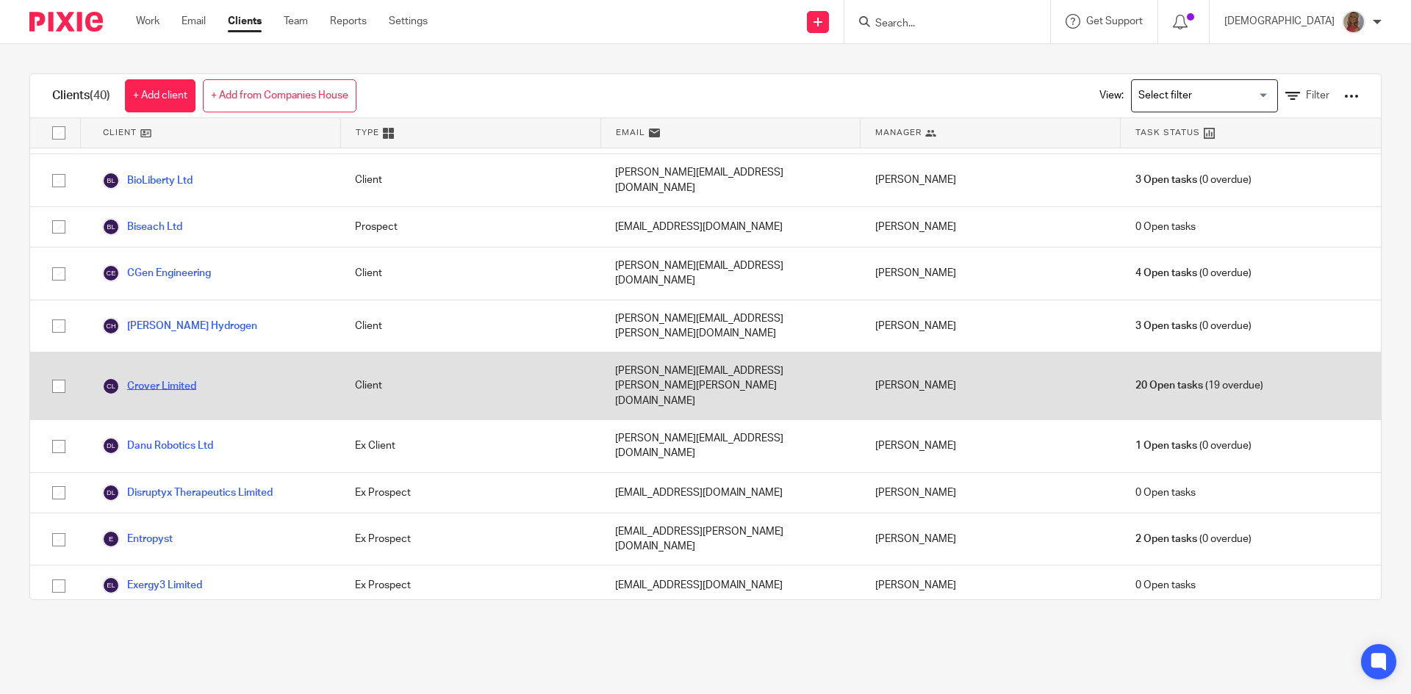
click at [178, 378] on link "Crover Limited" at bounding box center [149, 387] width 94 height 18
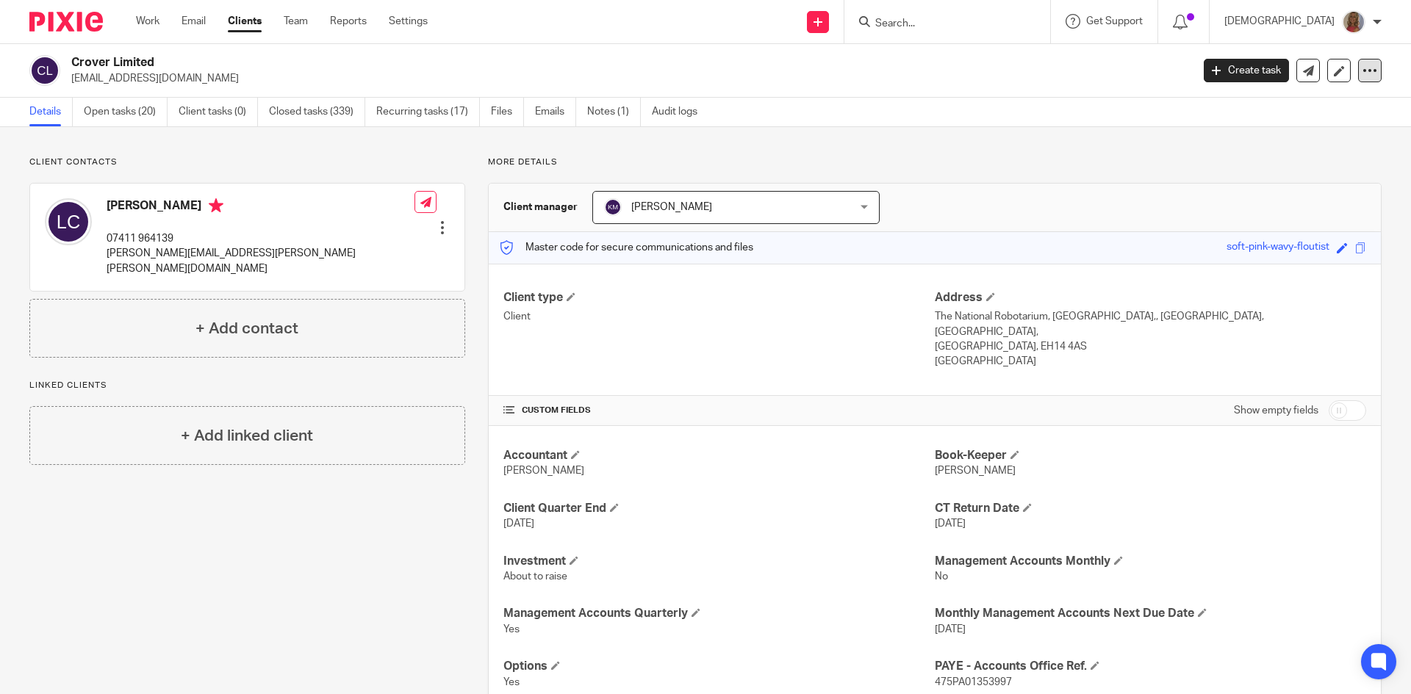
click at [1358, 63] on div at bounding box center [1370, 71] width 24 height 24
click at [1242, 101] on link "Update from Companies House" at bounding box center [1278, 107] width 162 height 21
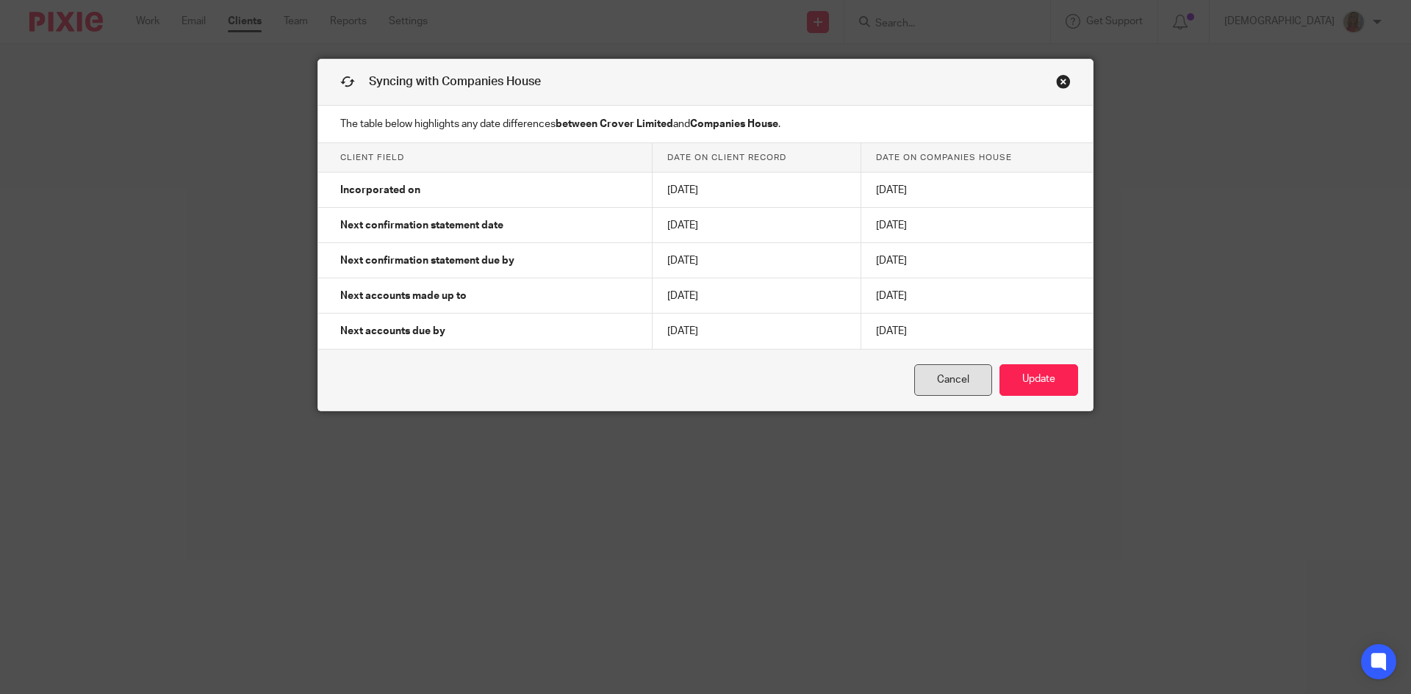
click at [926, 375] on link "Cancel" at bounding box center [953, 380] width 78 height 32
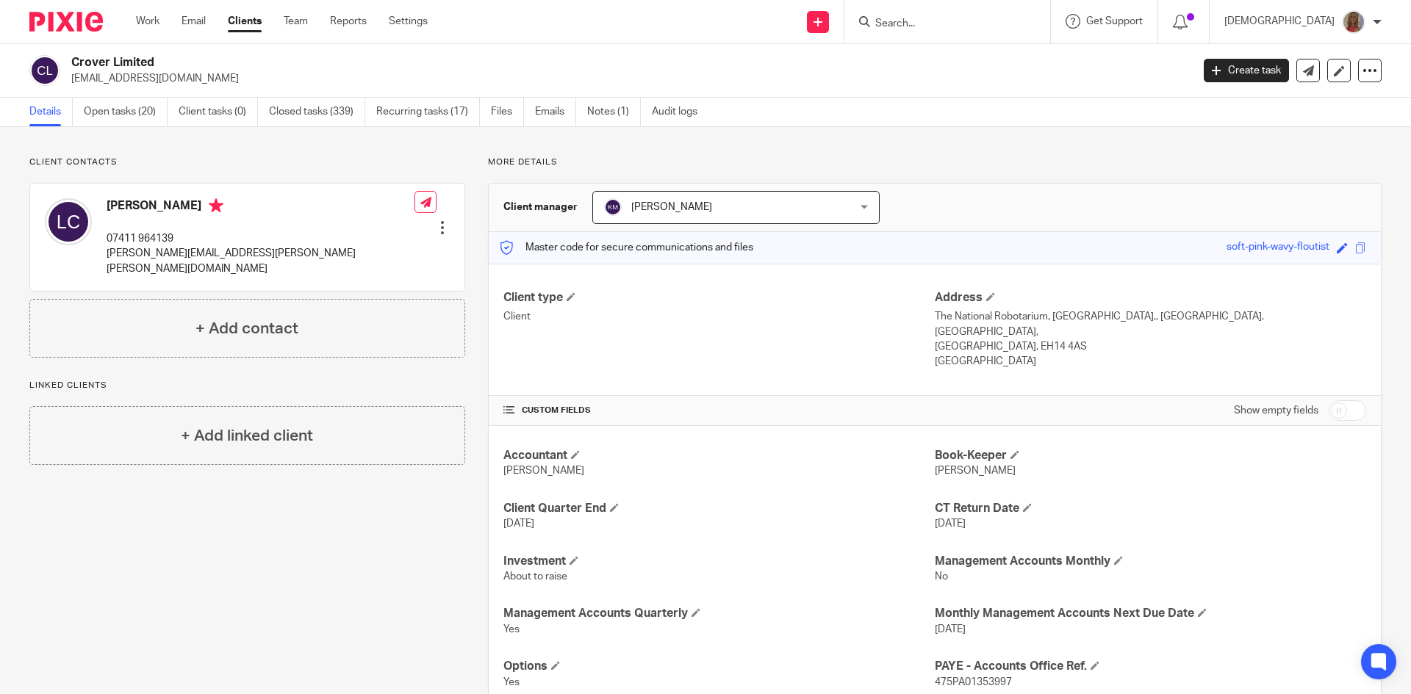
click at [248, 23] on link "Clients" at bounding box center [245, 21] width 34 height 15
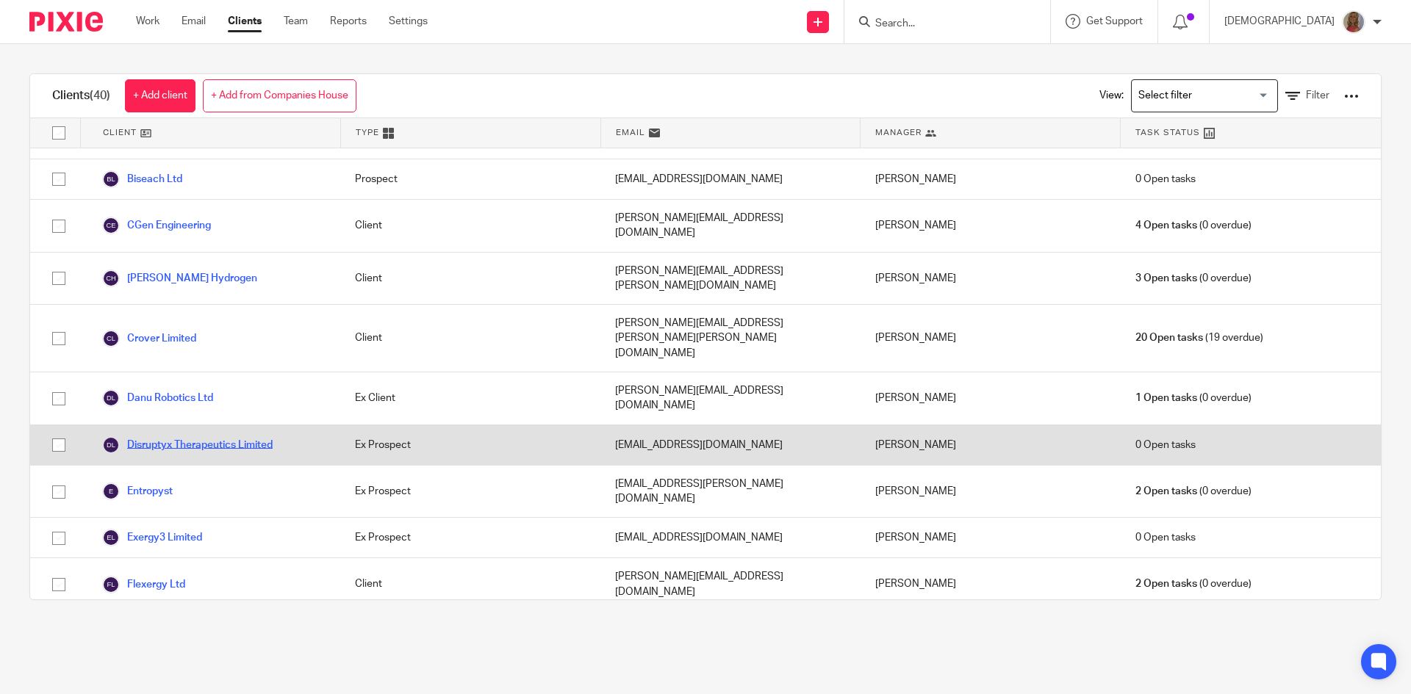
scroll to position [294, 0]
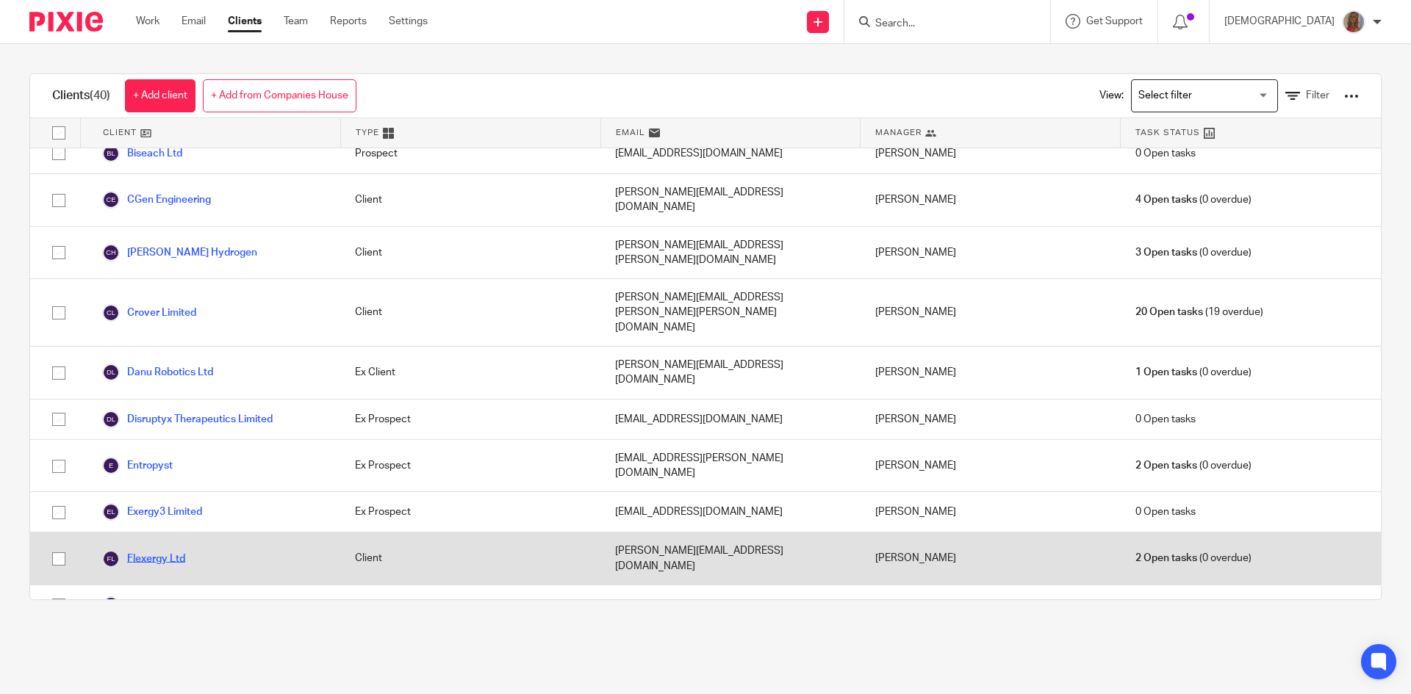
click at [168, 550] on link "Flexergy Ltd" at bounding box center [143, 559] width 83 height 18
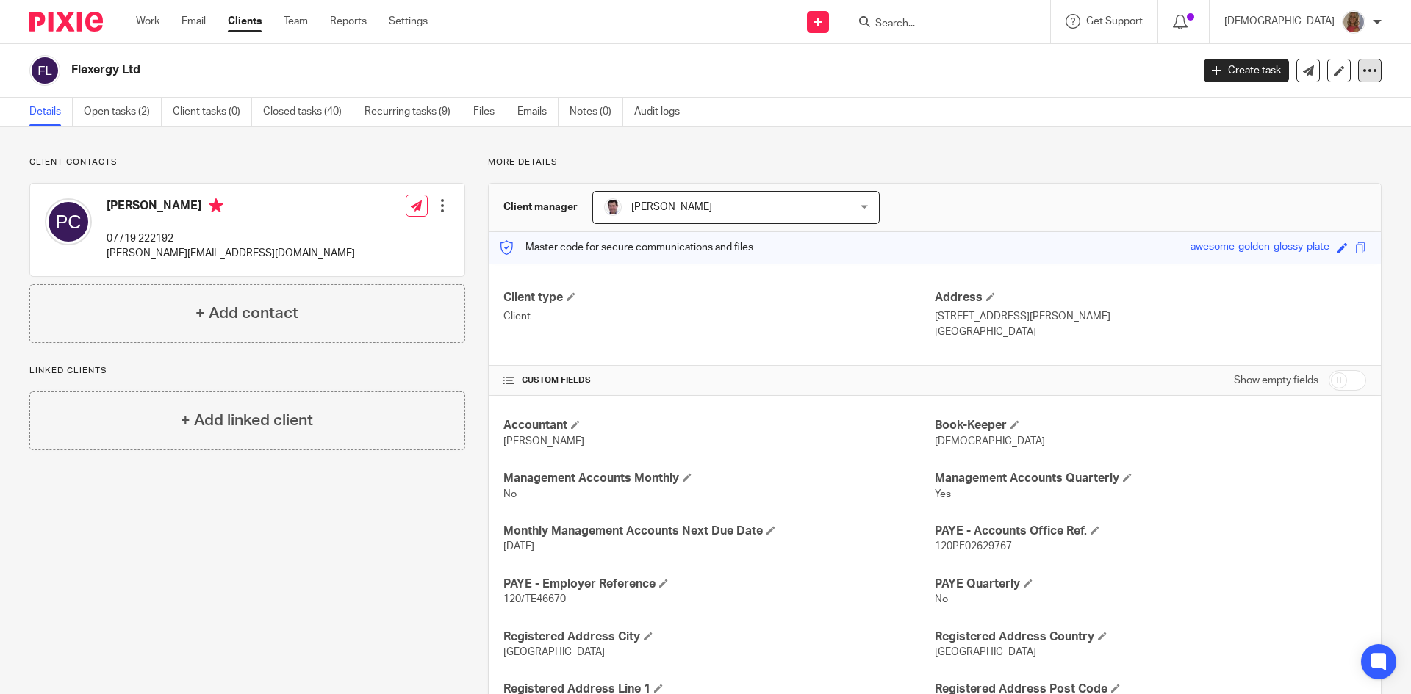
click at [1362, 68] on icon at bounding box center [1369, 70] width 15 height 15
click at [1288, 105] on link "Update from Companies House" at bounding box center [1278, 107] width 162 height 21
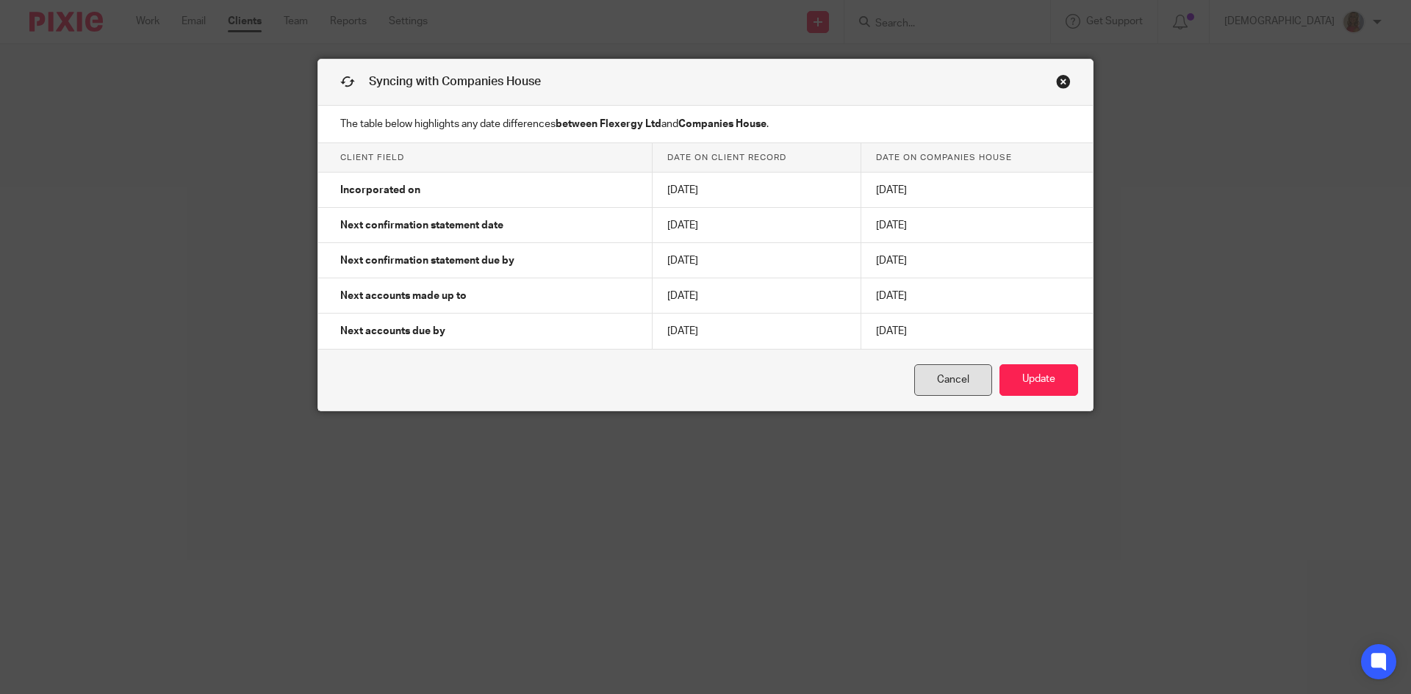
click at [945, 379] on link "Cancel" at bounding box center [953, 380] width 78 height 32
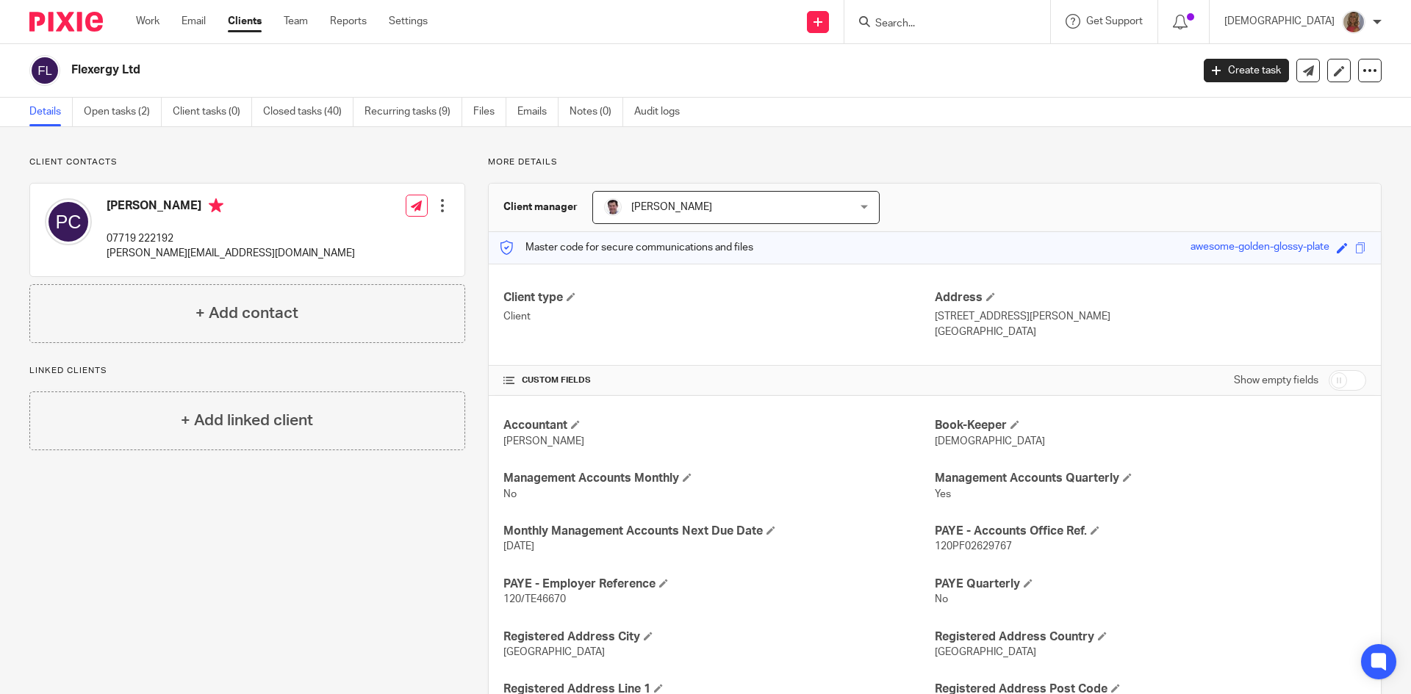
drag, startPoint x: 0, startPoint y: 0, endPoint x: 236, endPoint y: 32, distance: 237.9
click at [245, 18] on link "Clients" at bounding box center [245, 21] width 34 height 15
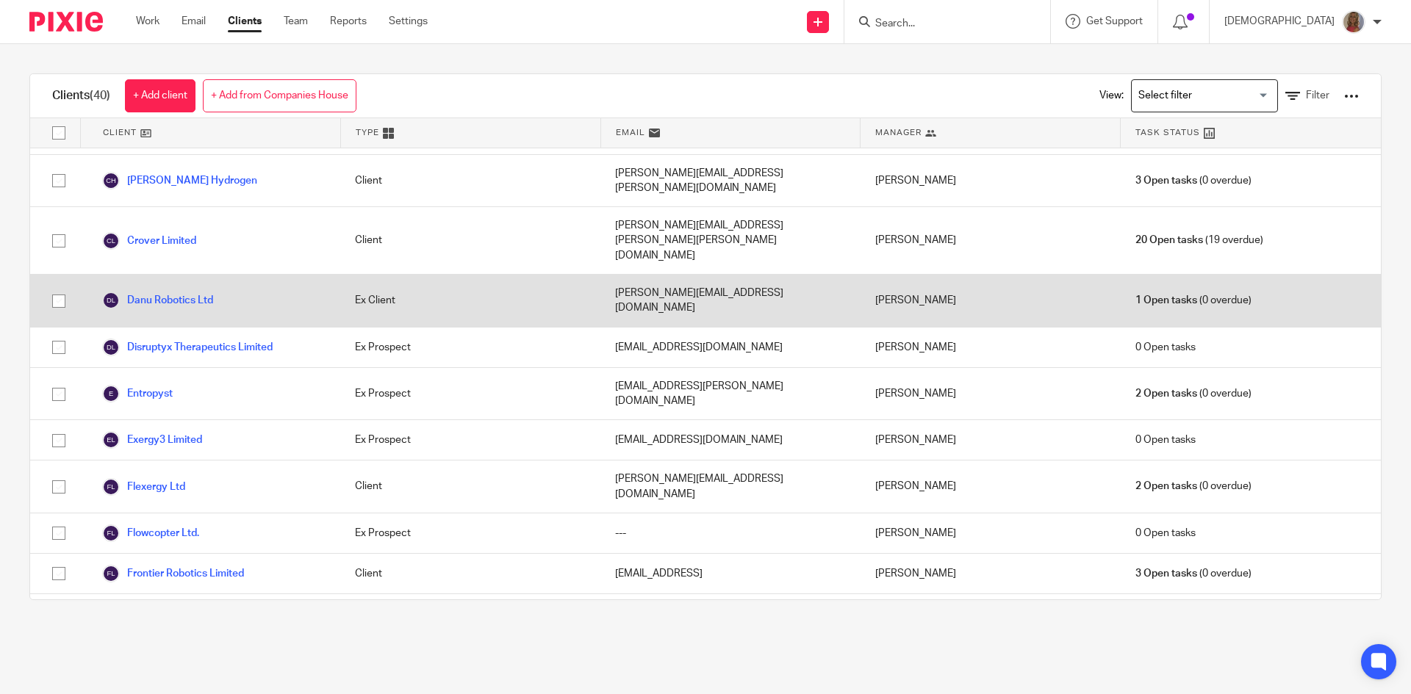
scroll to position [367, 0]
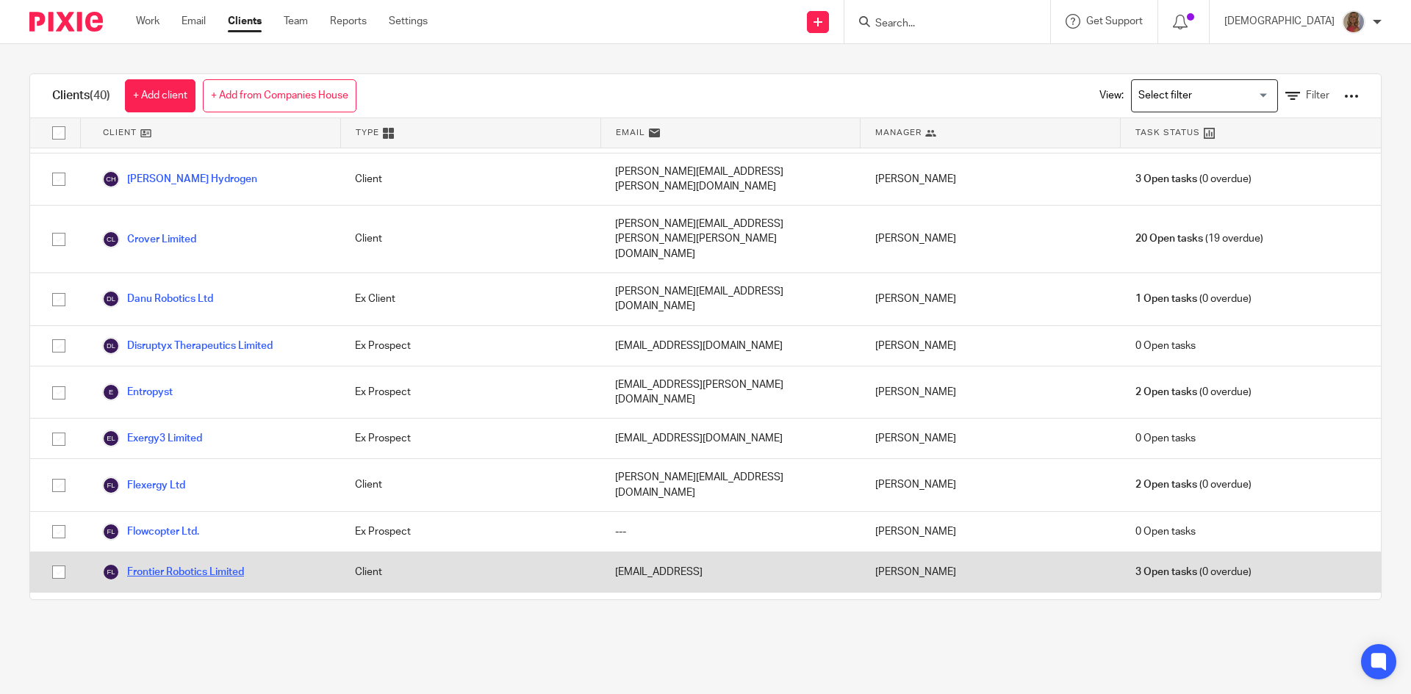
click at [165, 563] on link "Frontier Robotics Limited" at bounding box center [173, 572] width 142 height 18
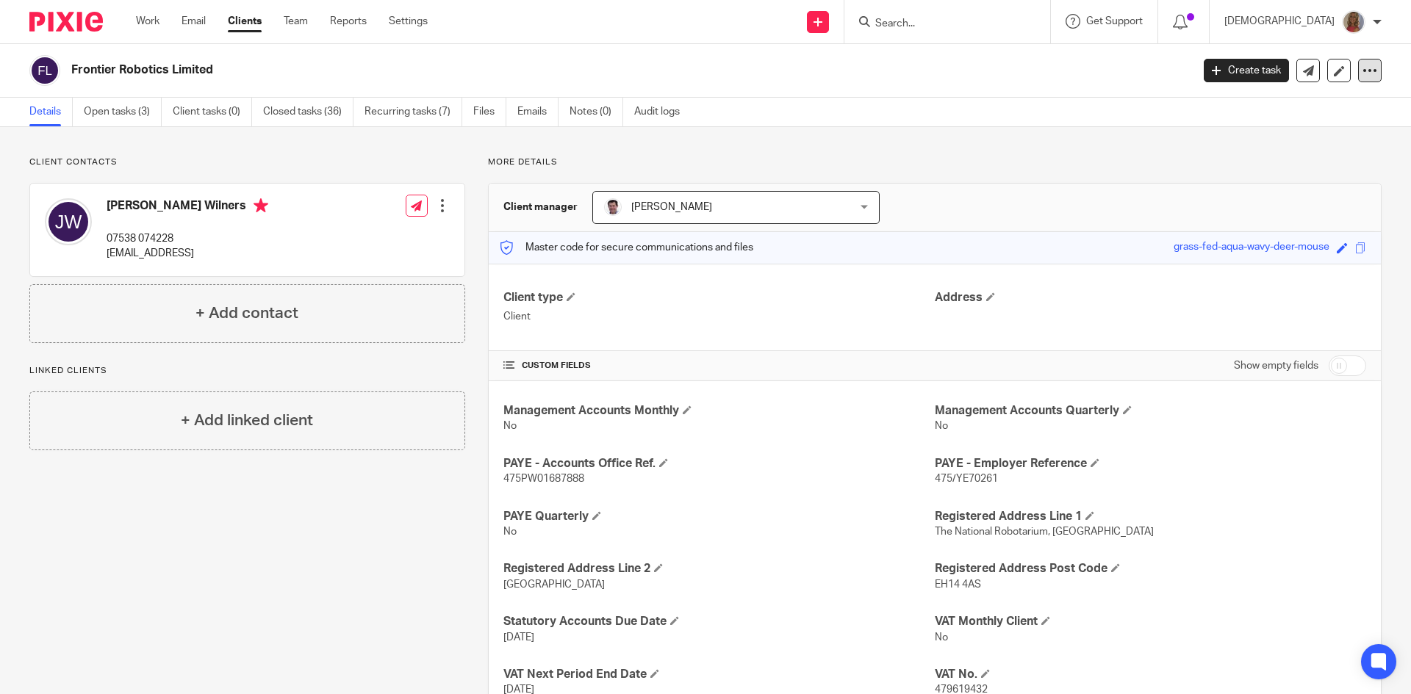
click at [1362, 71] on icon at bounding box center [1369, 70] width 15 height 15
click at [1246, 104] on link "Update from Companies House" at bounding box center [1278, 107] width 162 height 21
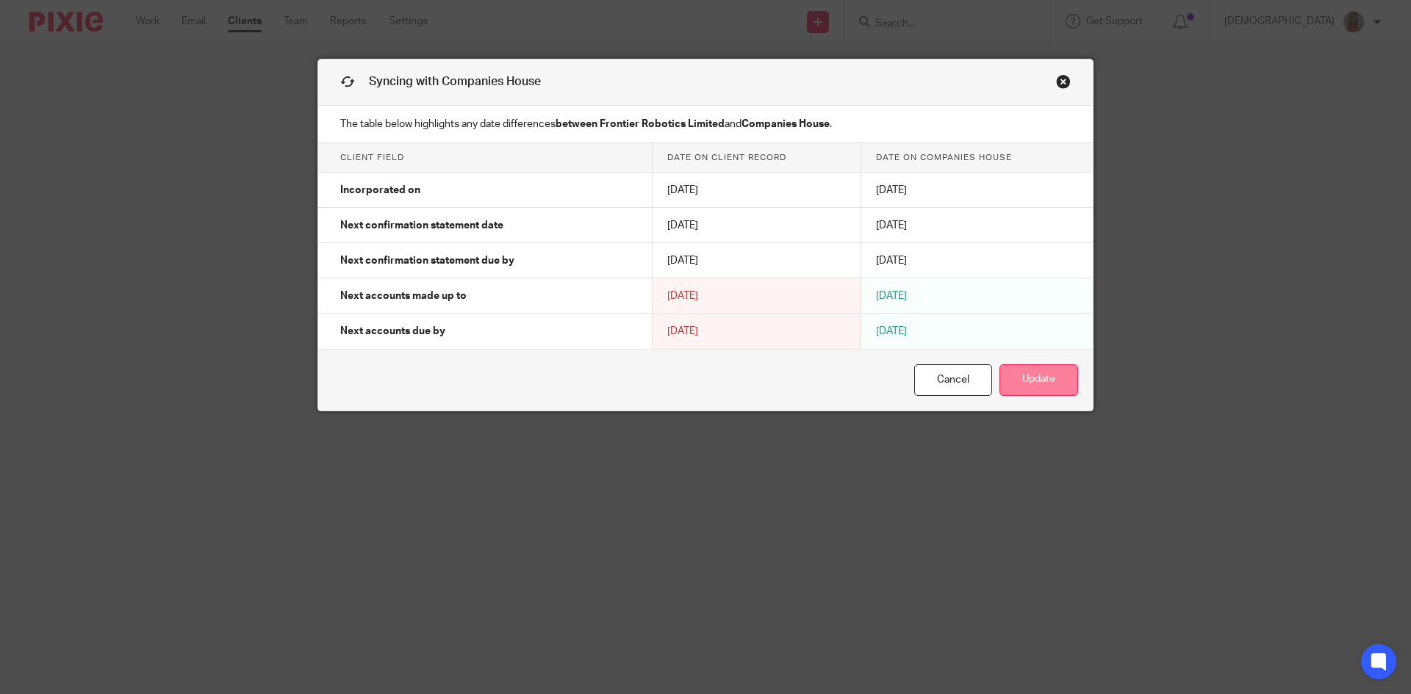
click at [1024, 382] on button "Update" at bounding box center [1038, 380] width 79 height 32
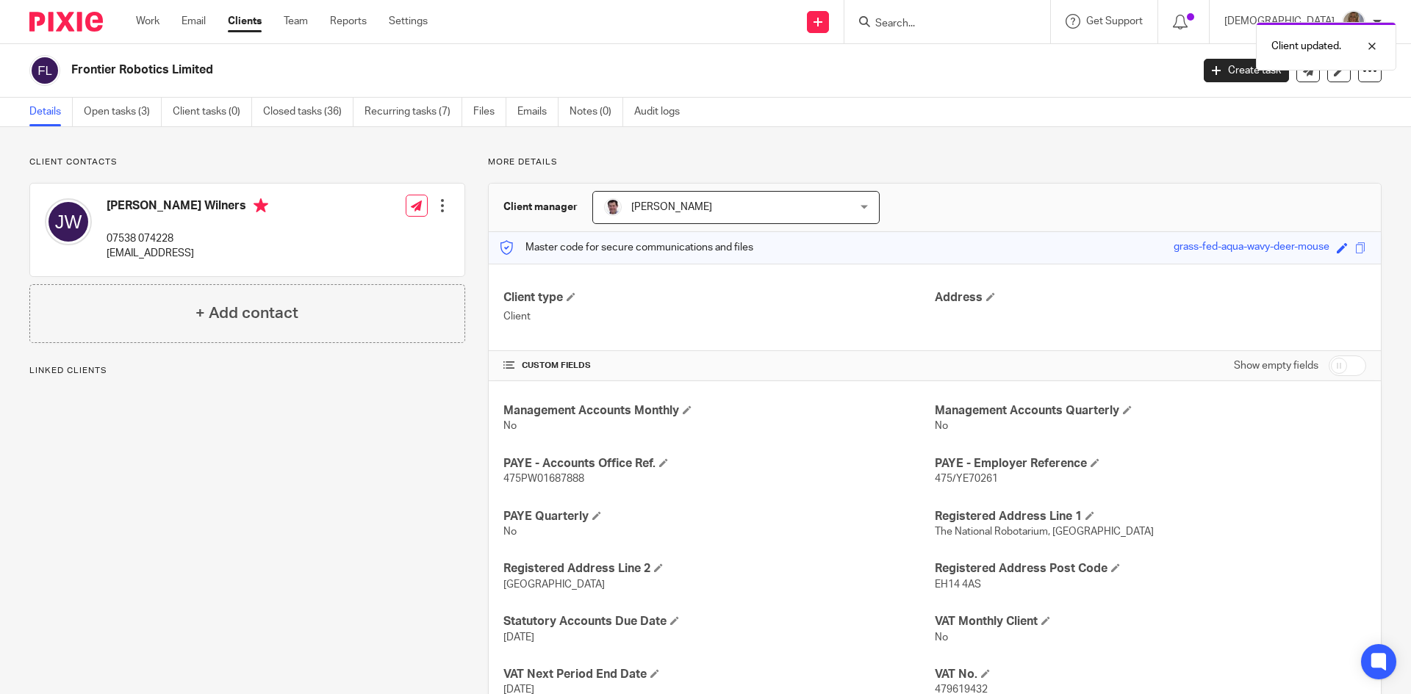
click at [241, 21] on link "Clients" at bounding box center [245, 21] width 34 height 15
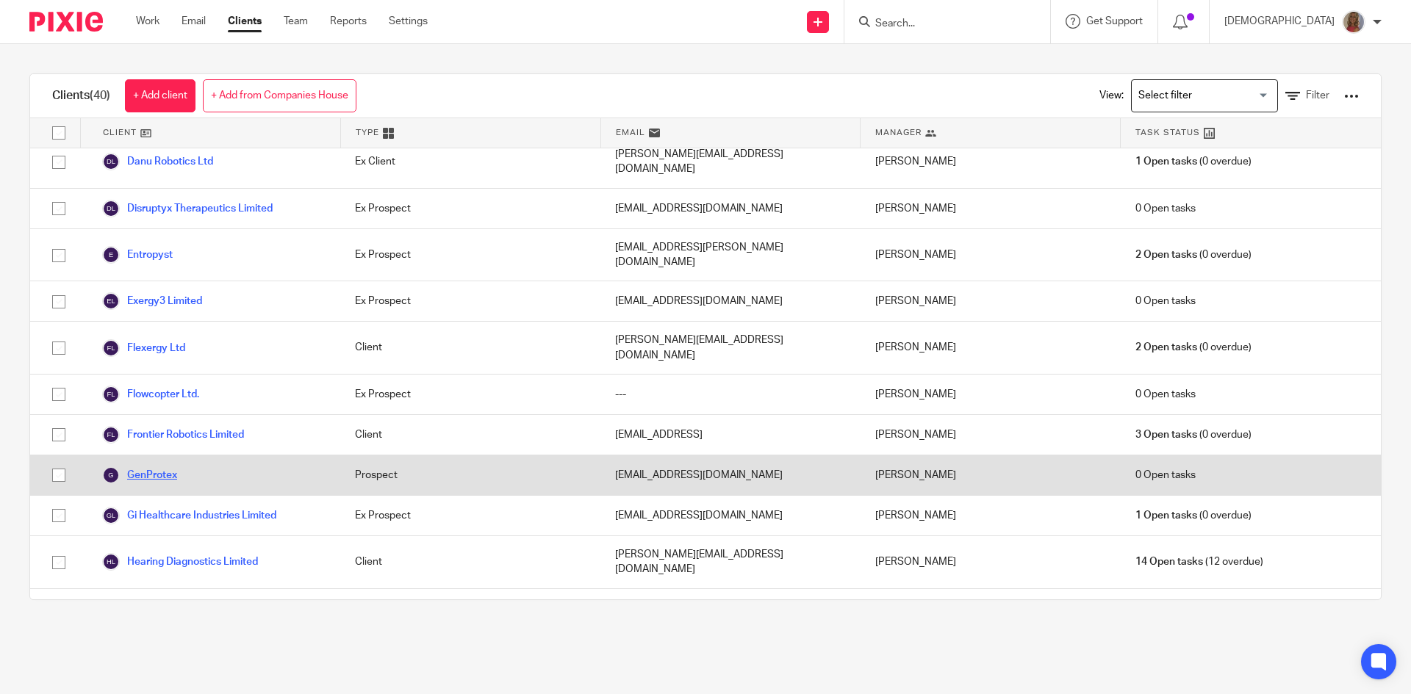
scroll to position [514, 0]
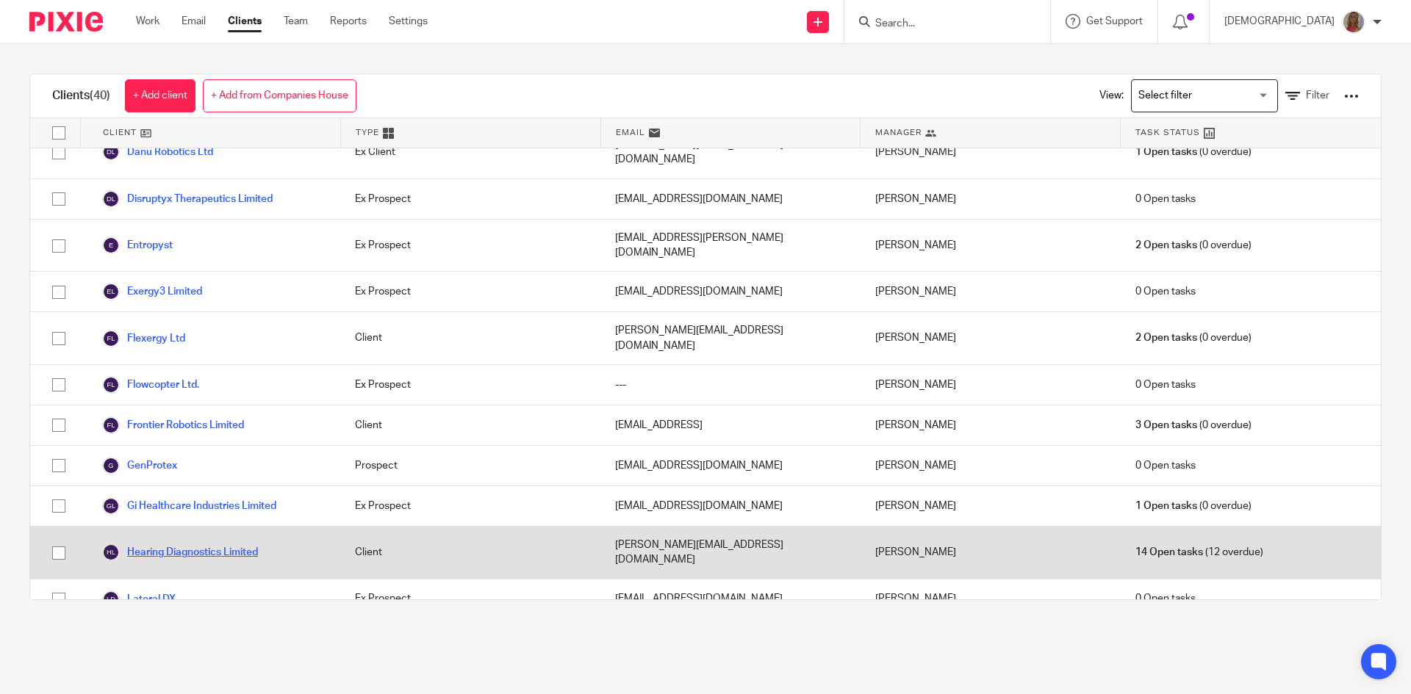
click at [145, 544] on link "Hearing Diagnostics Limited" at bounding box center [180, 553] width 156 height 18
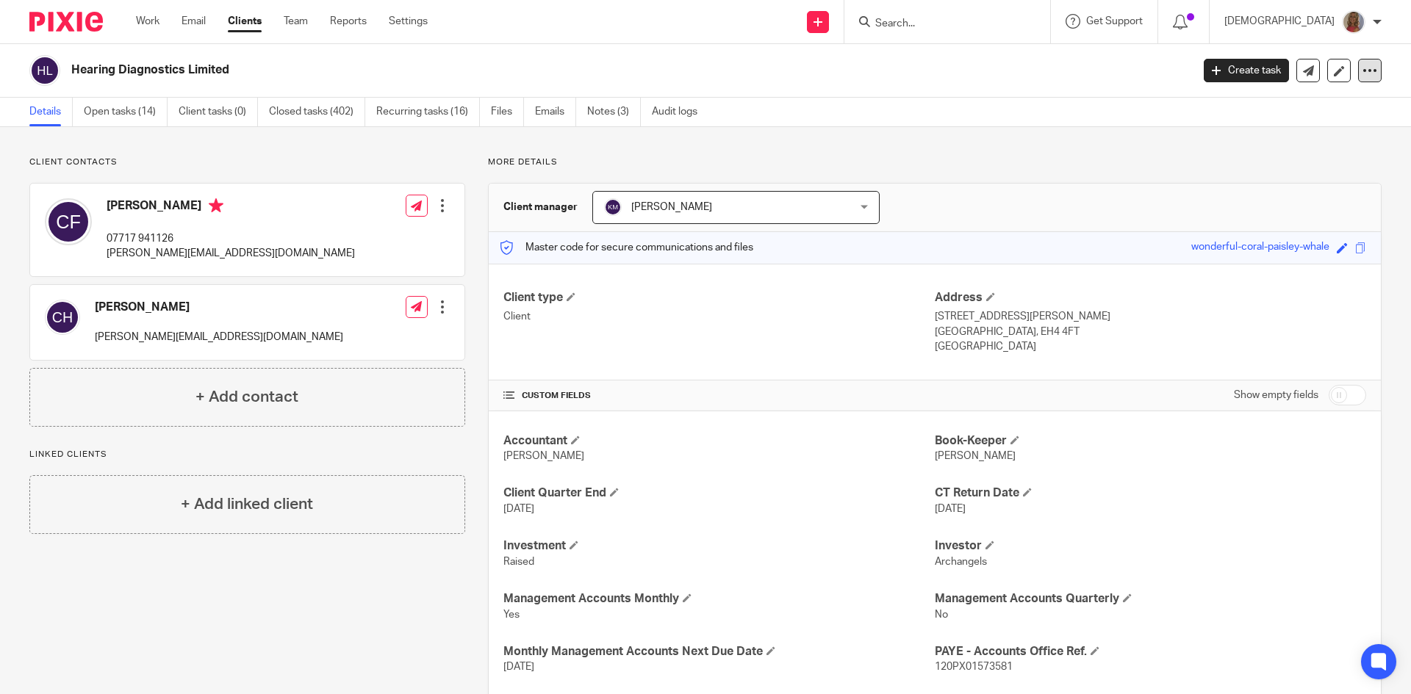
click at [1362, 65] on icon at bounding box center [1369, 70] width 15 height 15
click at [1251, 107] on link "Update from Companies House" at bounding box center [1278, 107] width 162 height 21
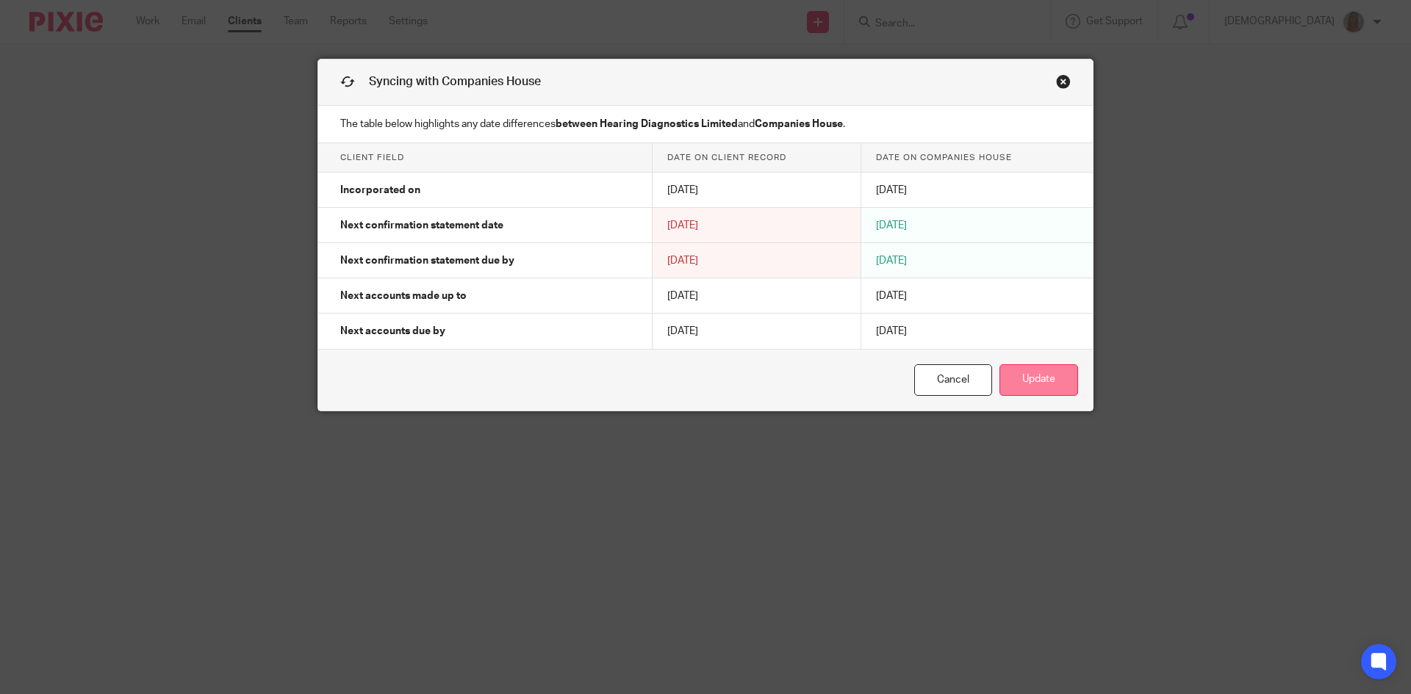
click at [1038, 375] on button "Update" at bounding box center [1038, 380] width 79 height 32
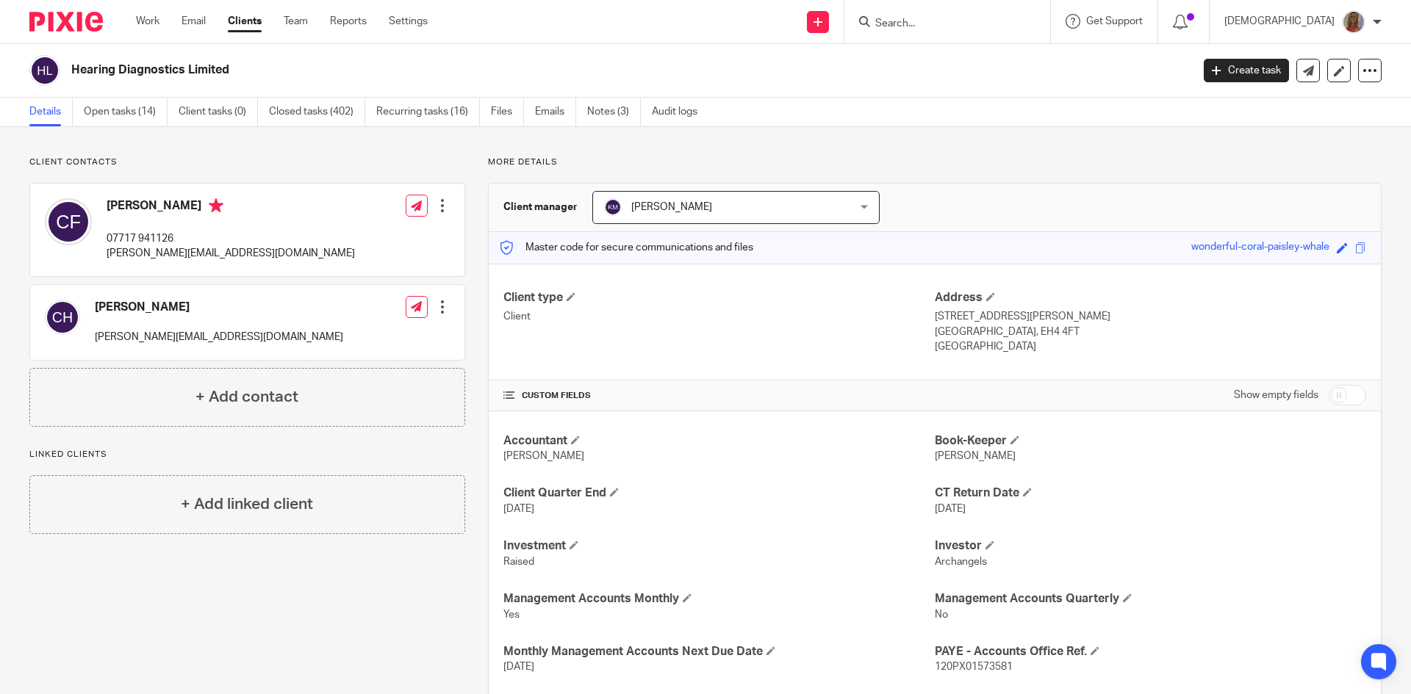
click at [256, 16] on link "Clients" at bounding box center [245, 21] width 34 height 15
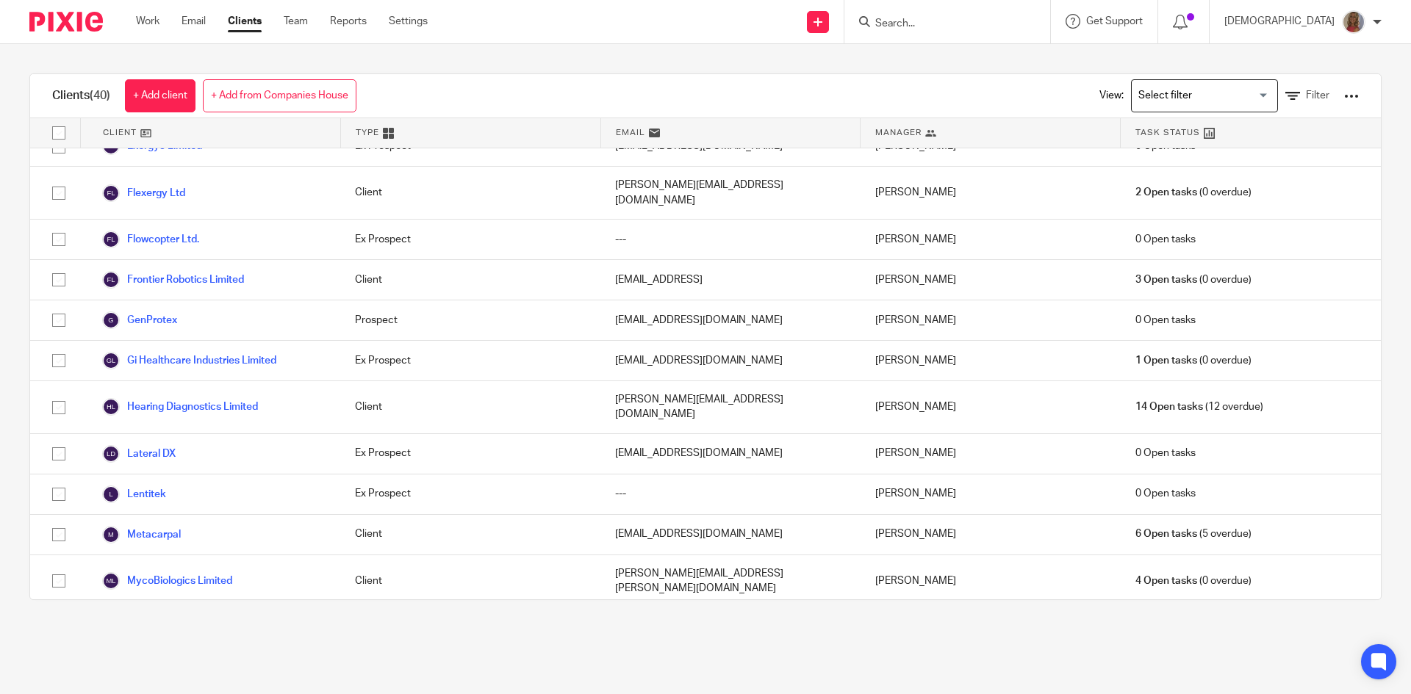
scroll to position [661, 0]
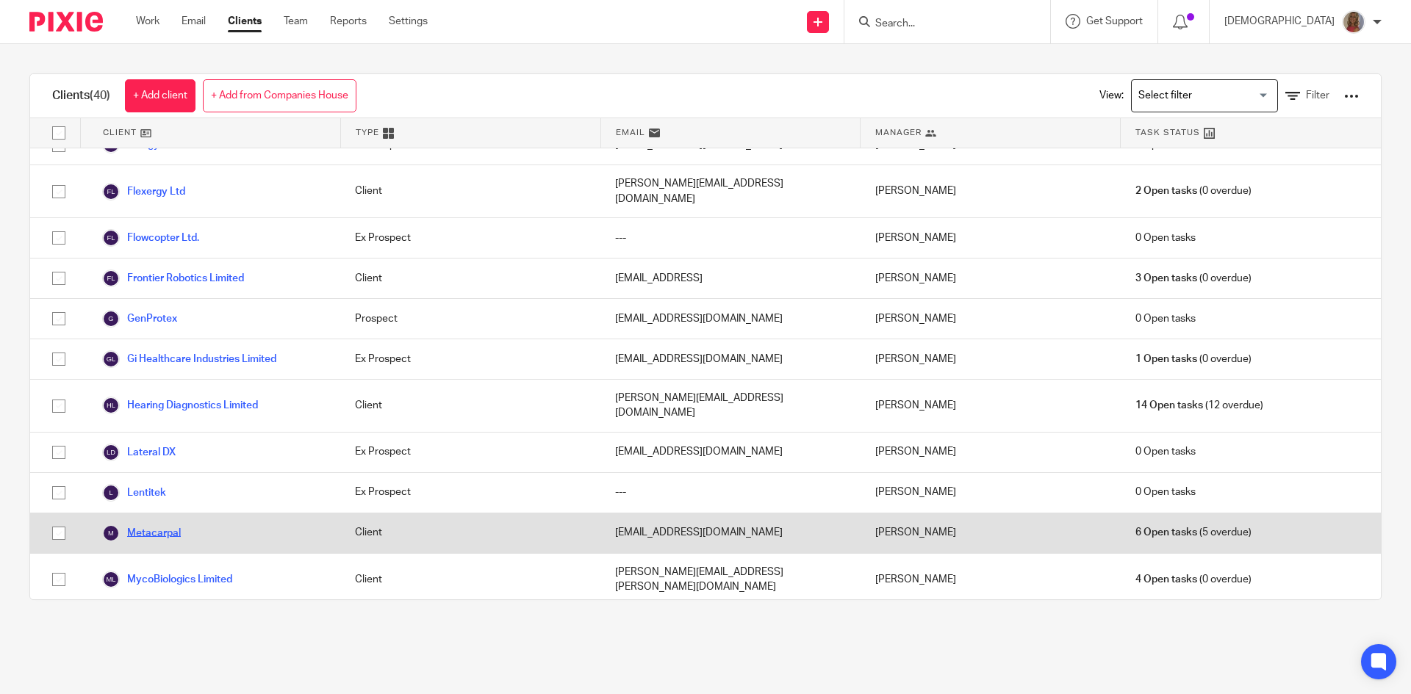
click at [159, 525] on link "Metacarpal" at bounding box center [141, 534] width 79 height 18
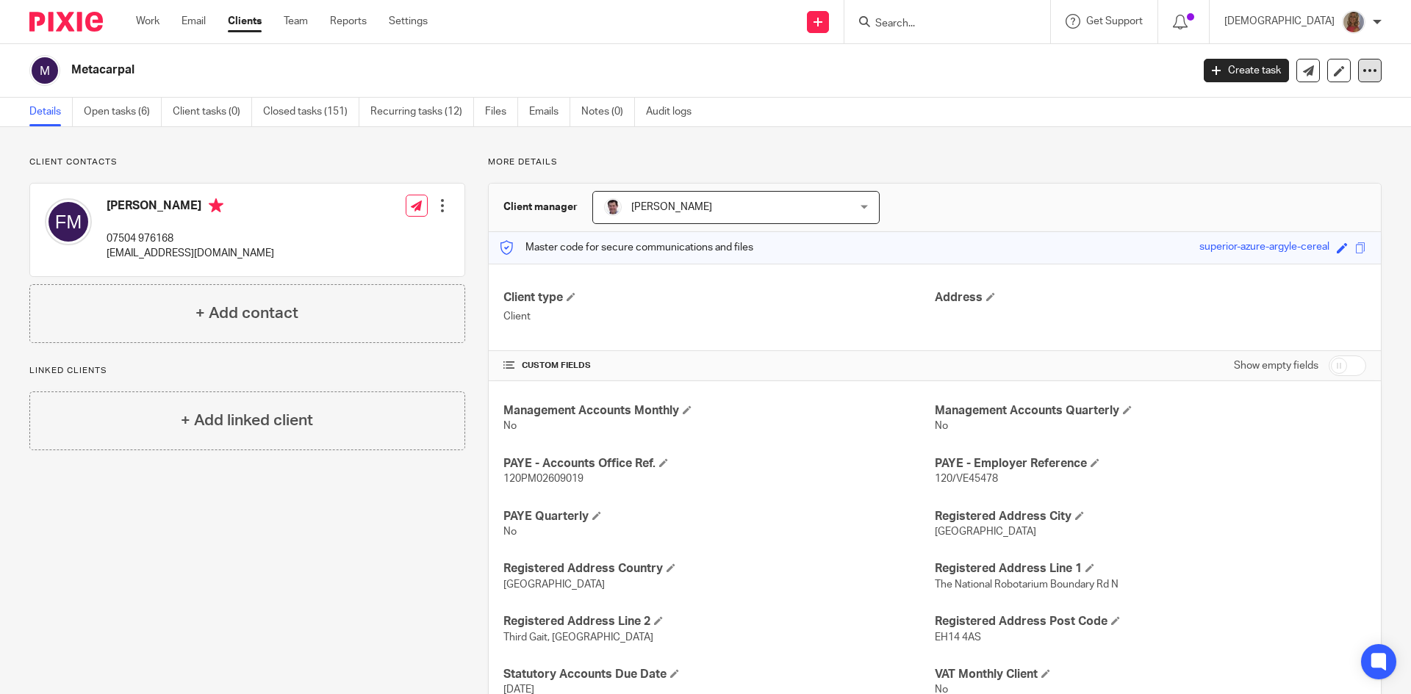
click at [1362, 64] on icon at bounding box center [1369, 70] width 15 height 15
click at [1238, 107] on link "Update from Companies House" at bounding box center [1278, 107] width 162 height 21
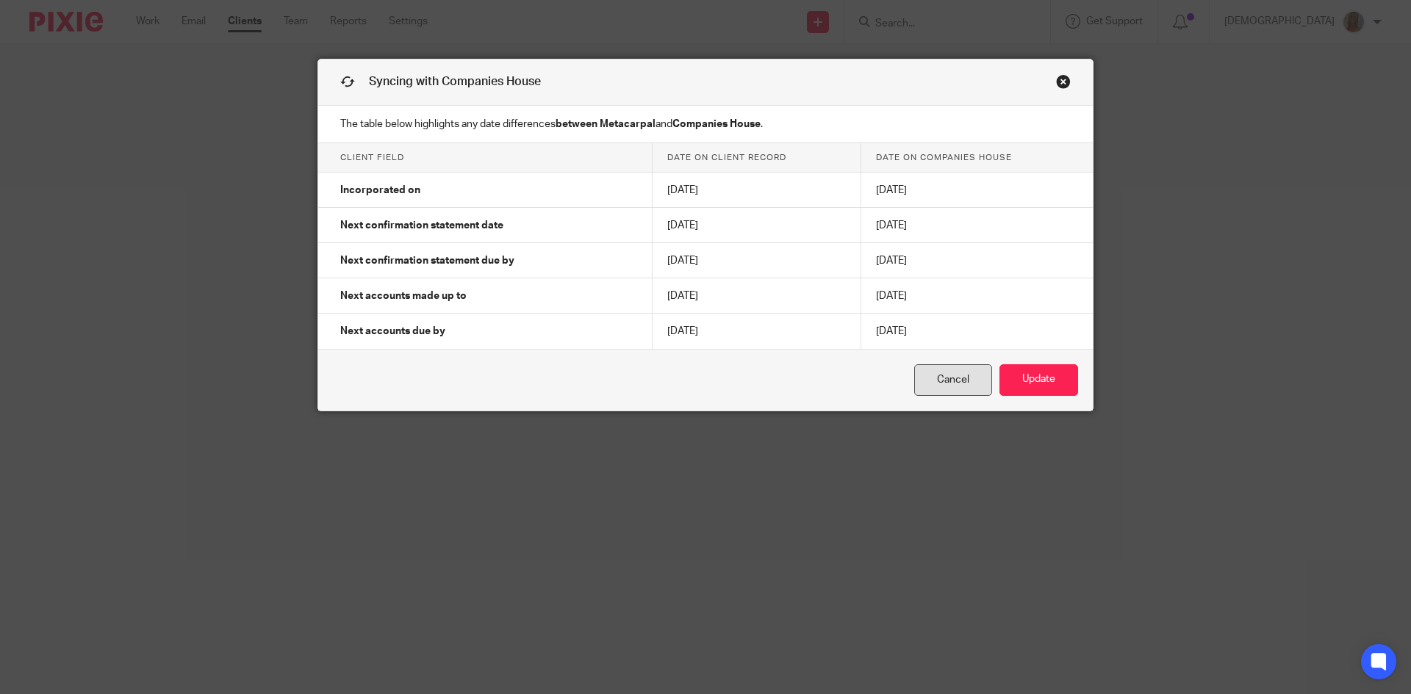
click at [976, 381] on link "Cancel" at bounding box center [953, 380] width 78 height 32
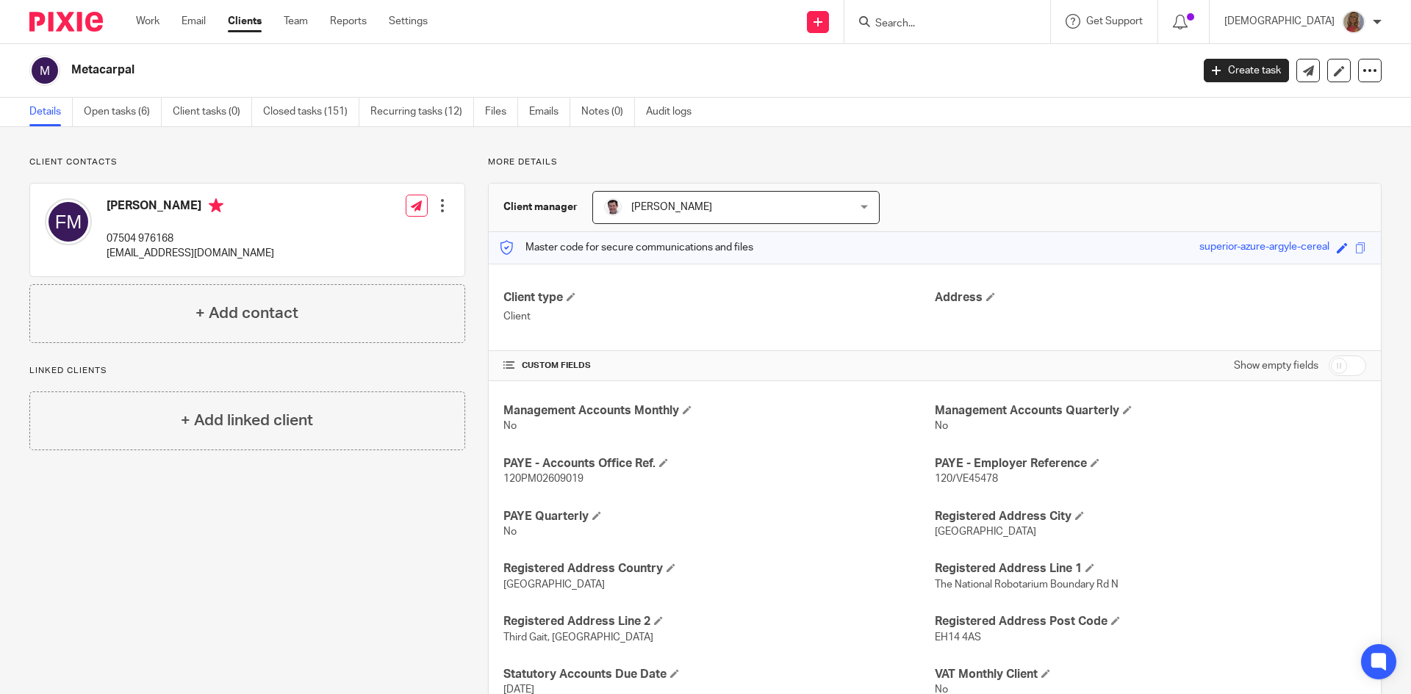
click at [241, 22] on link "Clients" at bounding box center [245, 21] width 34 height 15
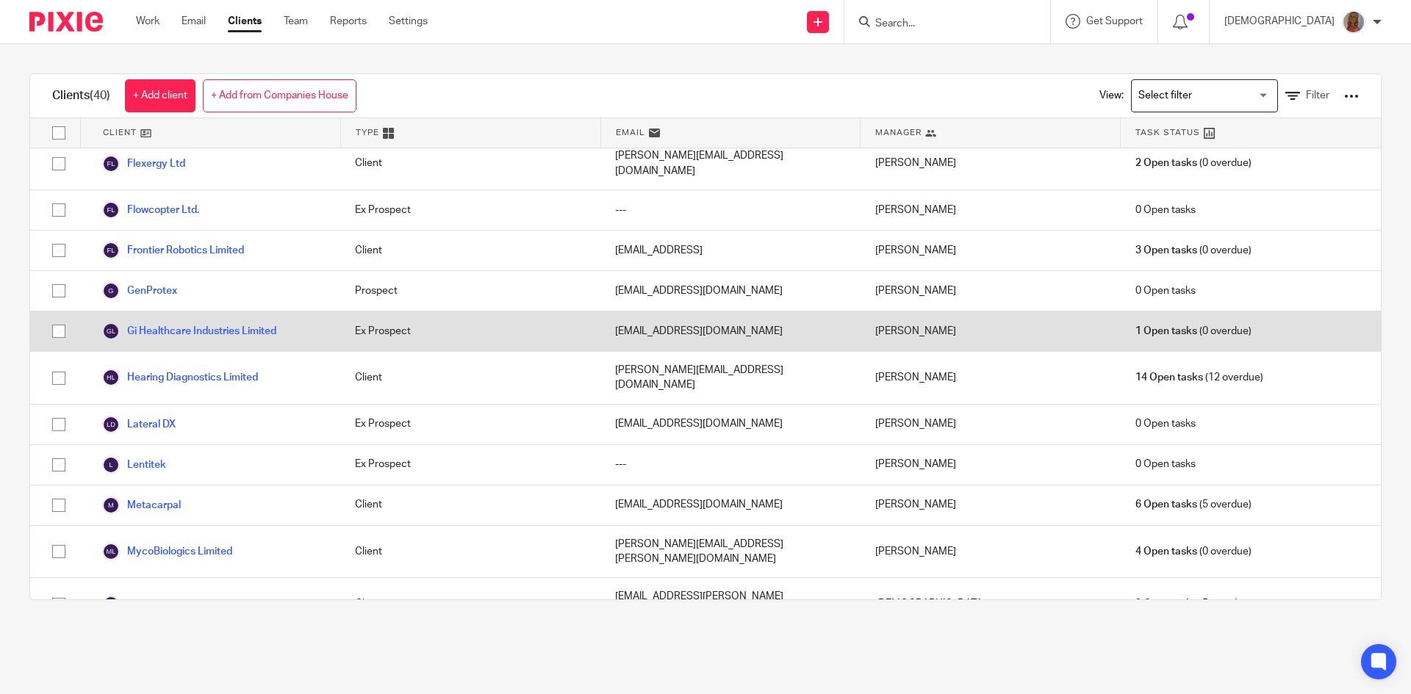
scroll to position [735, 0]
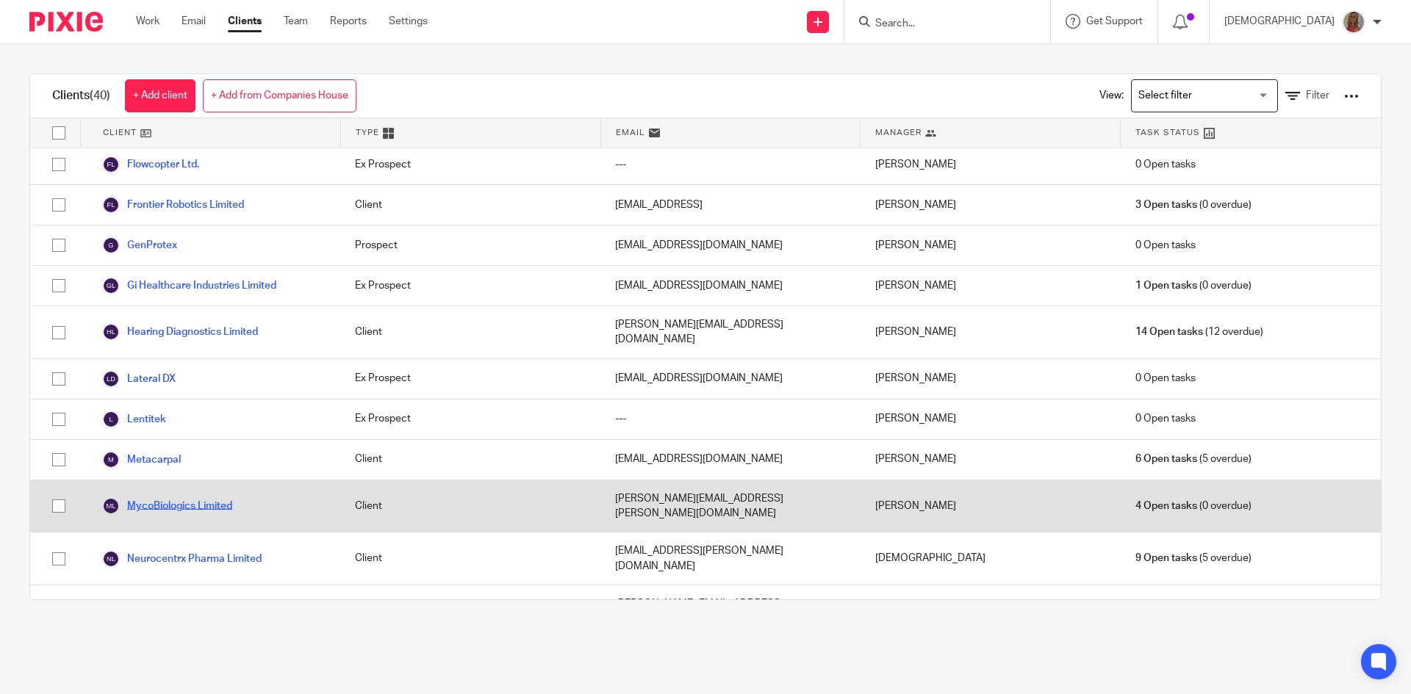
click at [222, 497] on link "MycoBiologics Limited" at bounding box center [167, 506] width 130 height 18
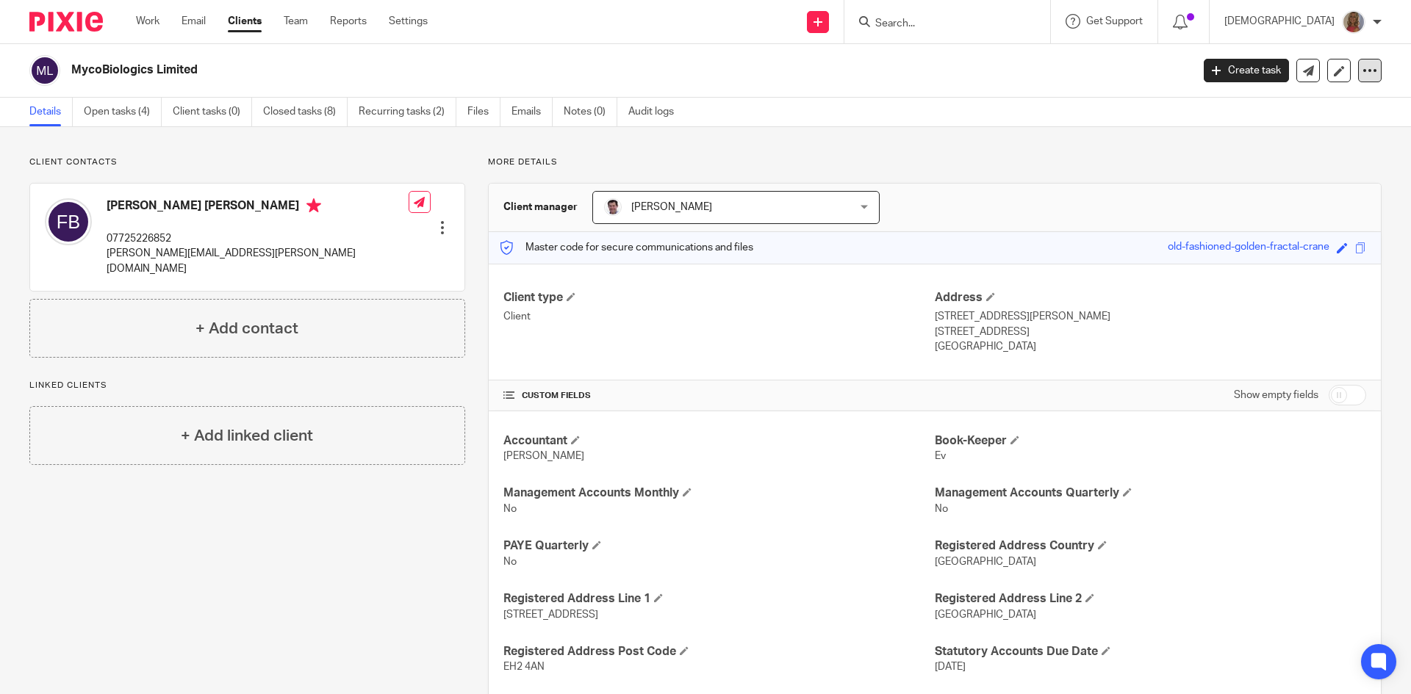
click at [1362, 67] on icon at bounding box center [1369, 70] width 15 height 15
click at [1265, 102] on link "Update from Companies House" at bounding box center [1278, 107] width 162 height 21
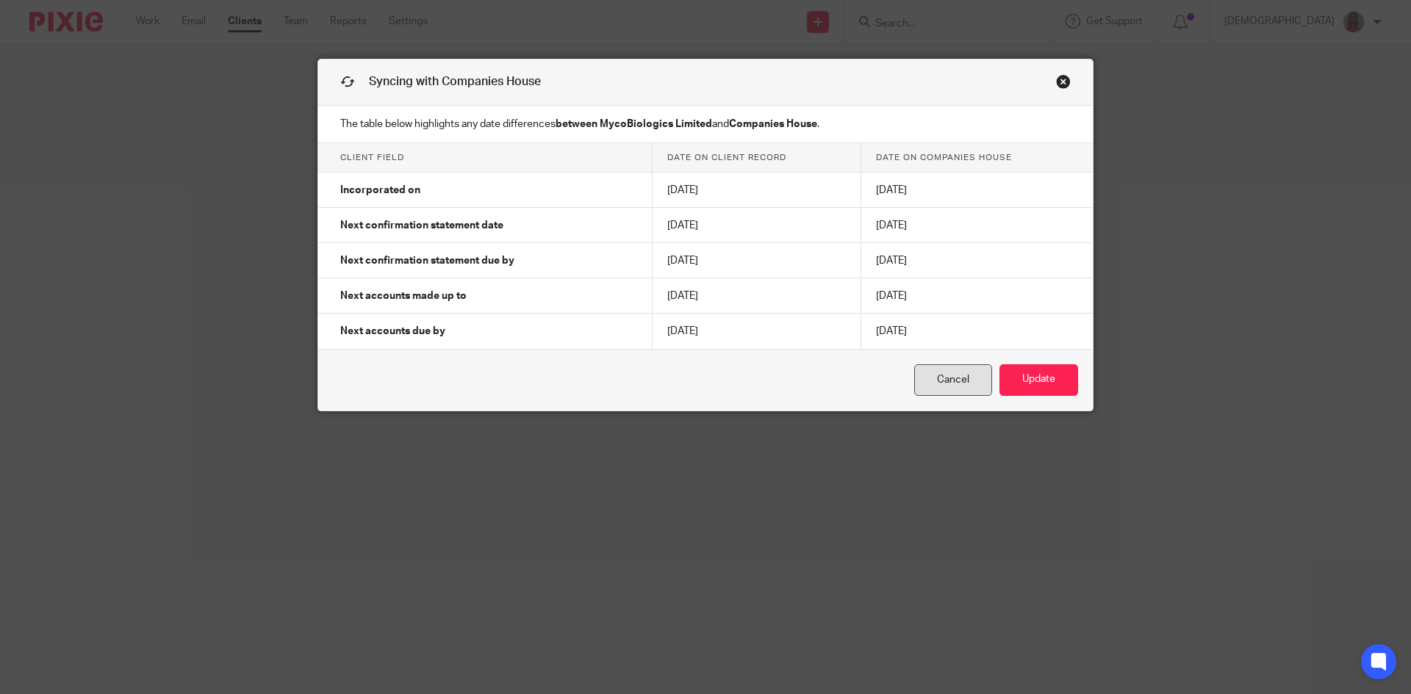
click at [967, 381] on link "Cancel" at bounding box center [953, 380] width 78 height 32
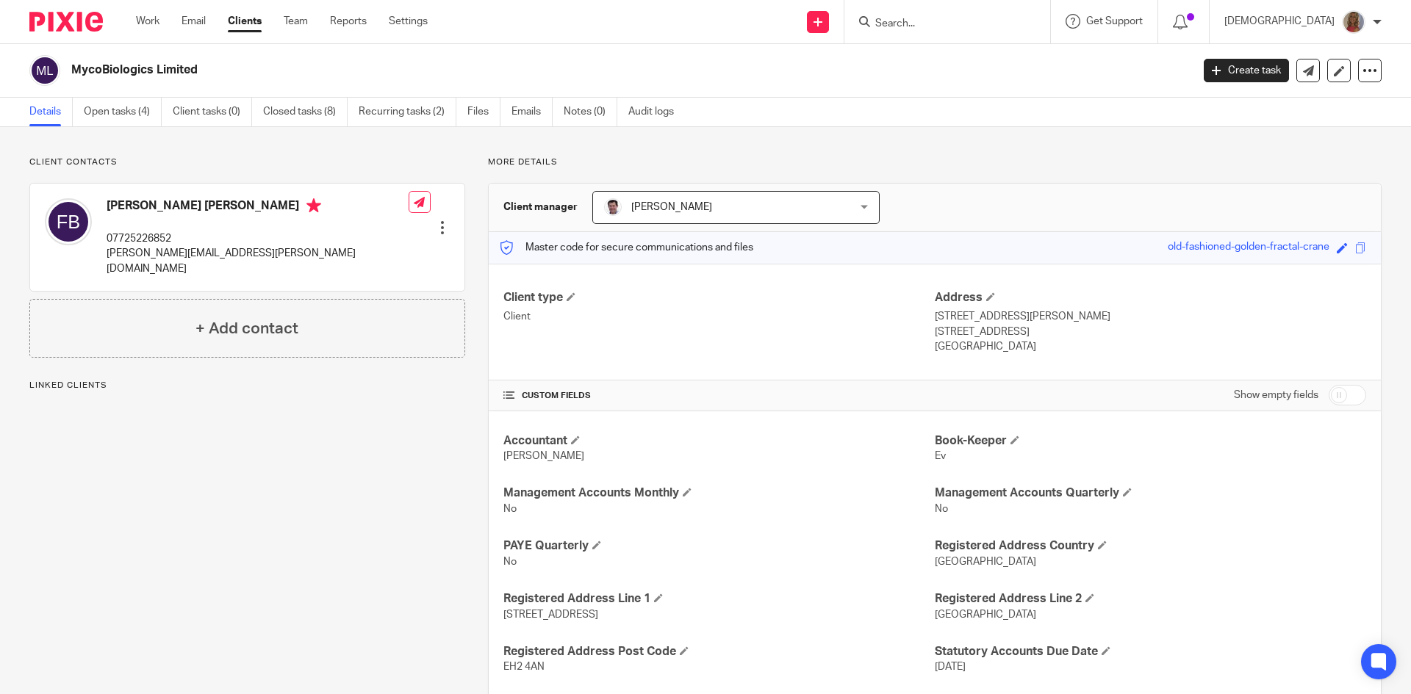
click at [247, 21] on link "Clients" at bounding box center [245, 21] width 34 height 15
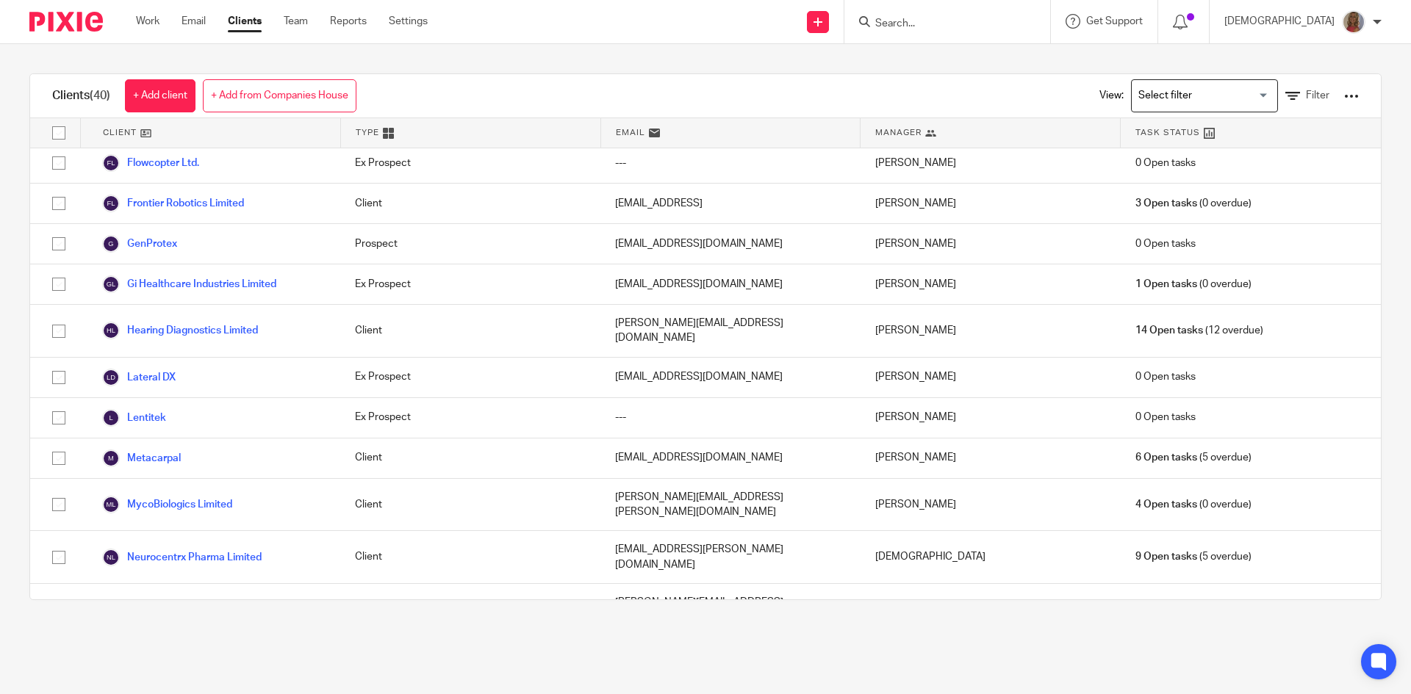
scroll to position [808, 0]
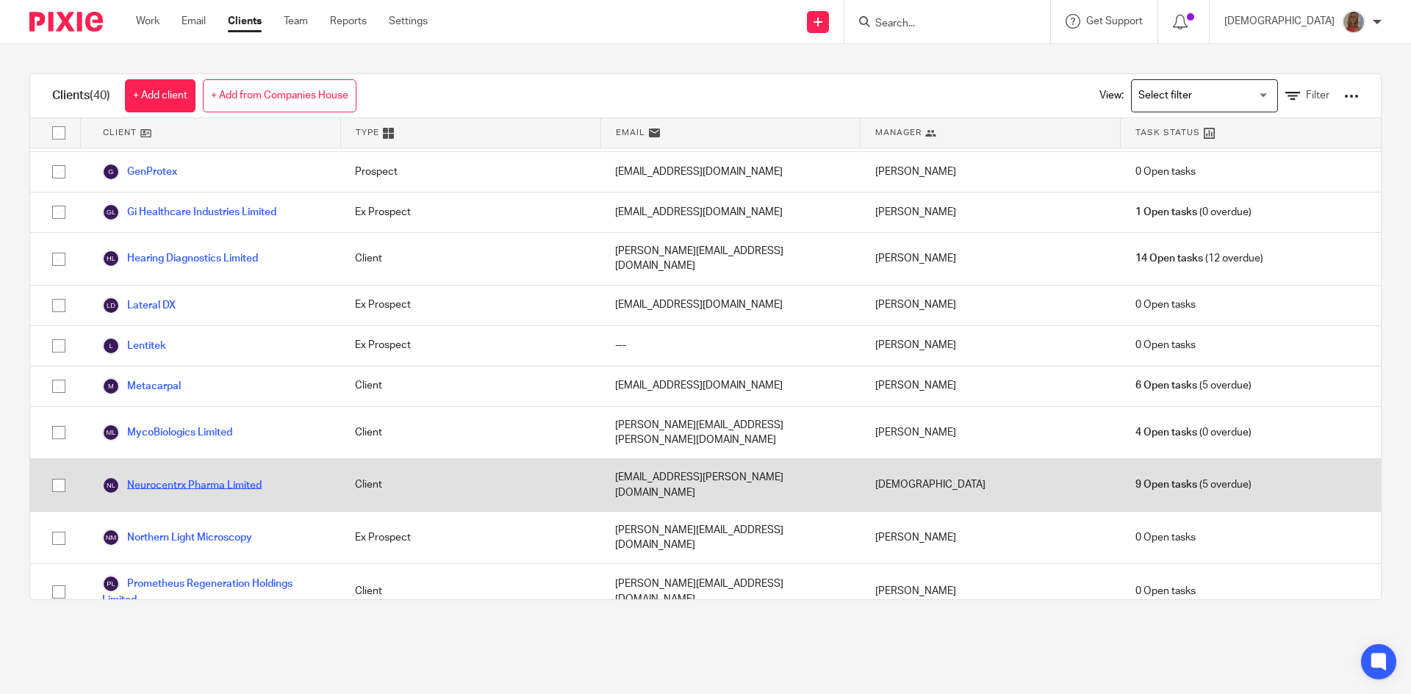
click at [187, 477] on link "Neurocentrx Pharma Limited" at bounding box center [181, 486] width 159 height 18
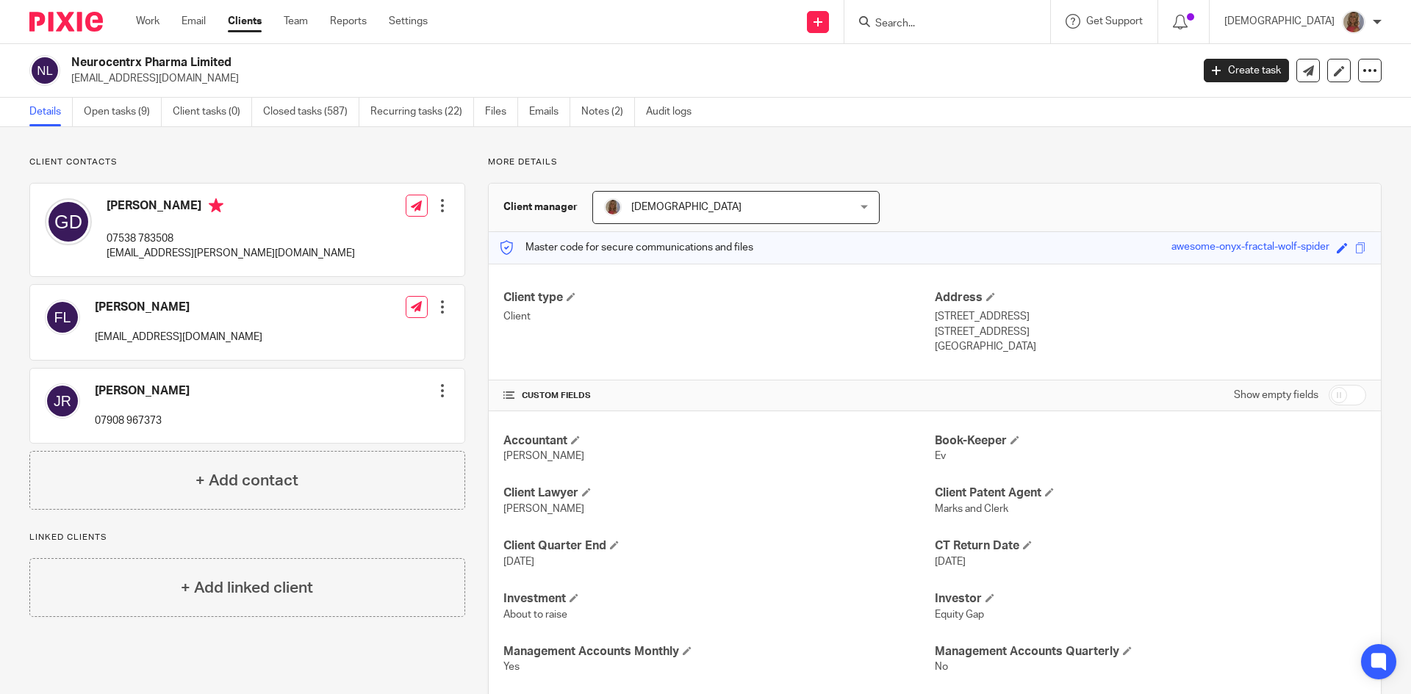
click at [1365, 67] on icon at bounding box center [1369, 70] width 15 height 15
click at [1272, 103] on link "Update from Companies House" at bounding box center [1278, 107] width 162 height 21
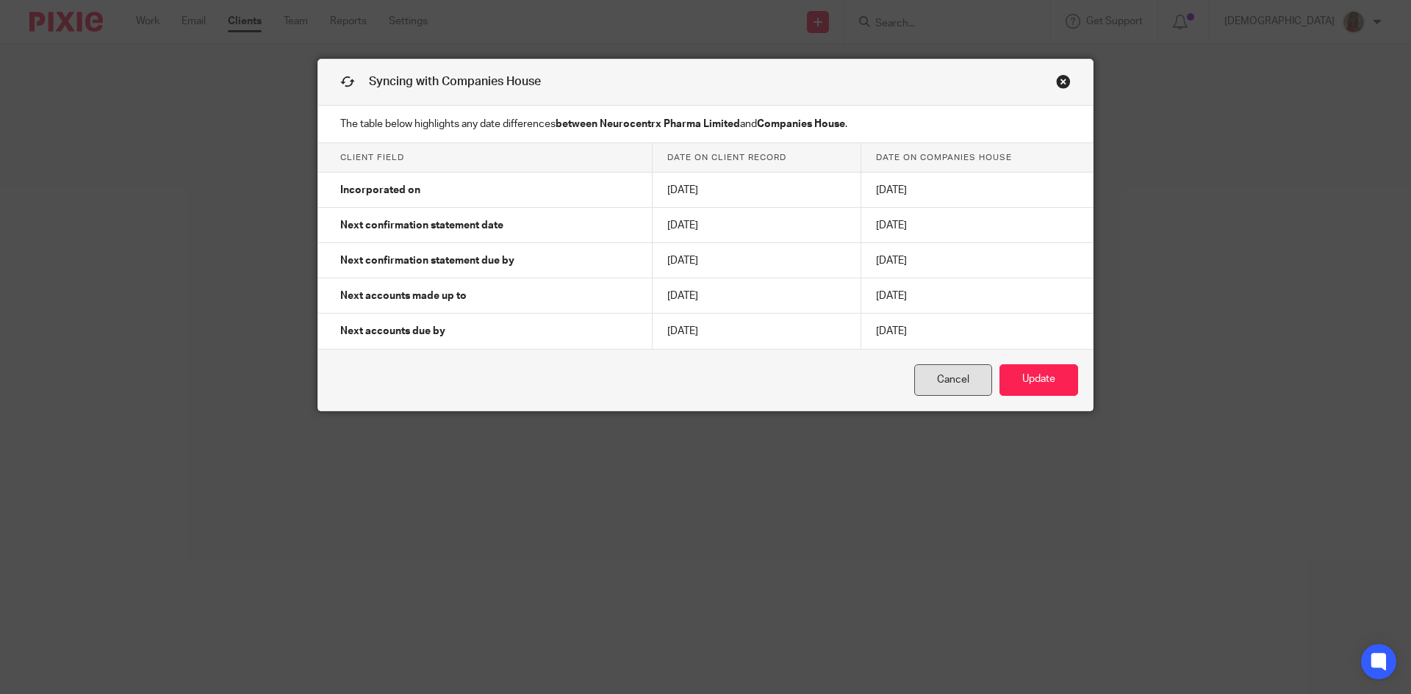
click at [958, 372] on link "Cancel" at bounding box center [953, 380] width 78 height 32
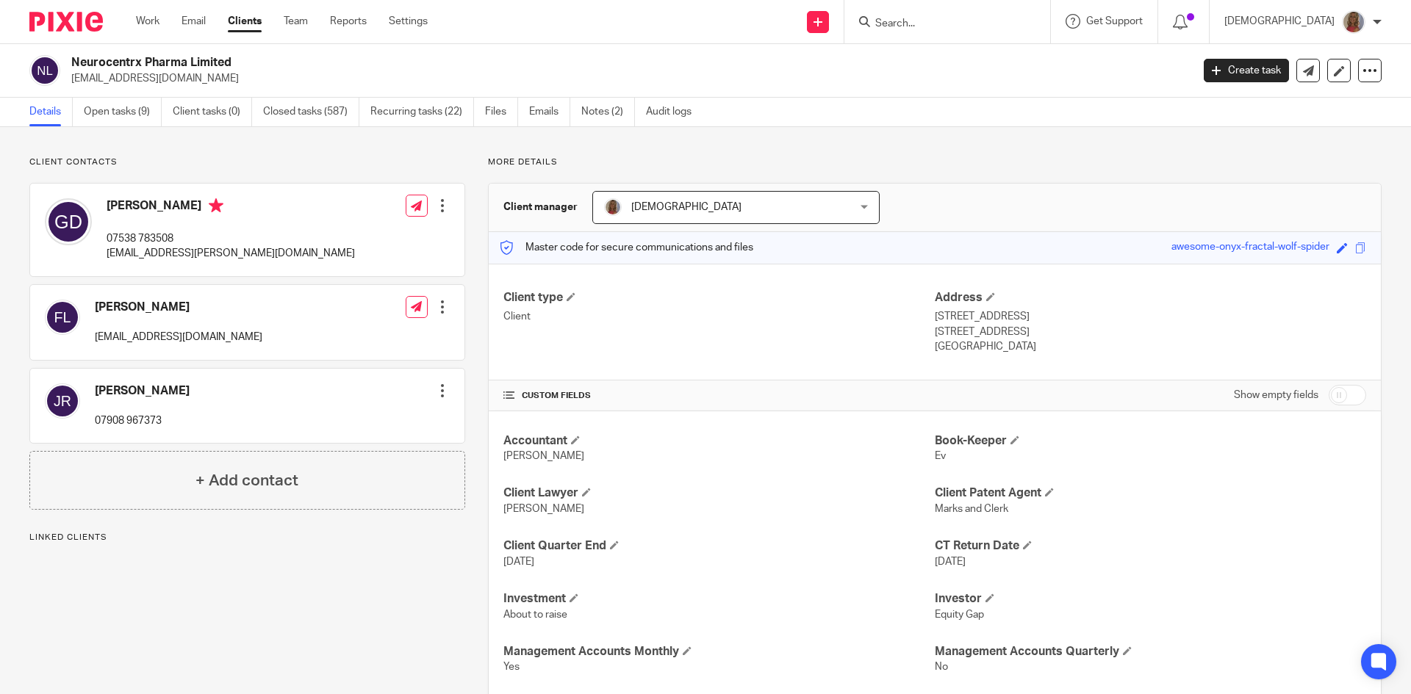
click at [250, 18] on link "Clients" at bounding box center [245, 21] width 34 height 15
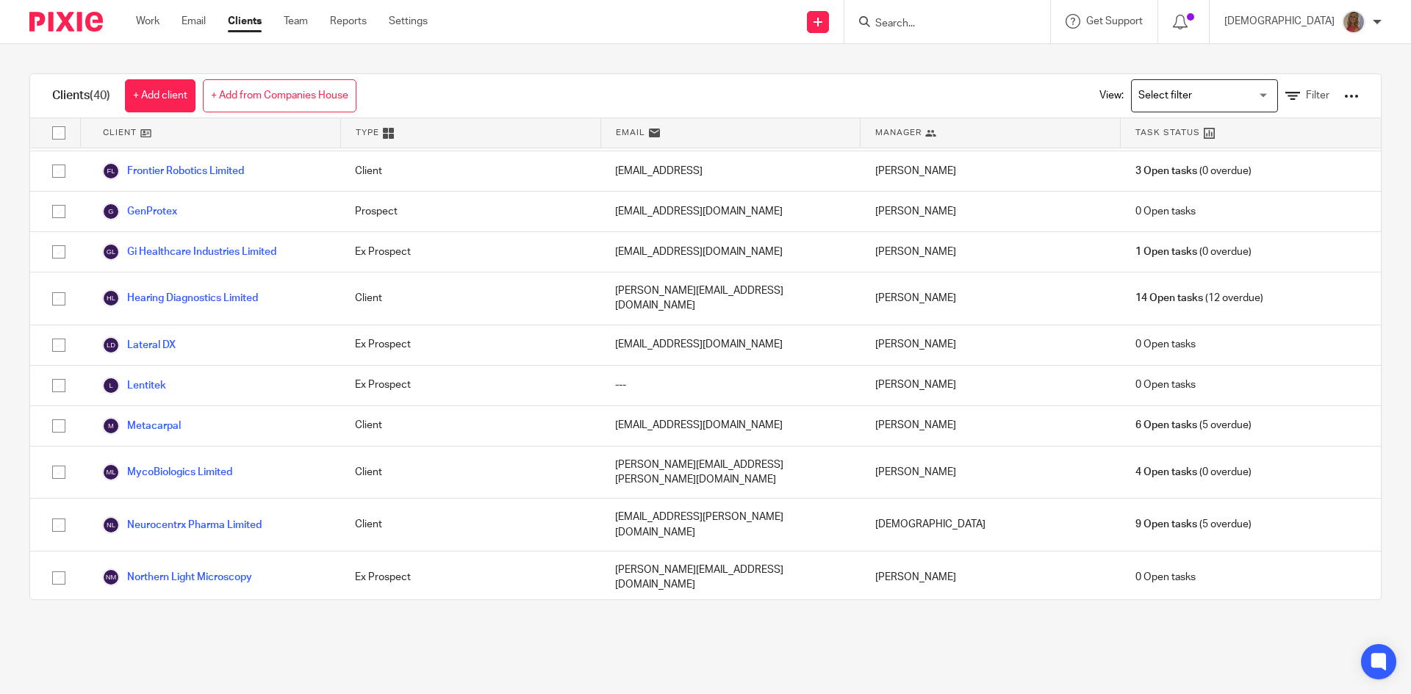
scroll to position [808, 0]
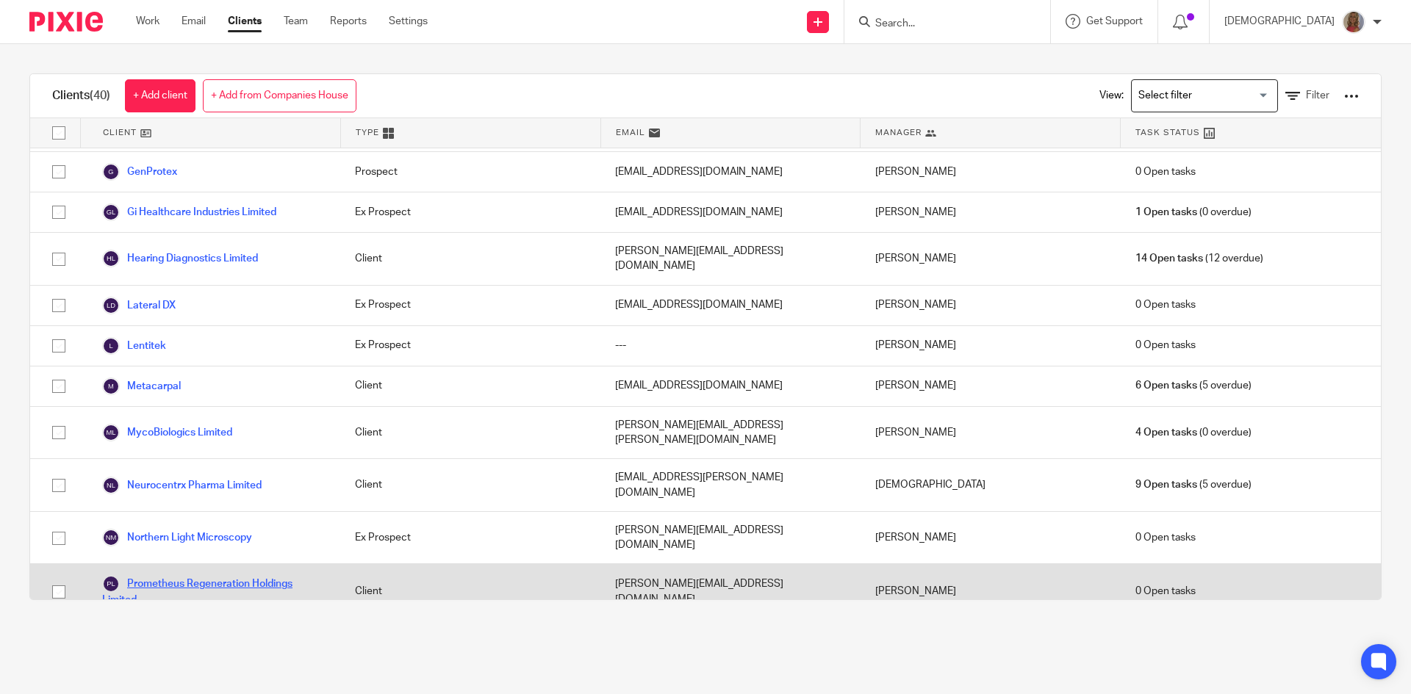
click at [171, 575] on link "Prometheus Regeneration Holdings Limited" at bounding box center [213, 591] width 223 height 32
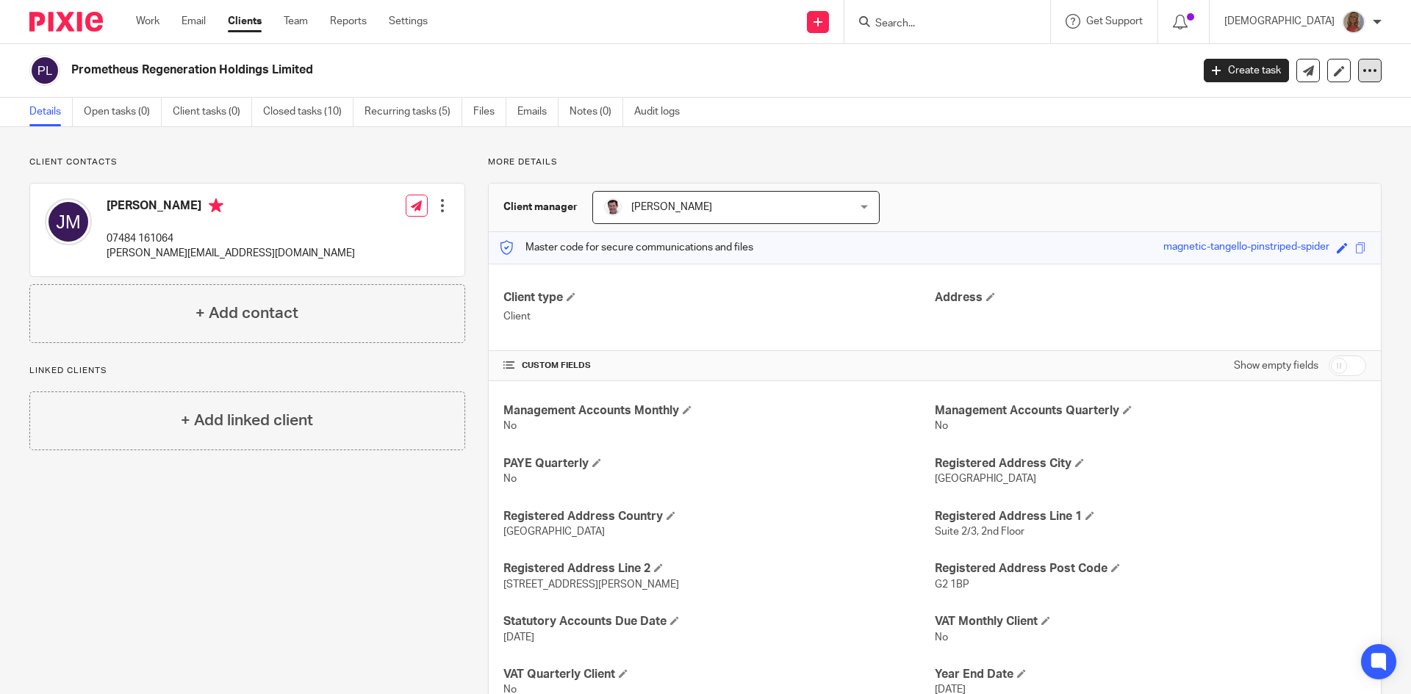
click at [1362, 71] on icon at bounding box center [1369, 70] width 15 height 15
click at [1256, 101] on link "Update from Companies House" at bounding box center [1278, 107] width 162 height 21
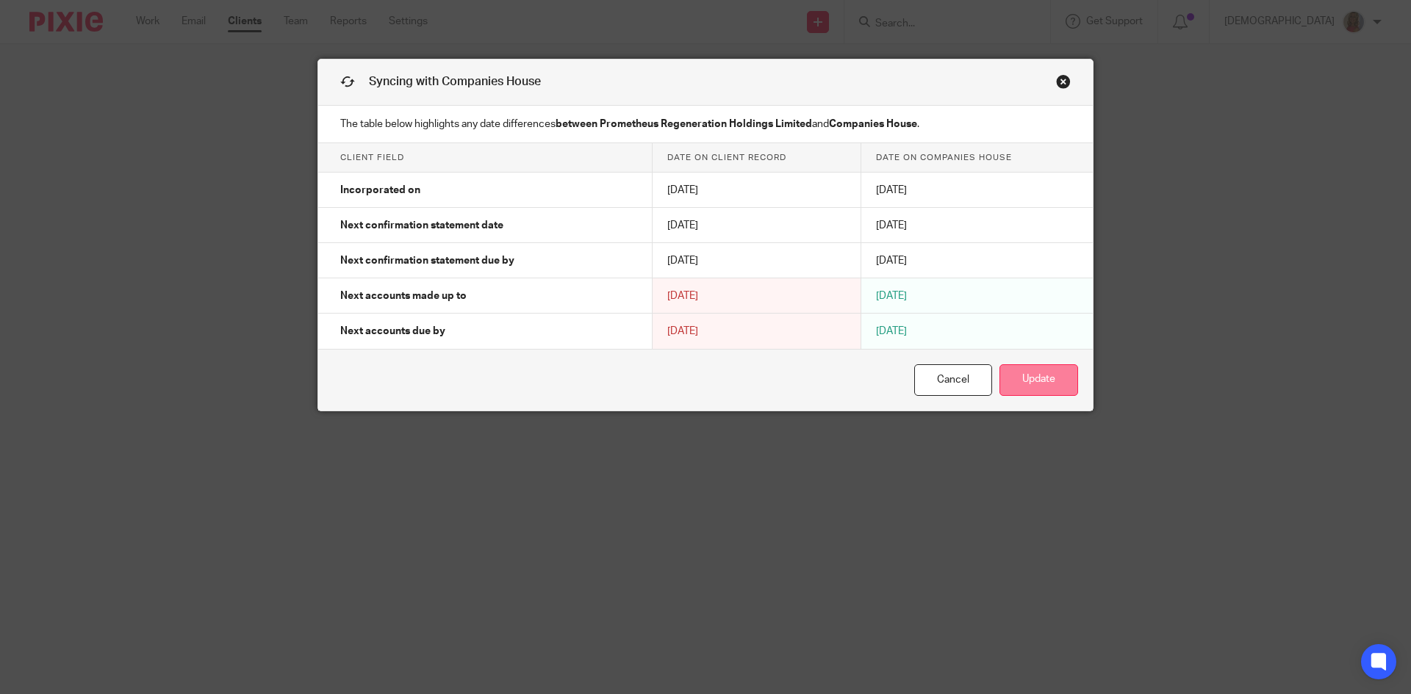
click at [1025, 379] on button "Update" at bounding box center [1038, 380] width 79 height 32
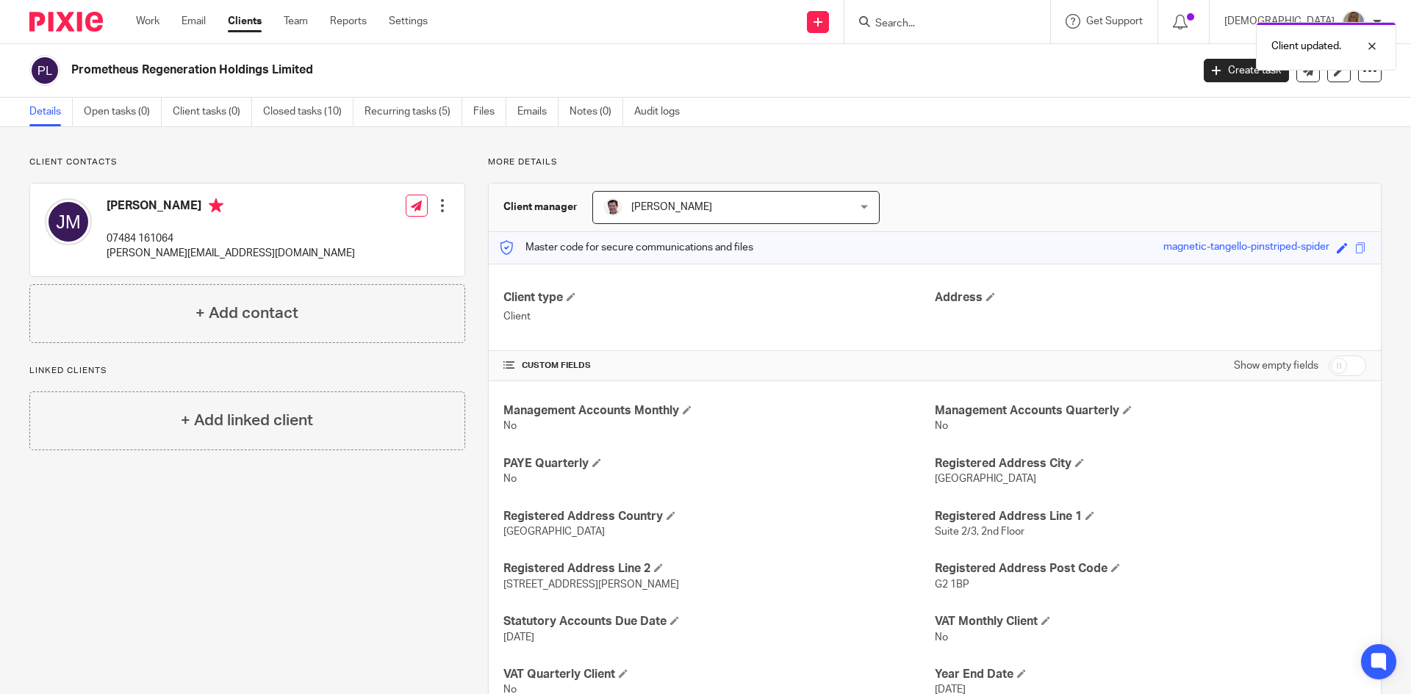
click at [250, 21] on link "Clients" at bounding box center [245, 21] width 34 height 15
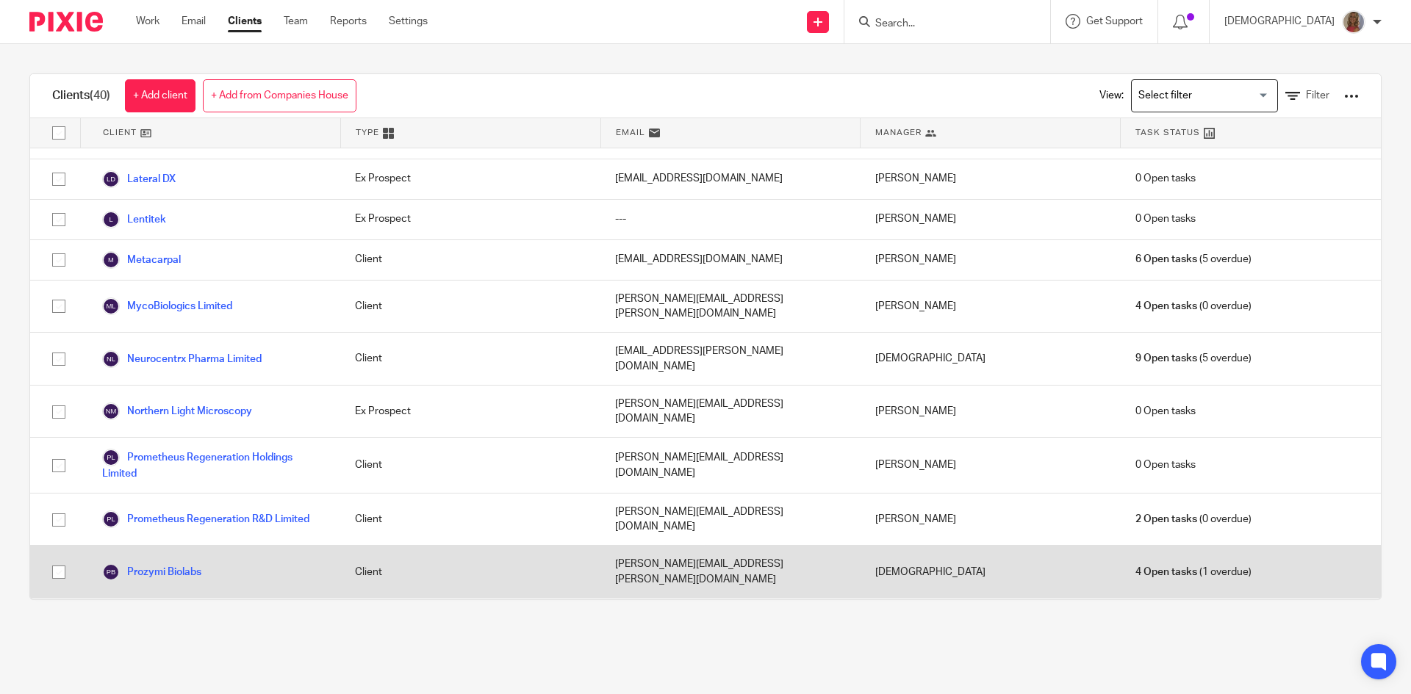
scroll to position [955, 0]
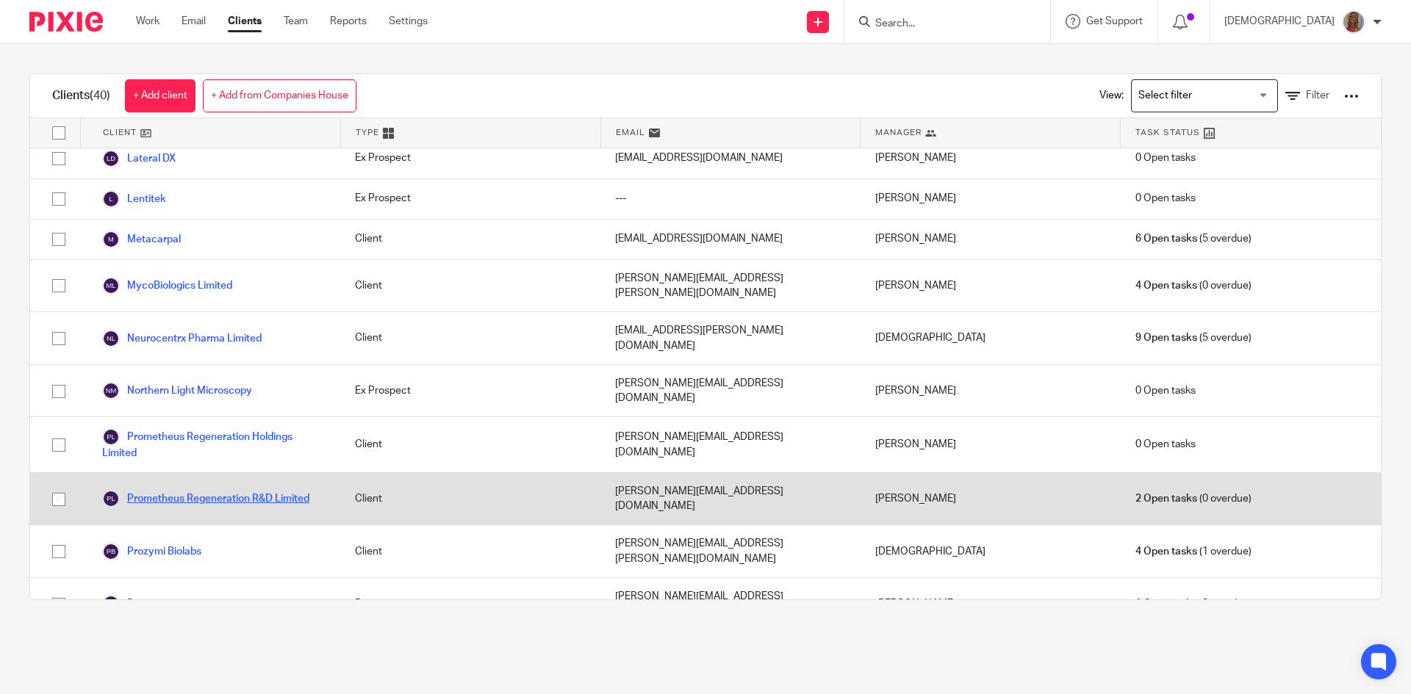
click at [252, 490] on link "Prometheus Regeneration R&D Limited" at bounding box center [205, 499] width 207 height 18
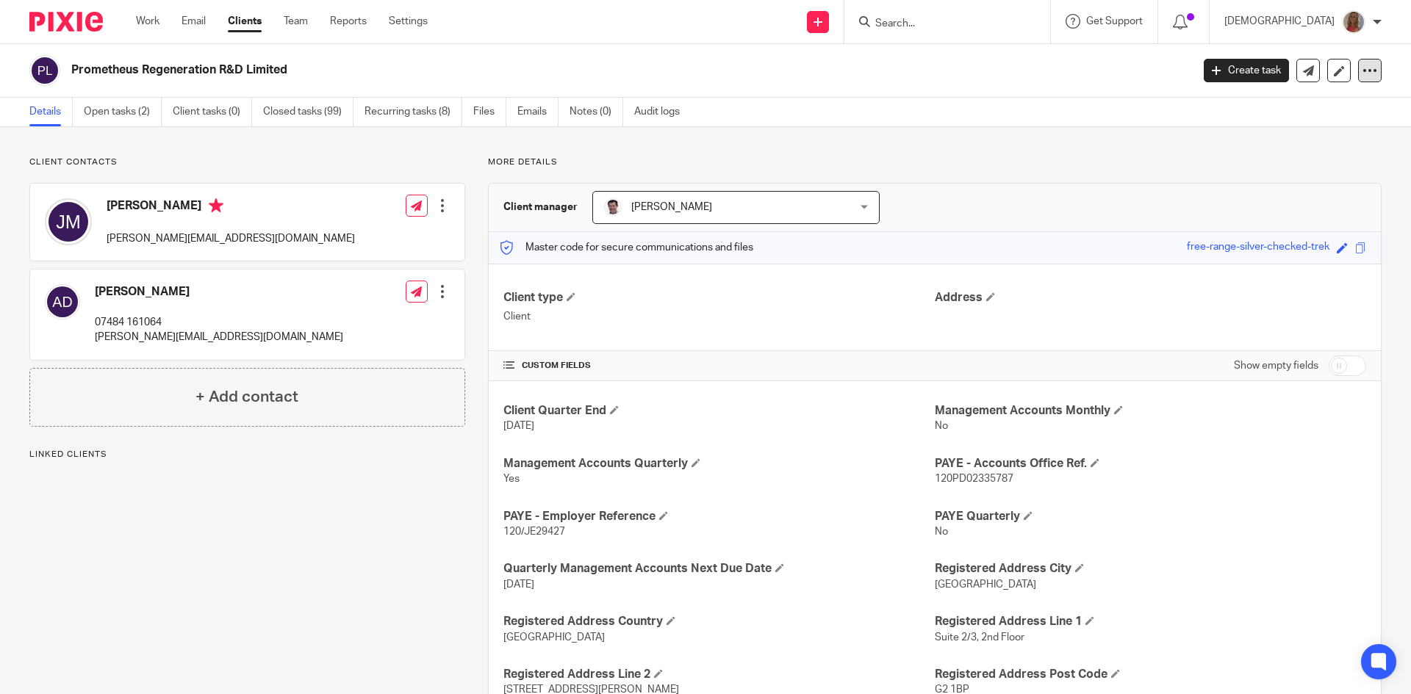
click at [1362, 66] on icon at bounding box center [1369, 70] width 15 height 15
click at [1308, 104] on link "Update from Companies House" at bounding box center [1278, 107] width 162 height 21
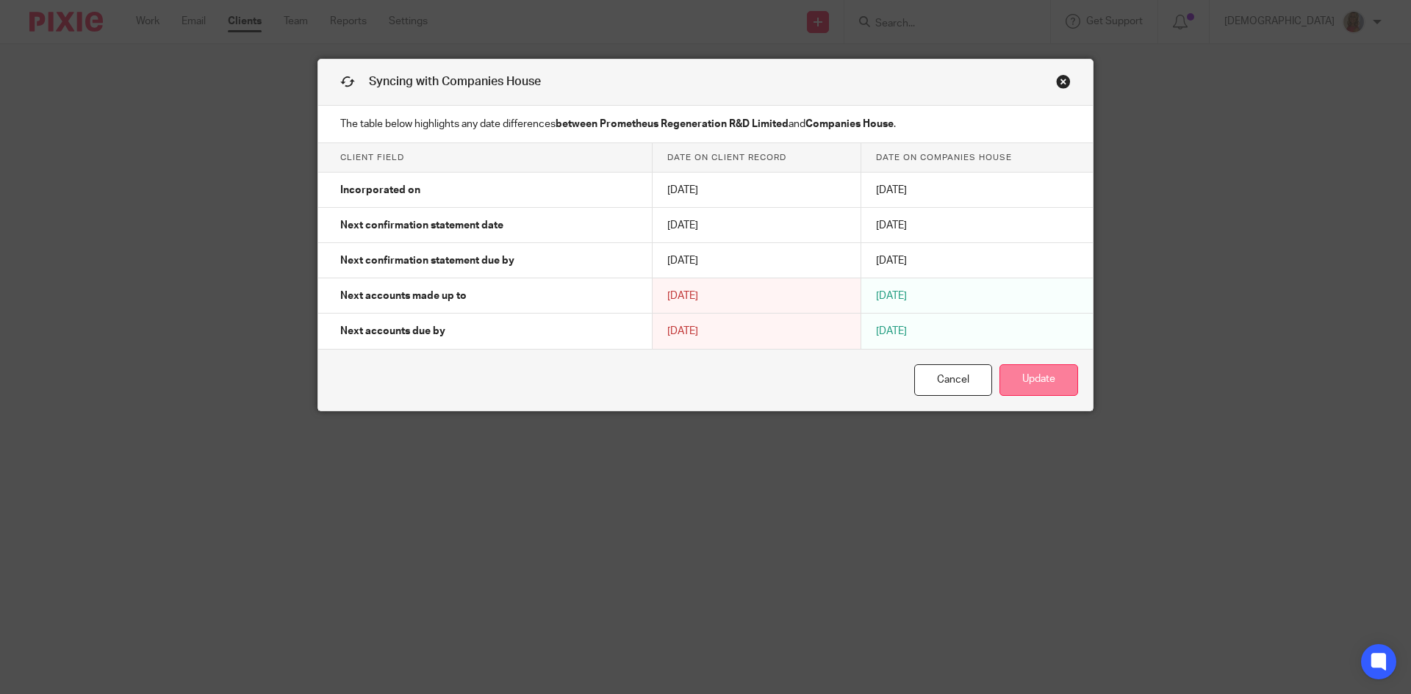
click at [1040, 378] on button "Update" at bounding box center [1038, 380] width 79 height 32
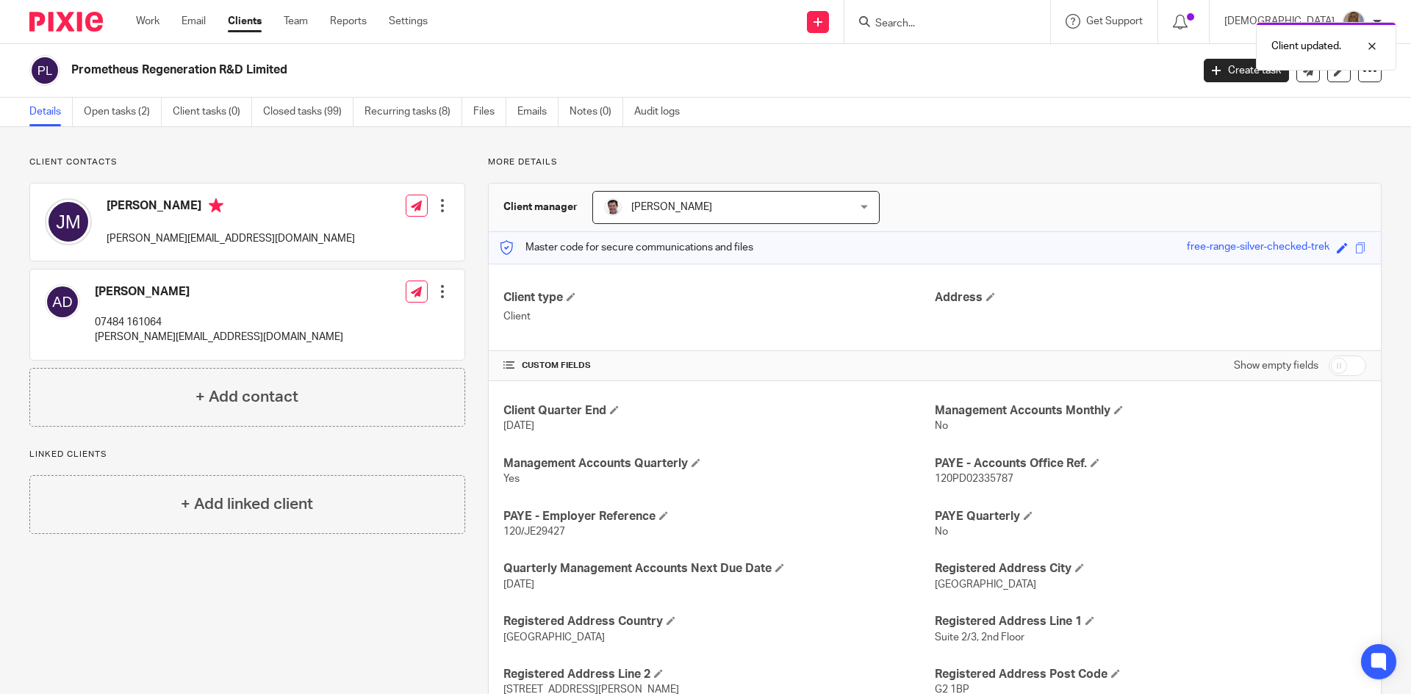
click at [240, 17] on link "Clients" at bounding box center [245, 21] width 34 height 15
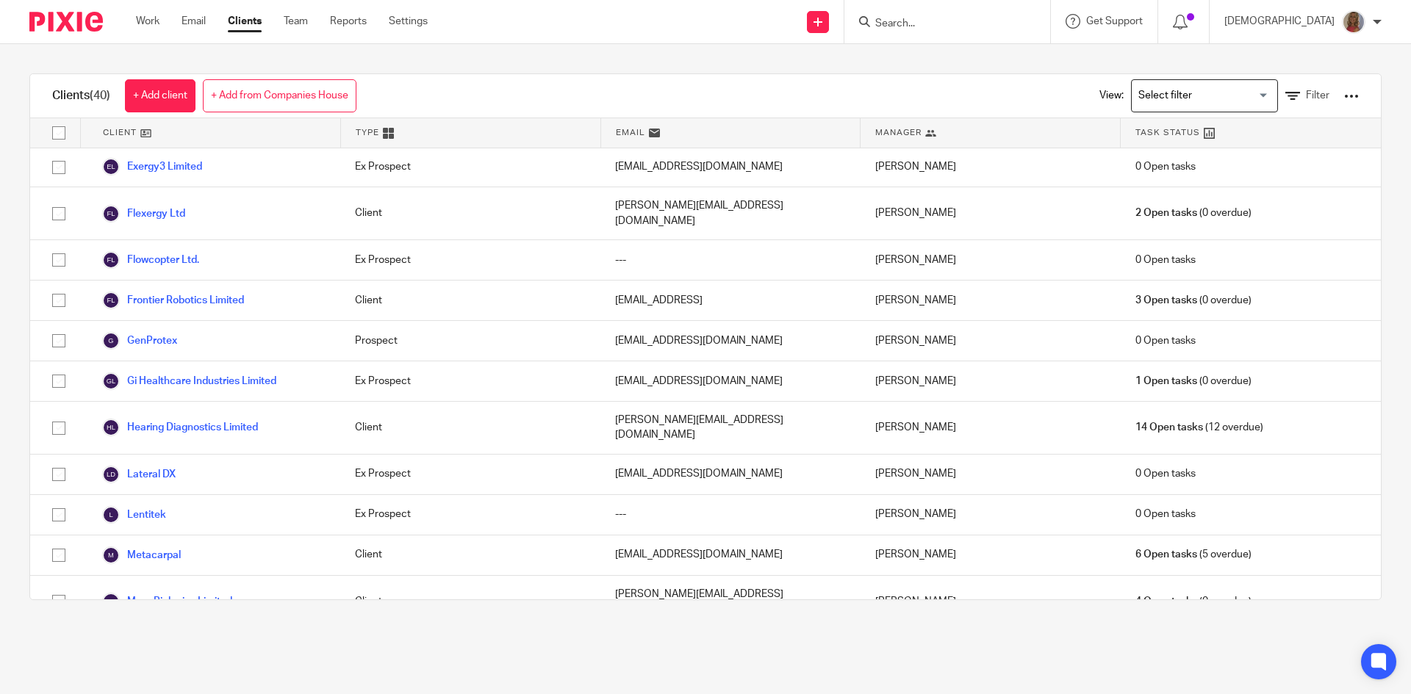
scroll to position [882, 0]
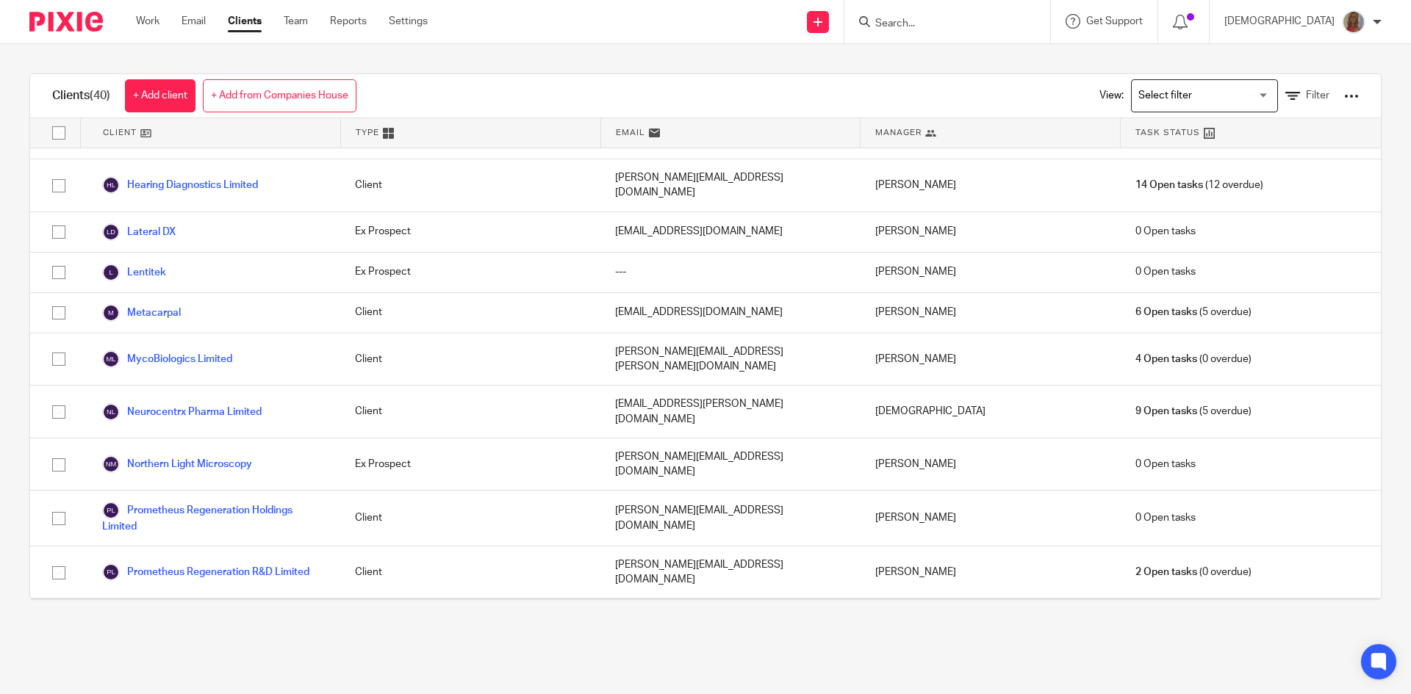
click at [183, 616] on link "Prozymi Biolabs" at bounding box center [151, 625] width 99 height 18
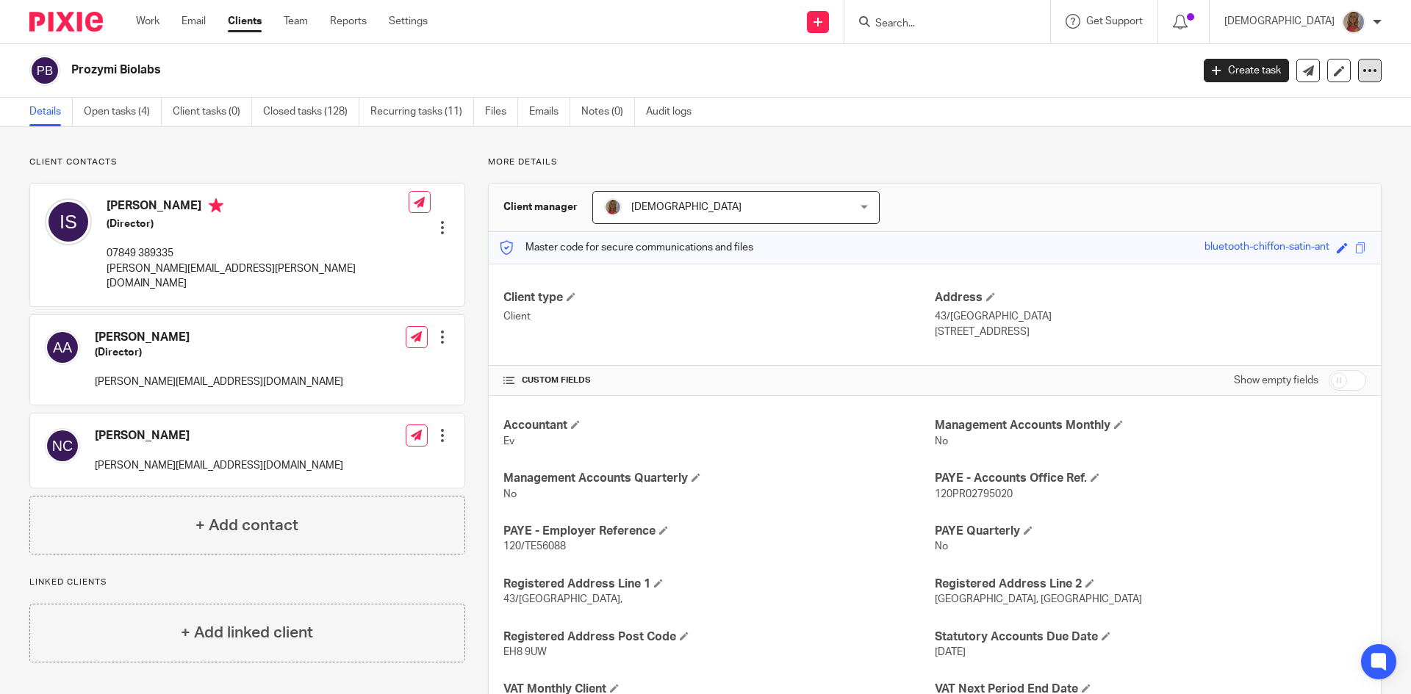
click at [1362, 73] on icon at bounding box center [1369, 70] width 15 height 15
click at [1301, 106] on link "Update from Companies House" at bounding box center [1278, 107] width 162 height 21
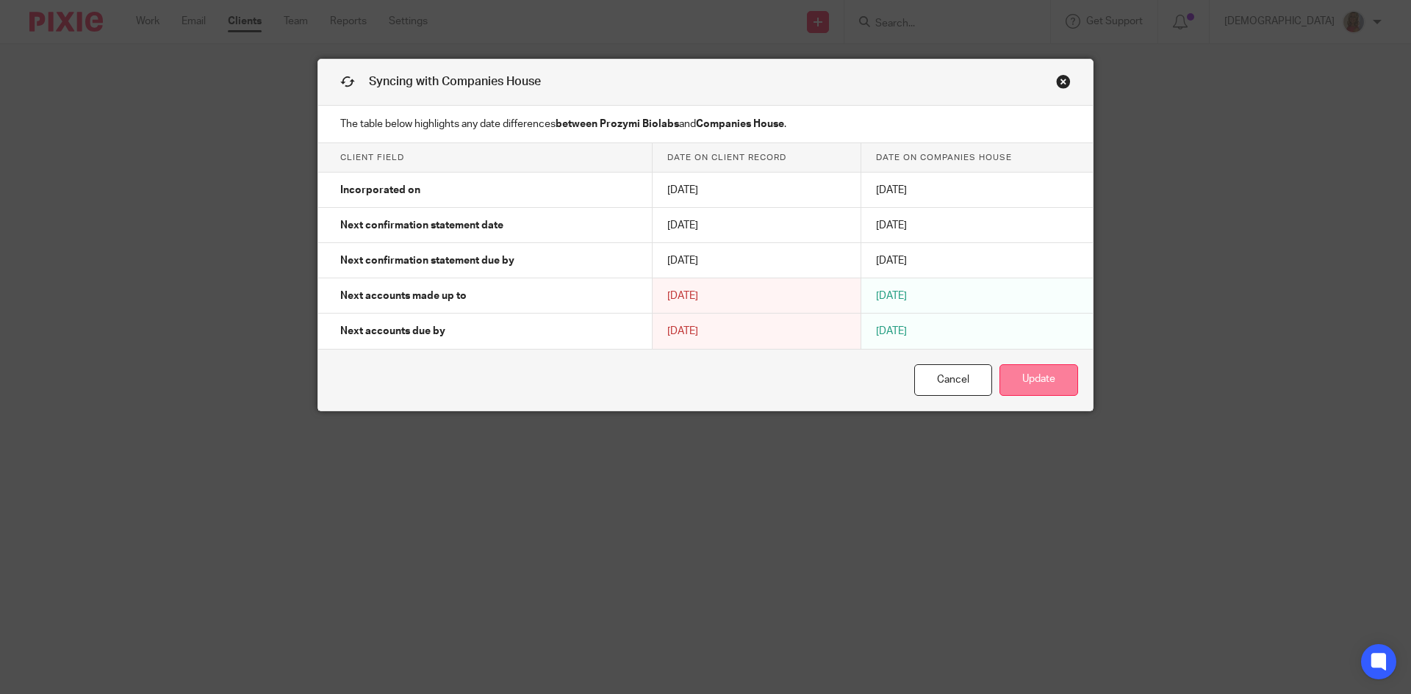
click at [1043, 374] on button "Update" at bounding box center [1038, 380] width 79 height 32
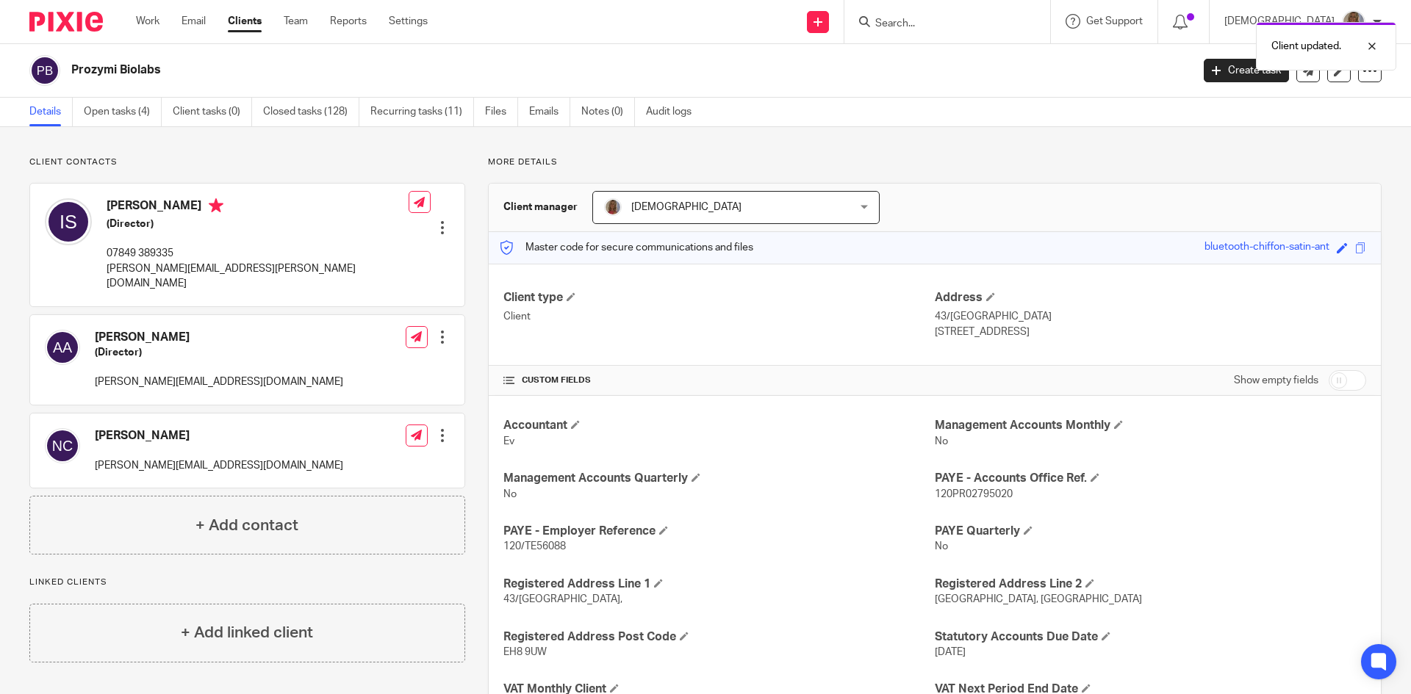
click at [251, 22] on link "Clients" at bounding box center [245, 21] width 34 height 15
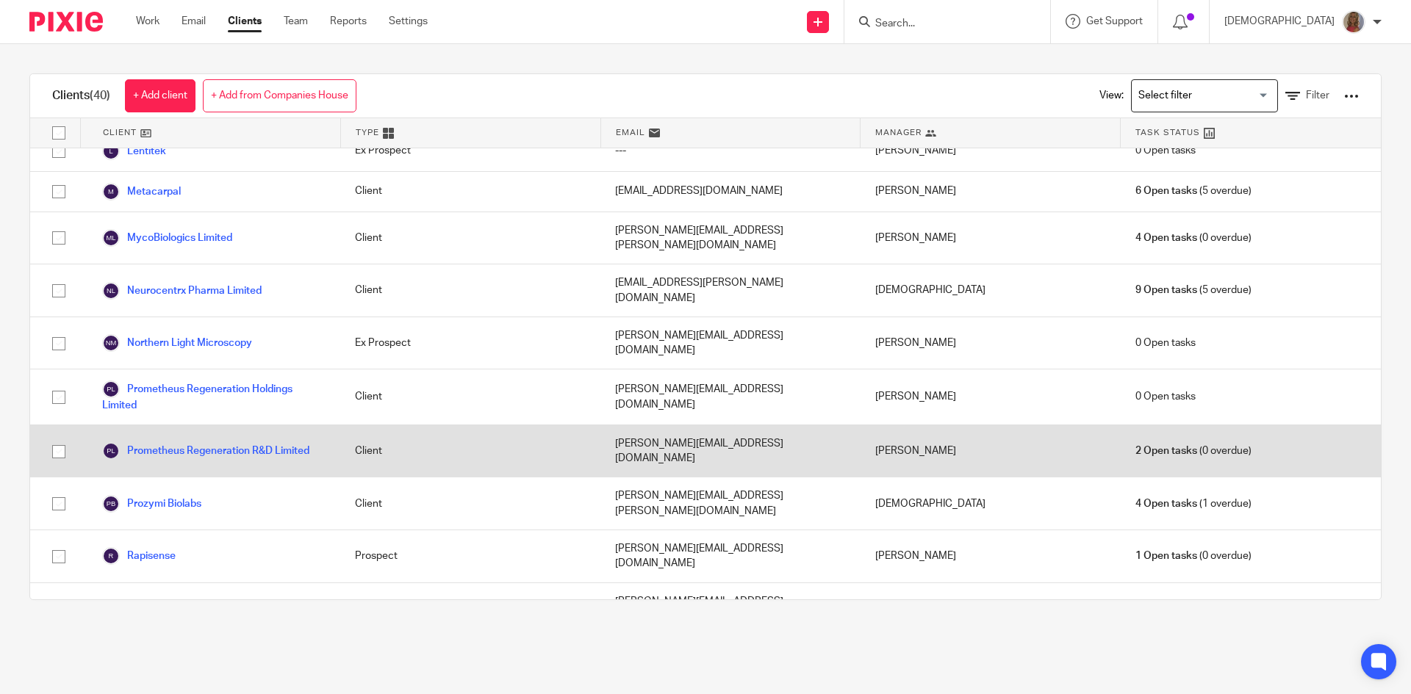
scroll to position [1029, 0]
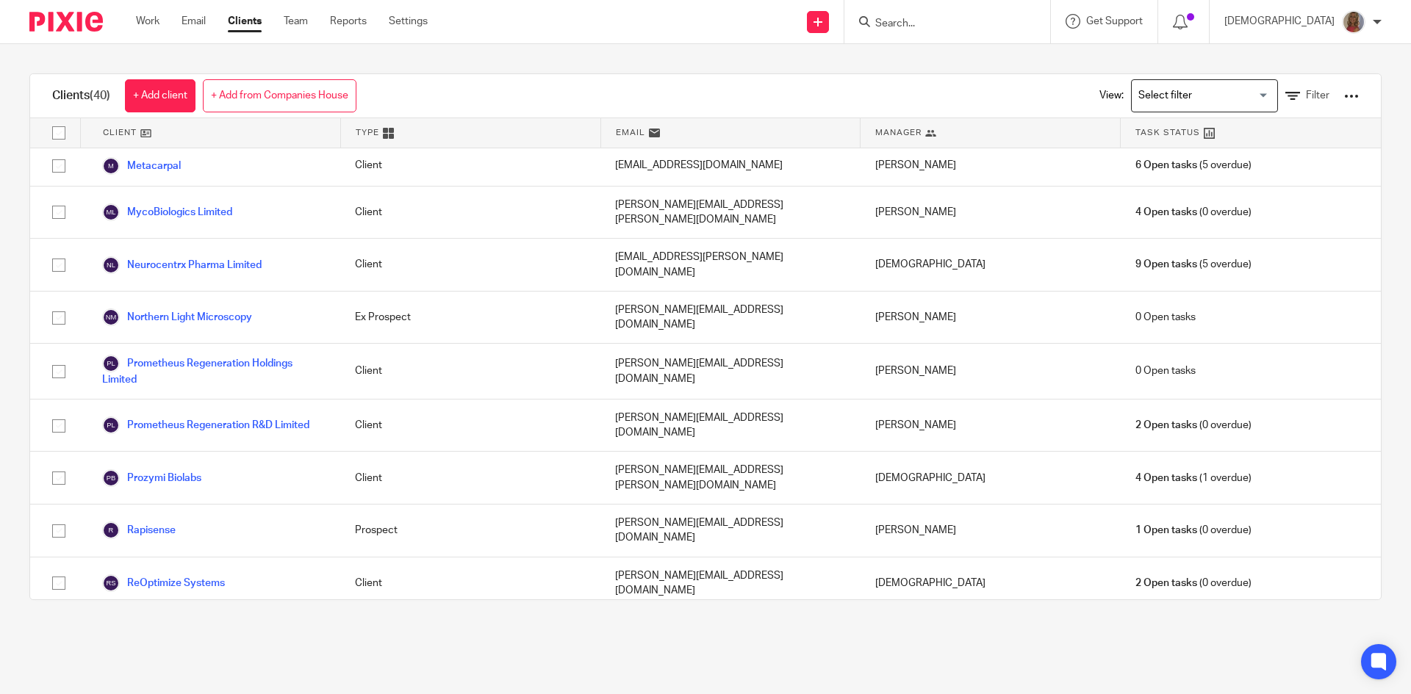
click at [158, 627] on link "Robocean" at bounding box center [138, 636] width 73 height 18
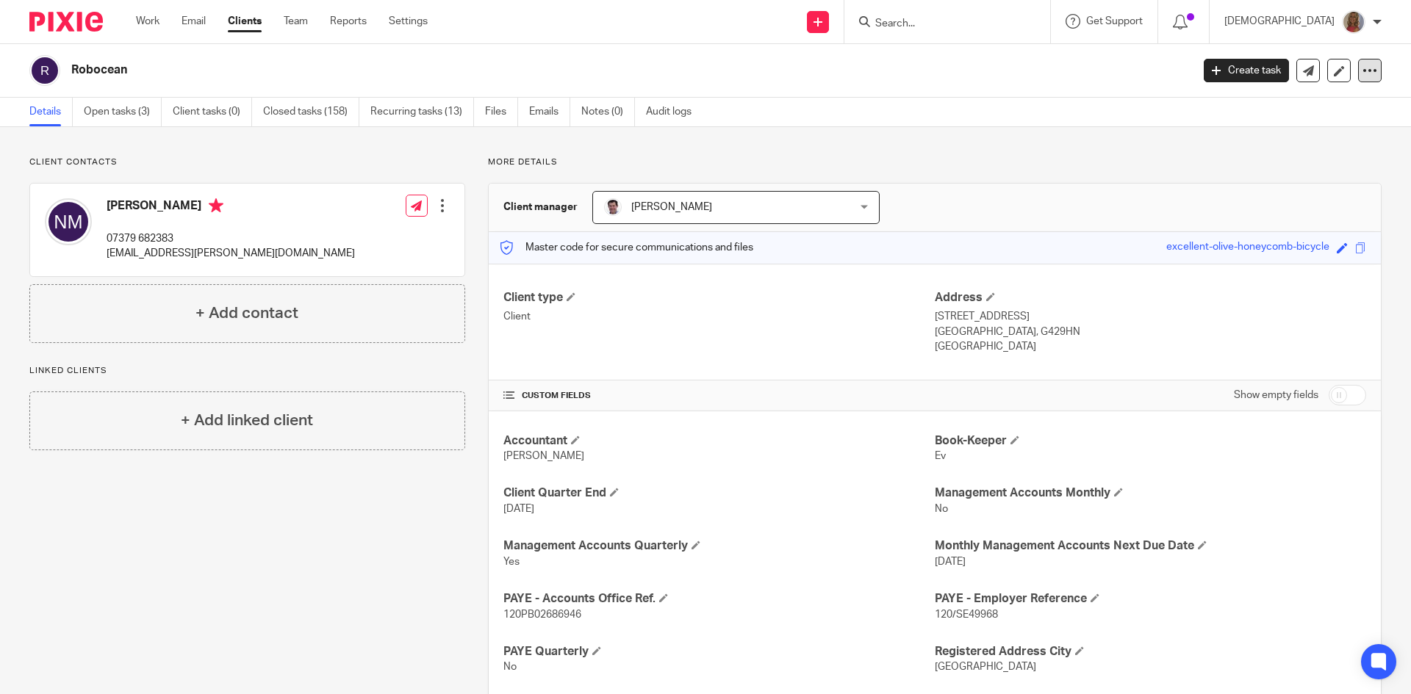
click at [1362, 71] on icon at bounding box center [1369, 70] width 15 height 15
click at [1271, 106] on link "Update from Companies House" at bounding box center [1278, 107] width 162 height 21
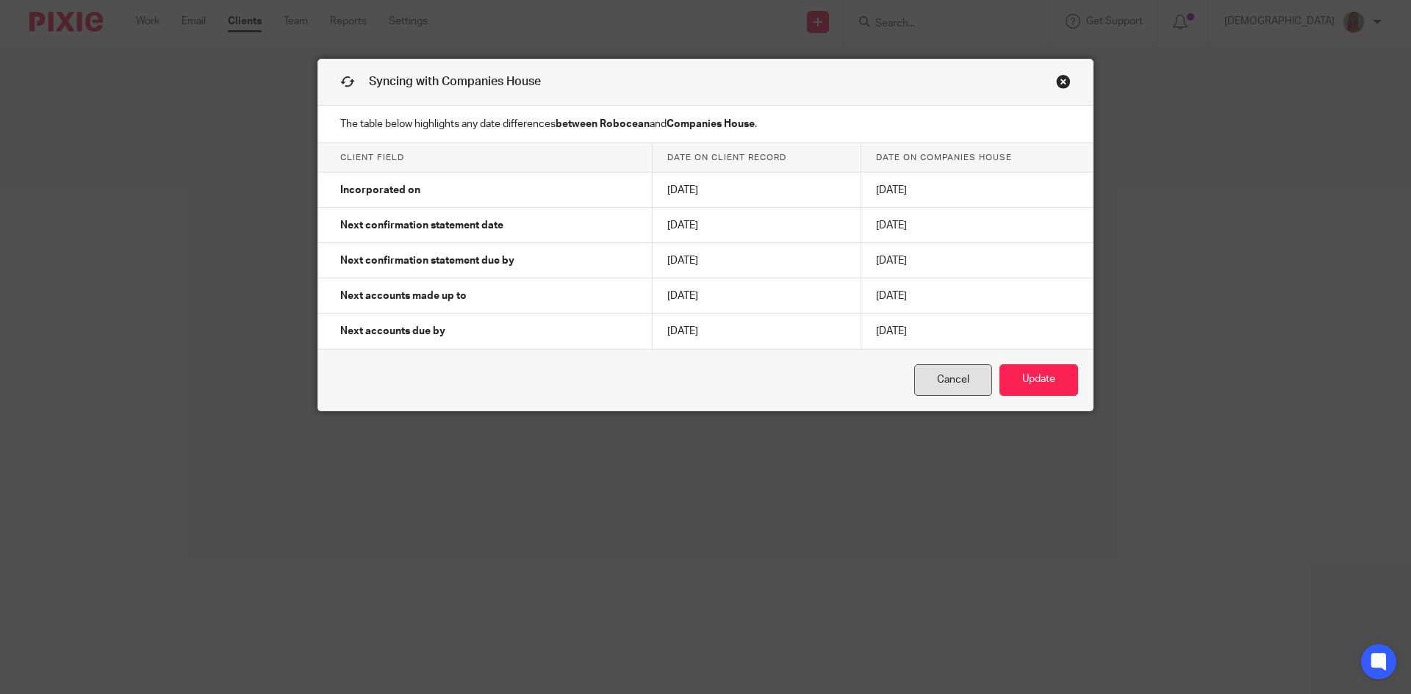
click at [924, 386] on link "Cancel" at bounding box center [953, 380] width 78 height 32
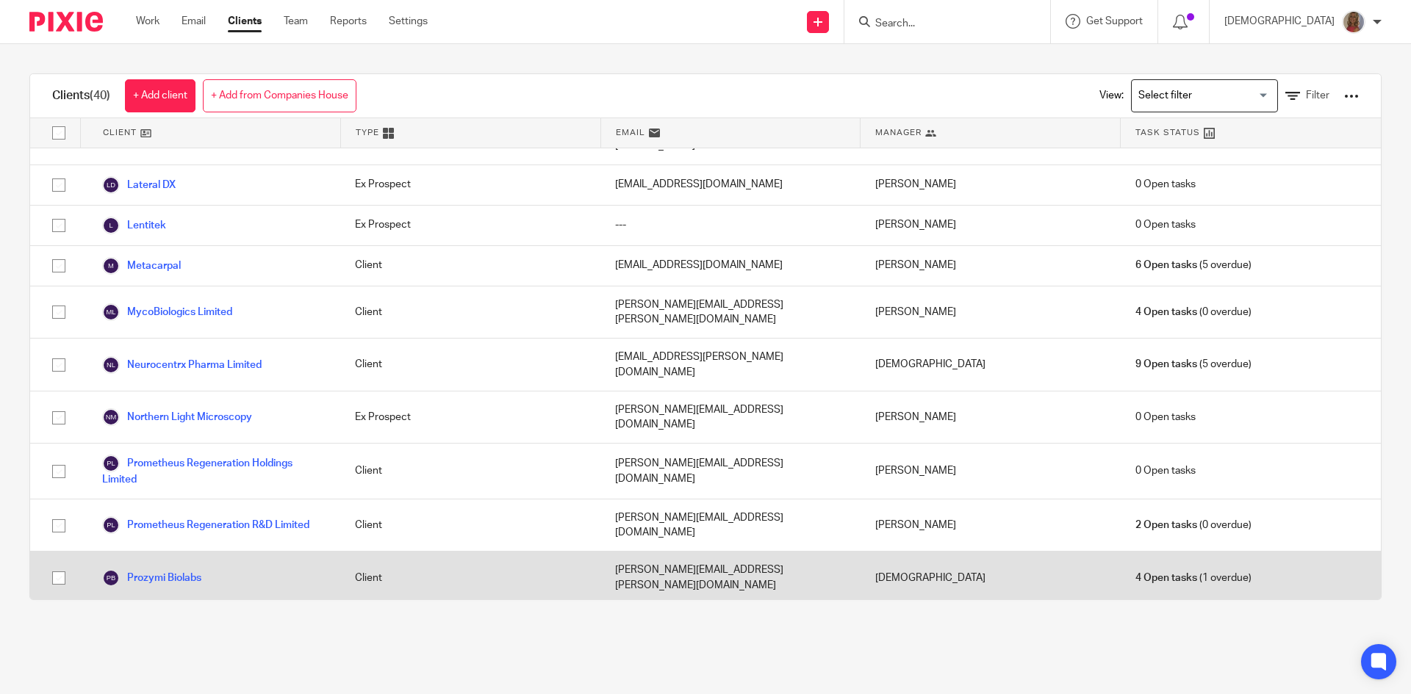
scroll to position [1102, 0]
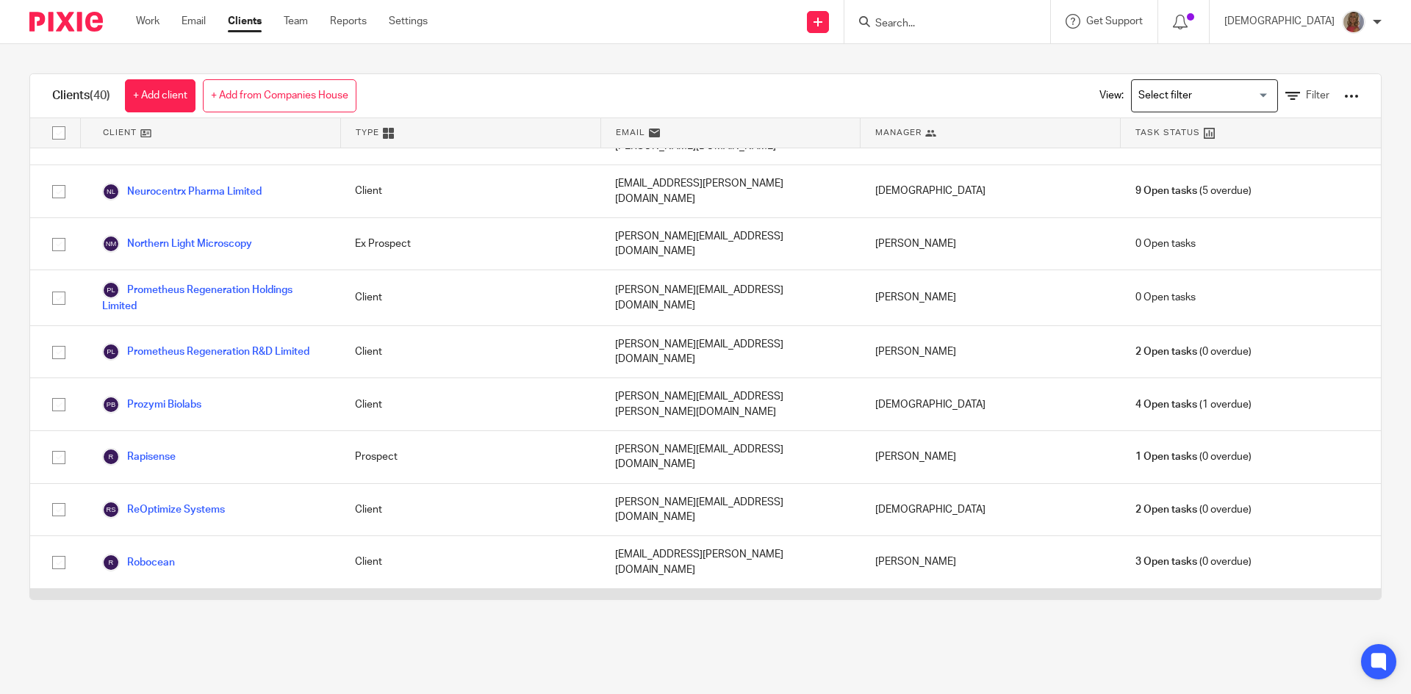
click at [160, 606] on link "Rostra Therapeutics Ltd" at bounding box center [170, 615] width 137 height 18
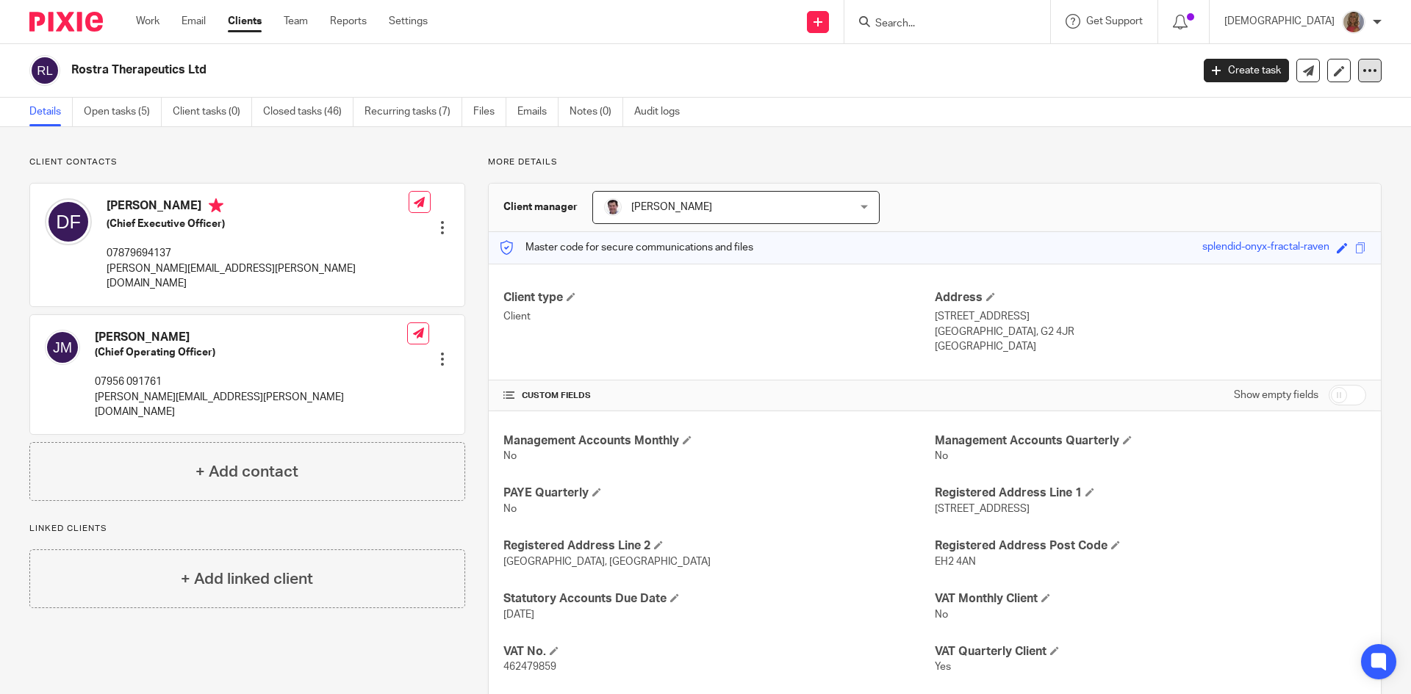
click at [1362, 71] on icon at bounding box center [1369, 70] width 15 height 15
click at [1270, 103] on link "Update from Companies House" at bounding box center [1278, 107] width 162 height 21
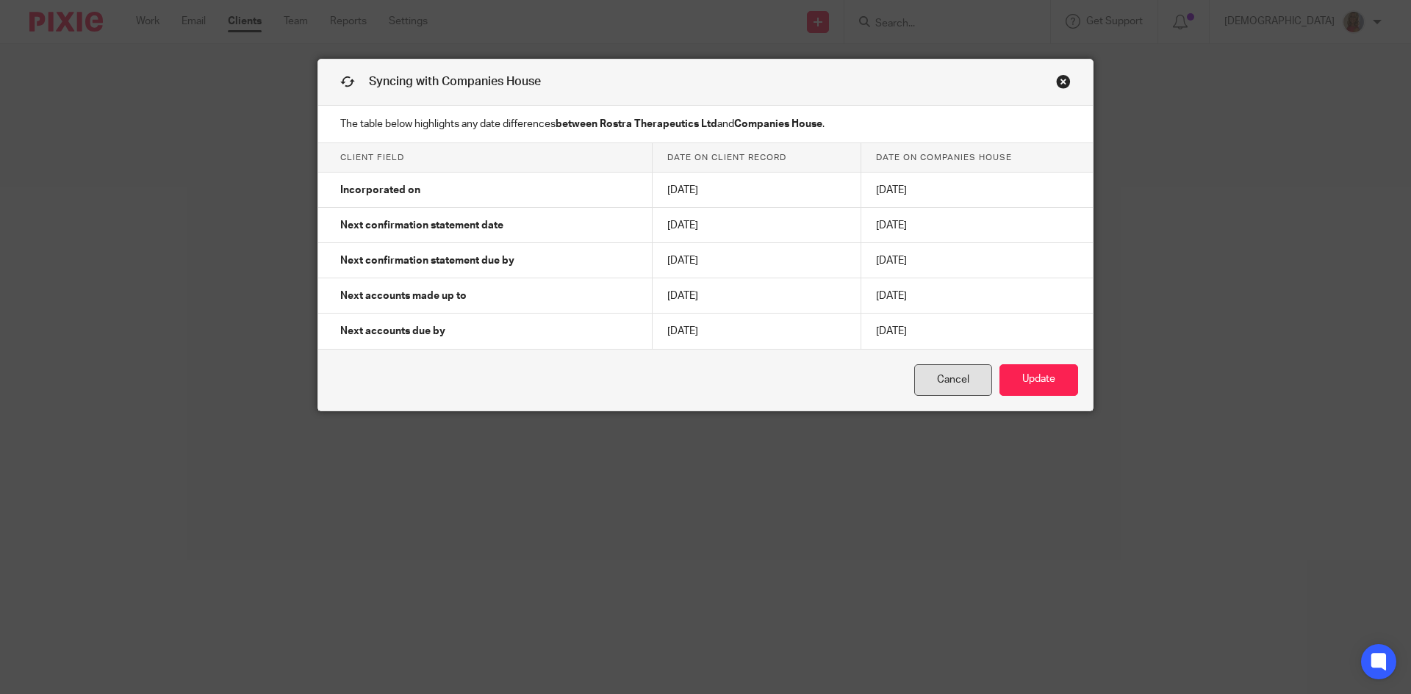
click at [938, 384] on link "Cancel" at bounding box center [953, 380] width 78 height 32
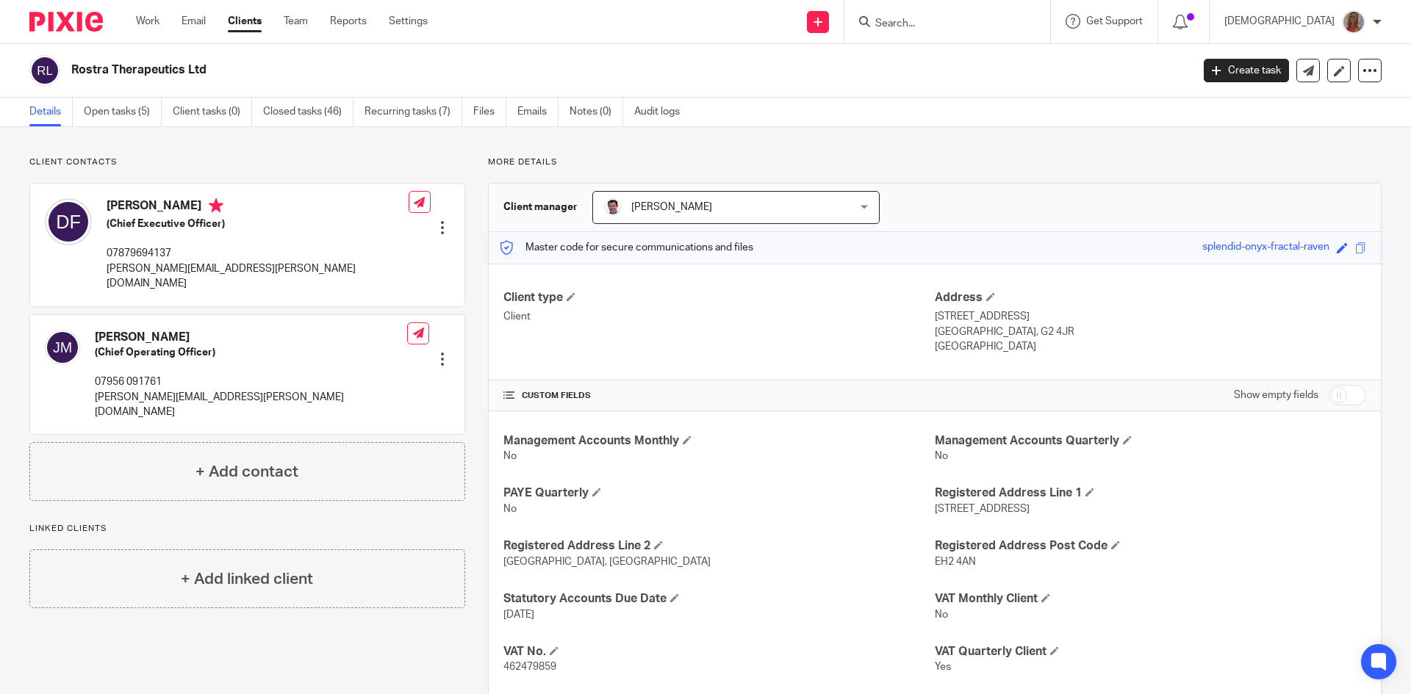
click at [241, 18] on link "Clients" at bounding box center [245, 21] width 34 height 15
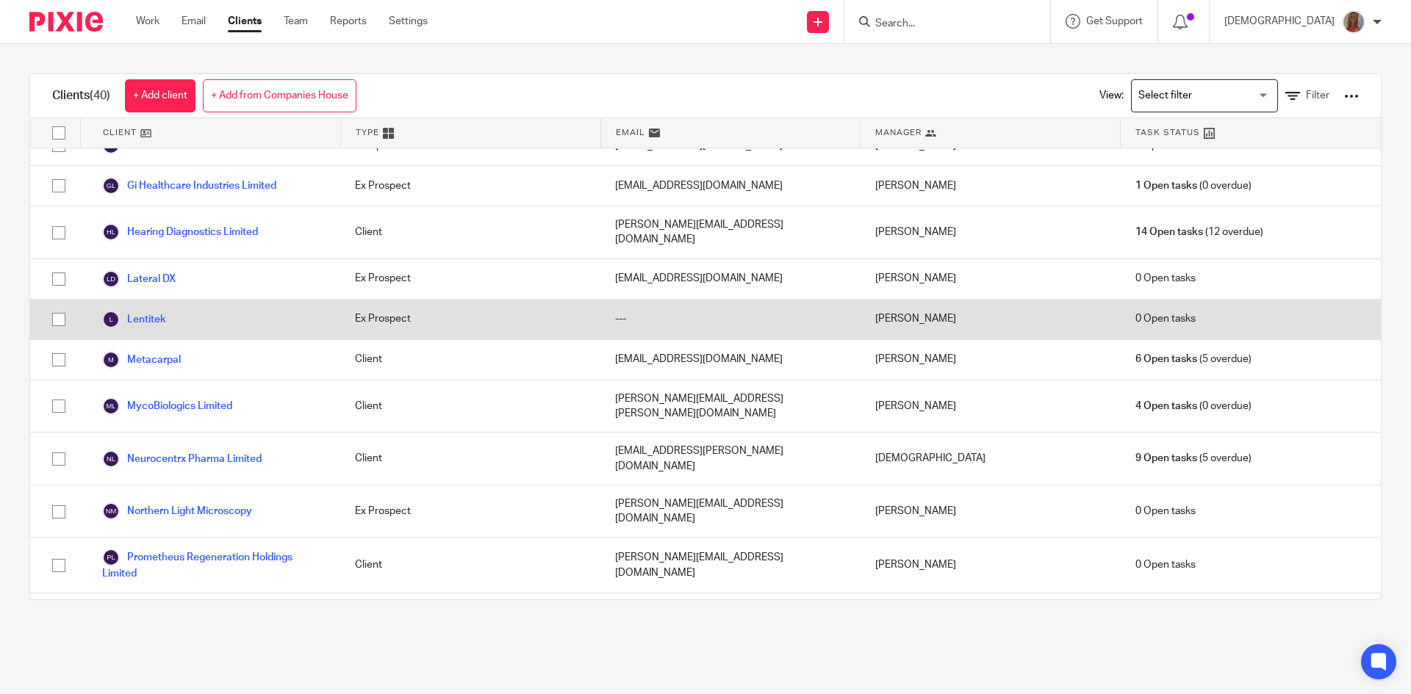
scroll to position [1102, 0]
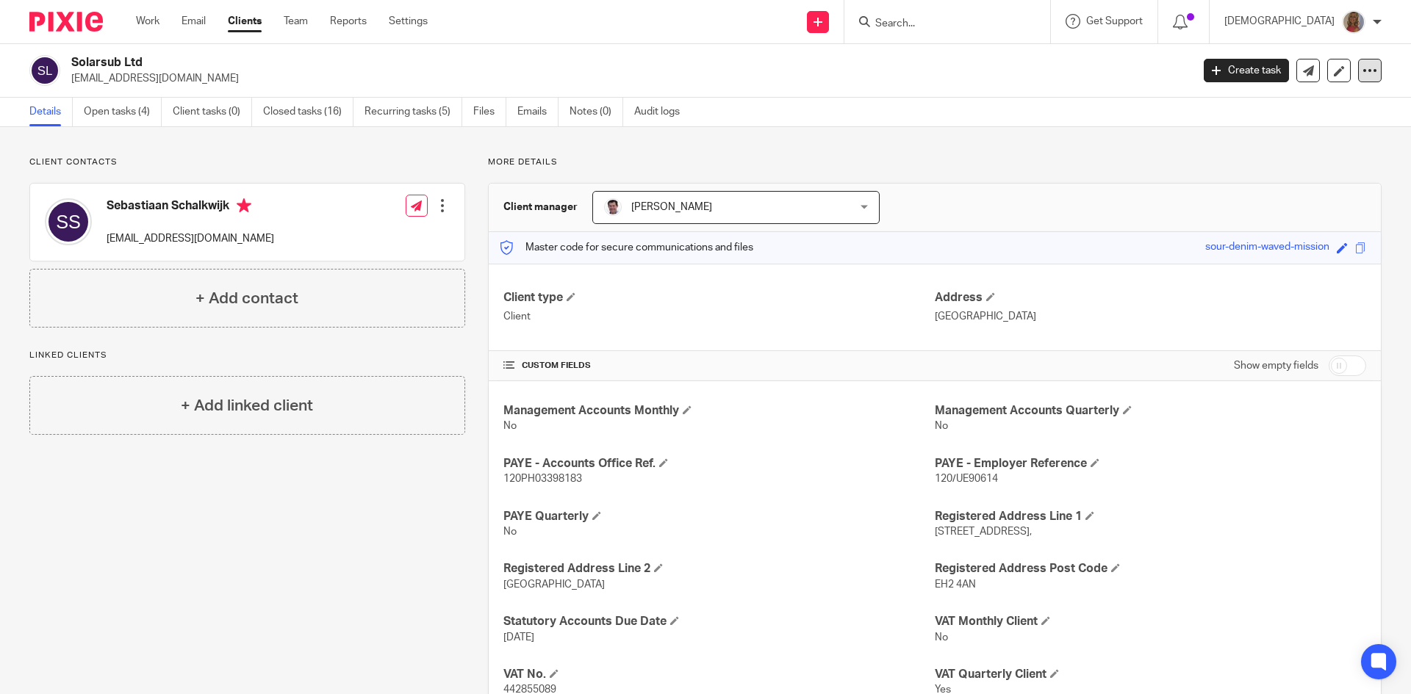
click at [1362, 71] on icon at bounding box center [1369, 70] width 15 height 15
click at [1259, 107] on link "Update from Companies House" at bounding box center [1278, 107] width 162 height 21
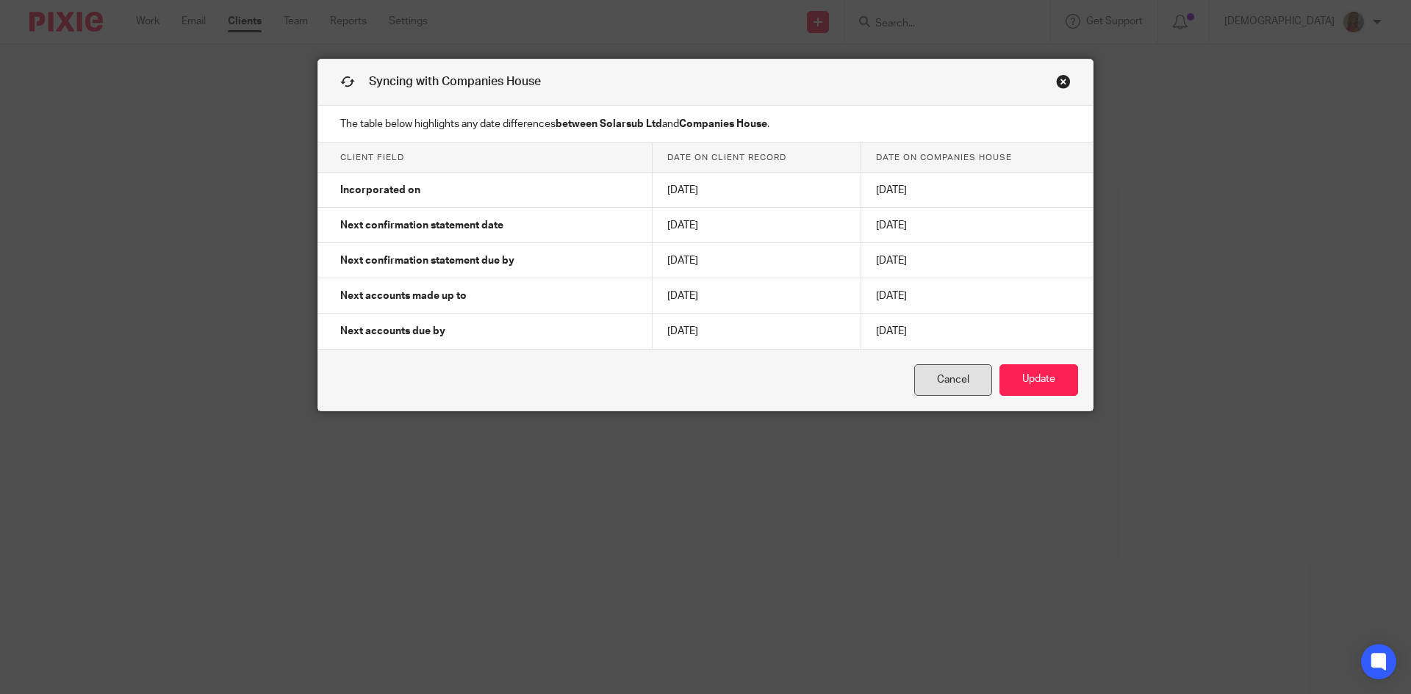
click at [940, 378] on link "Cancel" at bounding box center [953, 380] width 78 height 32
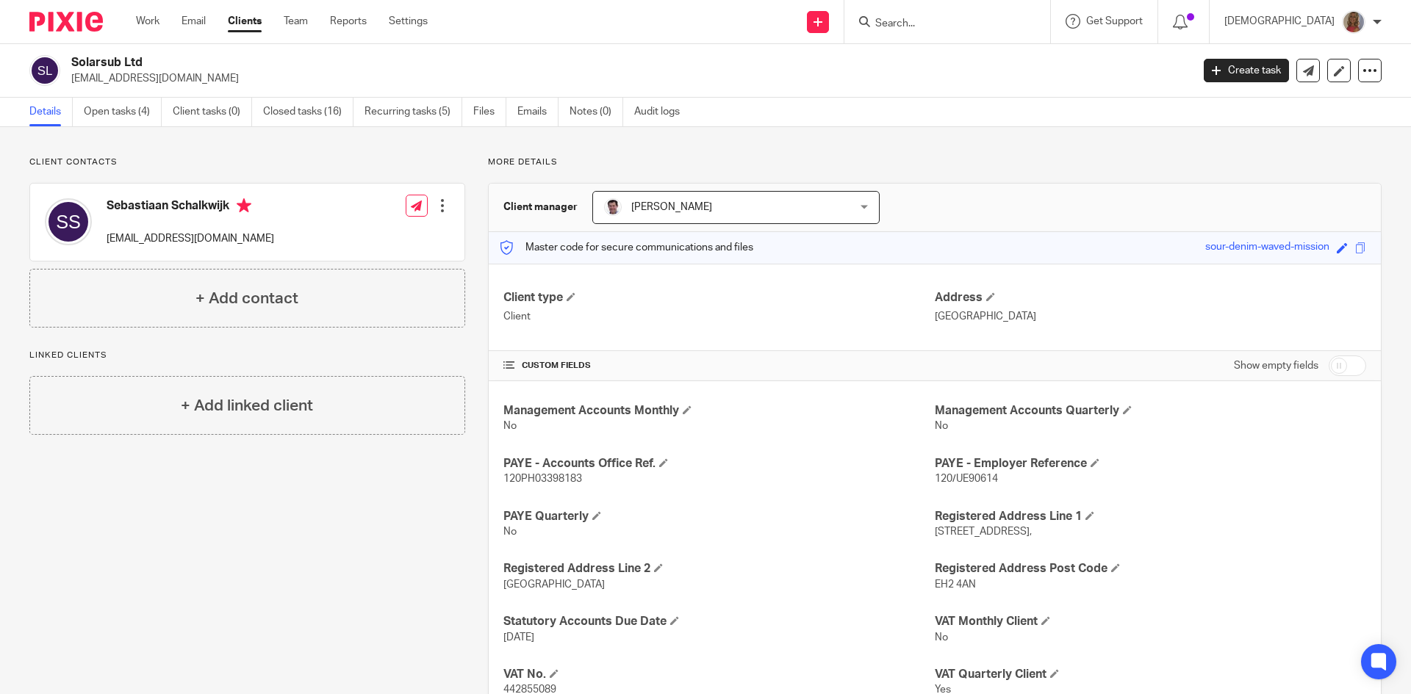
click at [236, 18] on link "Clients" at bounding box center [245, 21] width 34 height 15
